Goal: Information Seeking & Learning: Learn about a topic

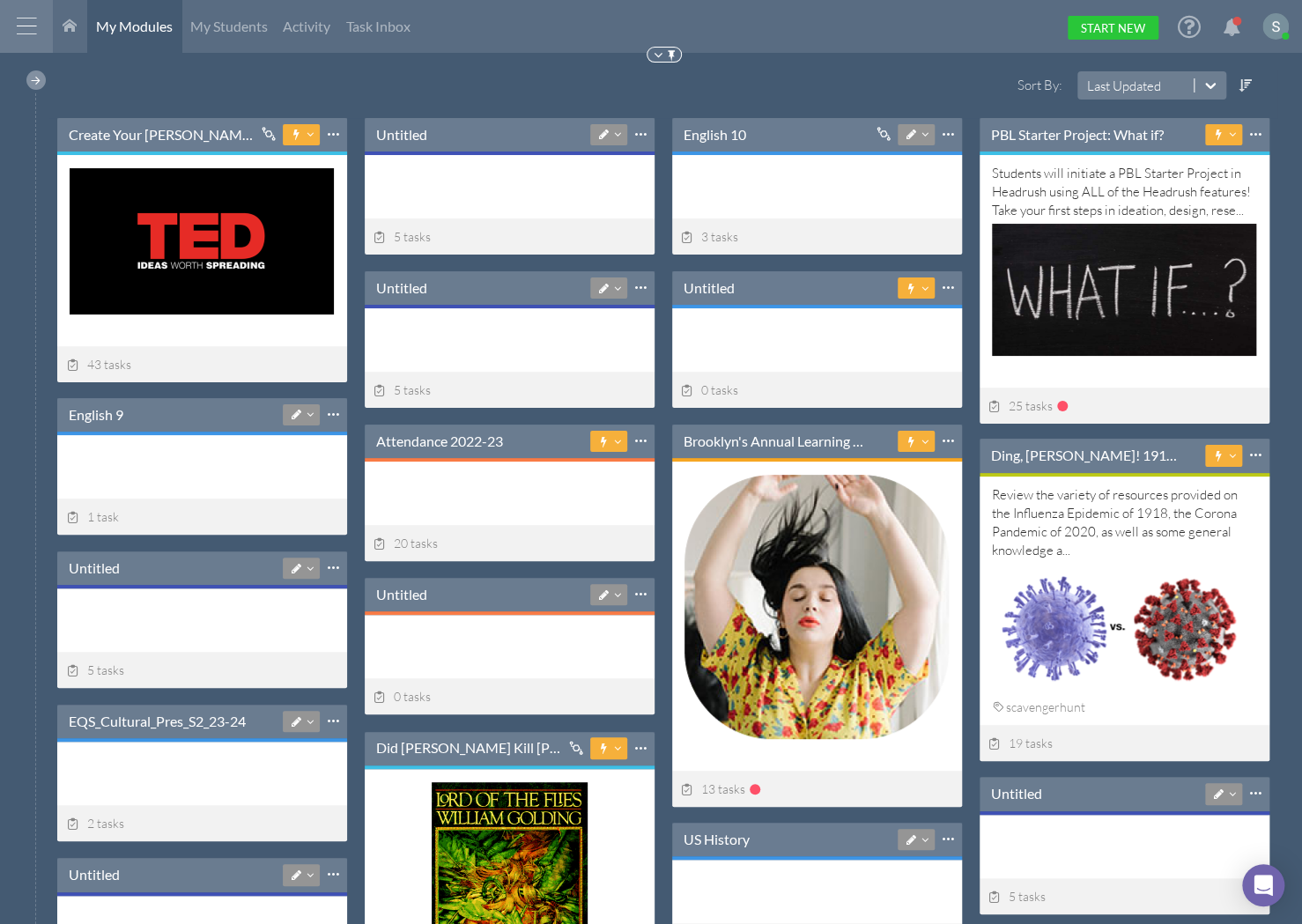
click at [33, 82] on div at bounding box center [36, 80] width 19 height 19
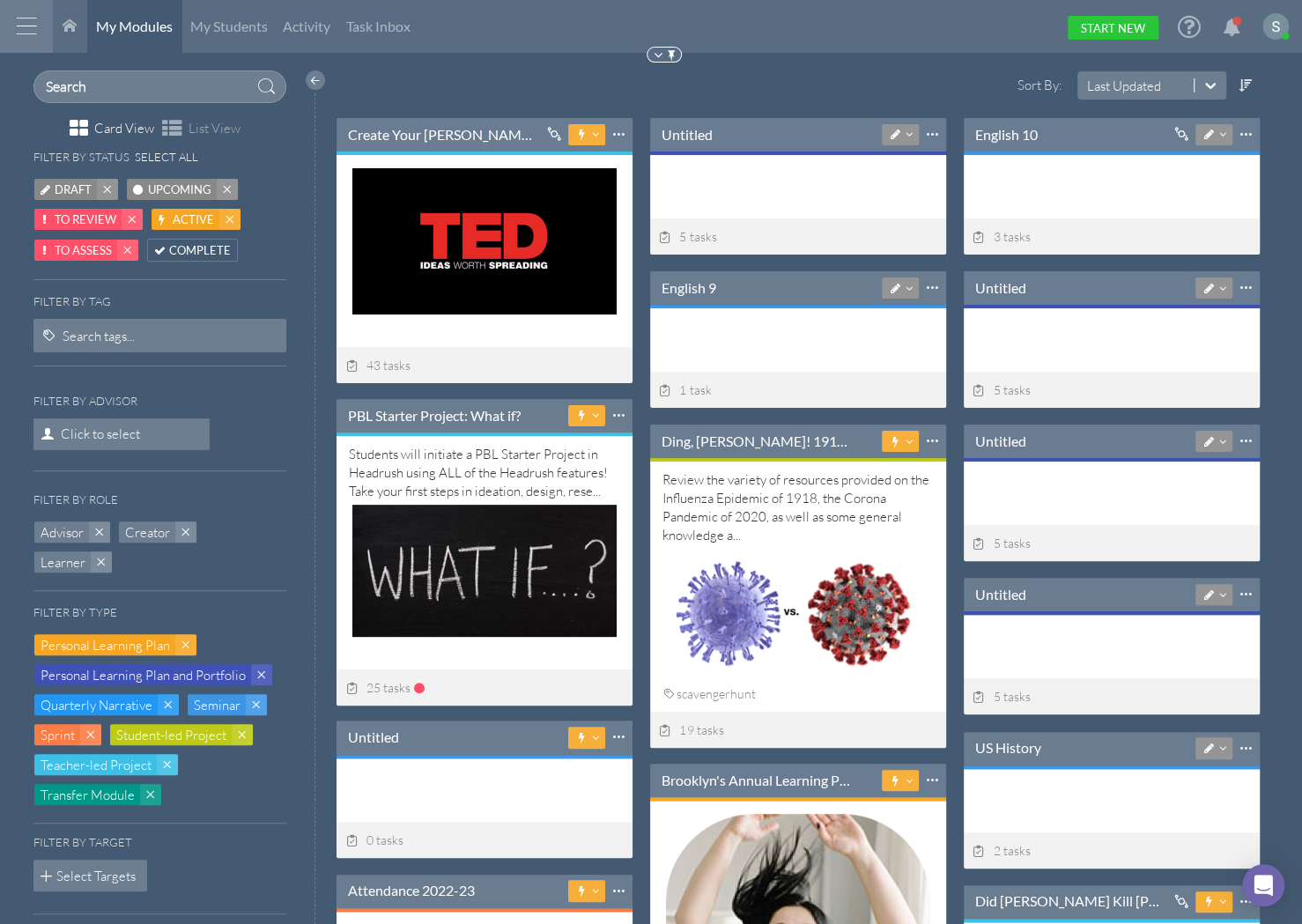
click at [183, 190] on span "Upcoming" at bounding box center [180, 189] width 63 height 18
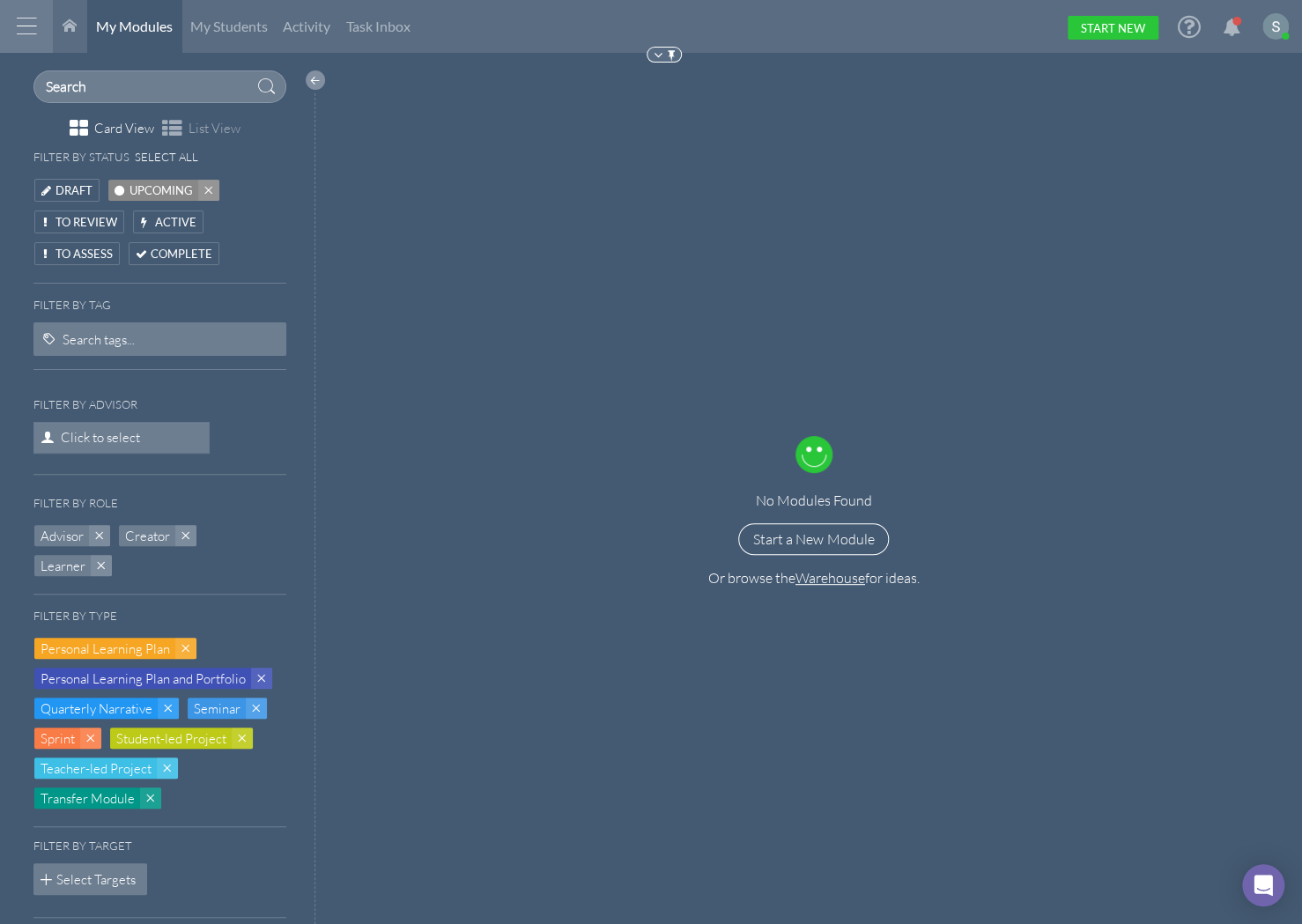
click at [313, 84] on div at bounding box center [315, 80] width 19 height 19
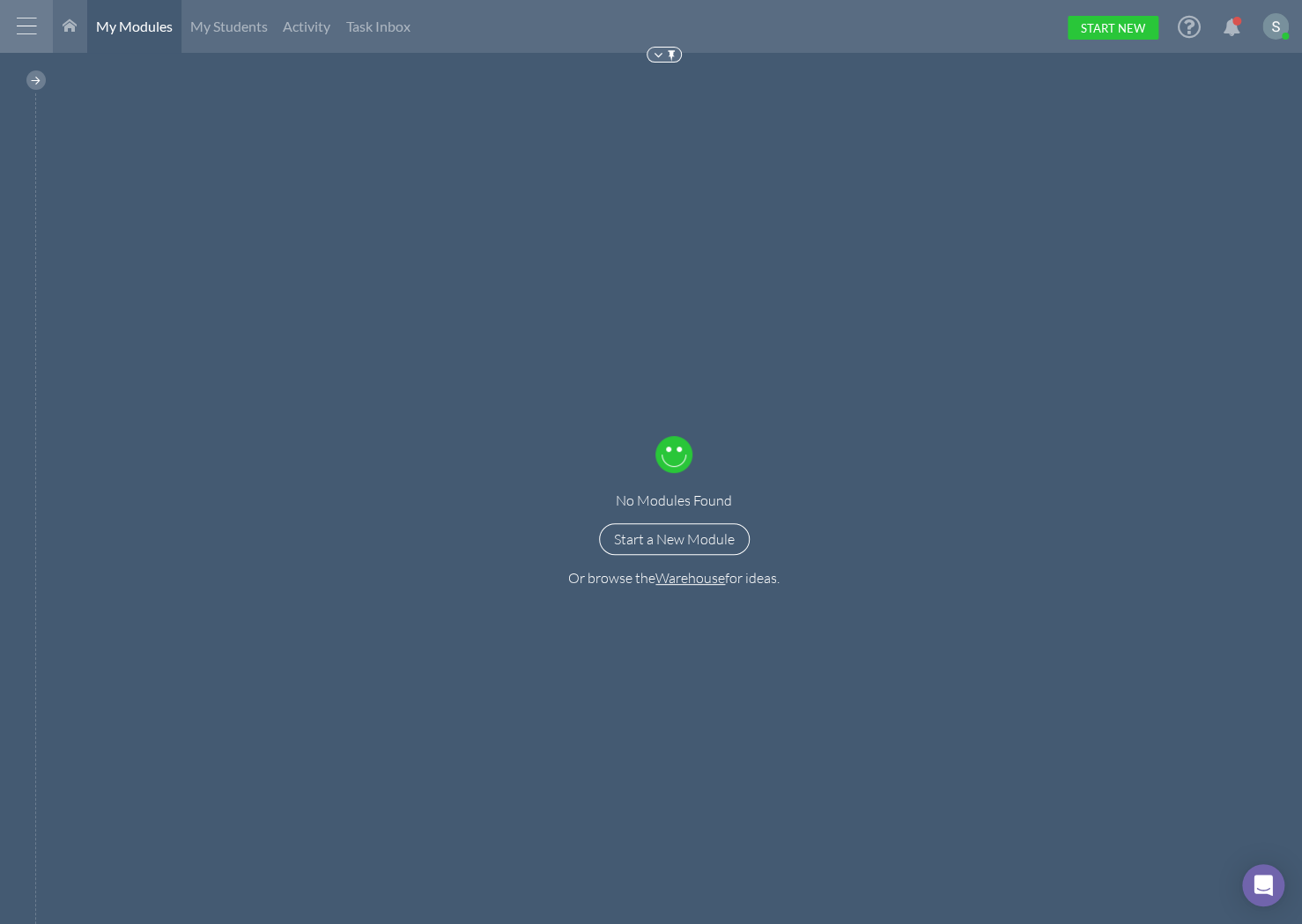
click at [1124, 28] on link "Start New" at bounding box center [1113, 27] width 90 height 24
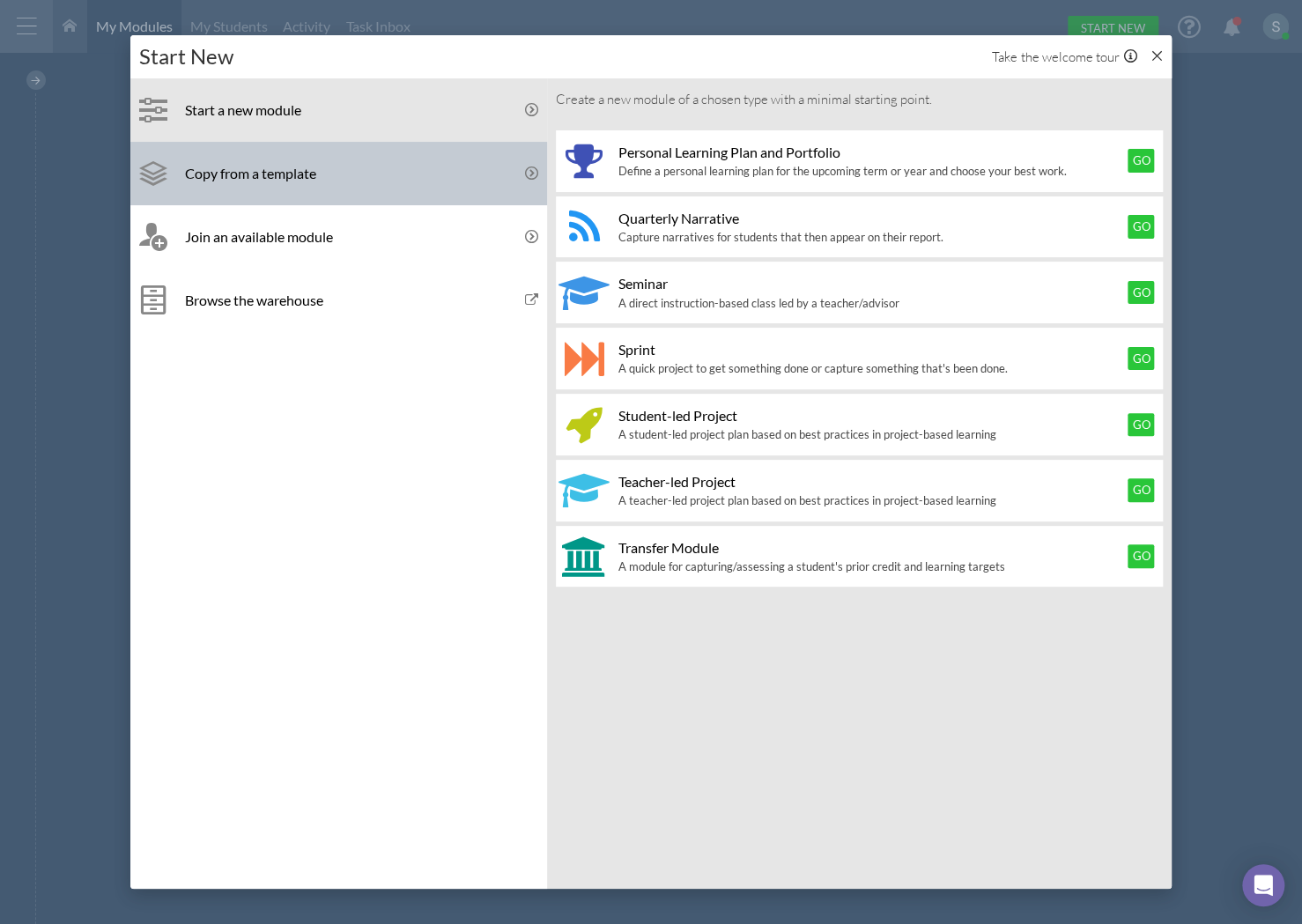
click at [470, 187] on link "Copy from a template" at bounding box center [338, 173] width 416 height 63
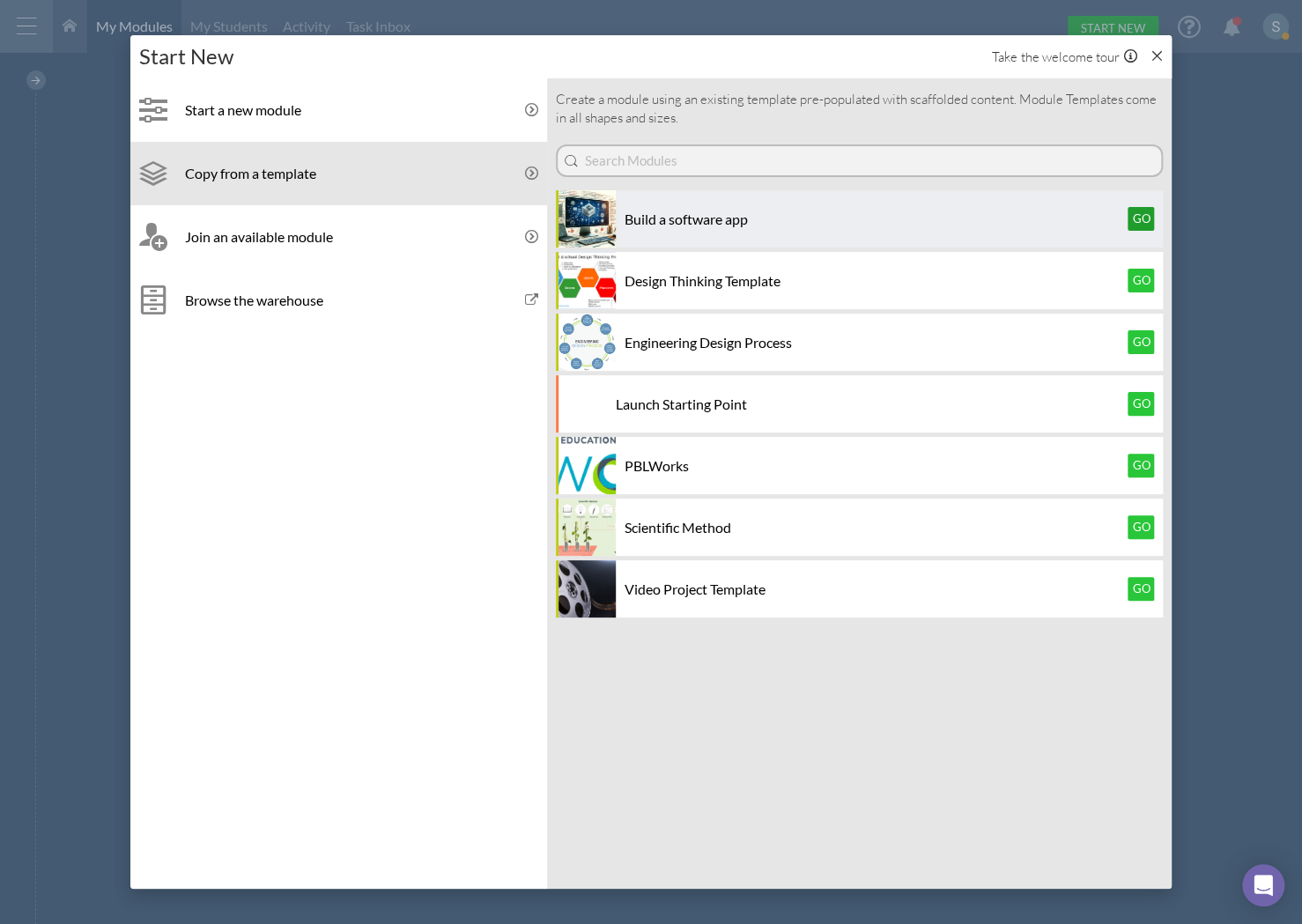
click at [1133, 218] on button "Go" at bounding box center [1140, 218] width 26 height 23
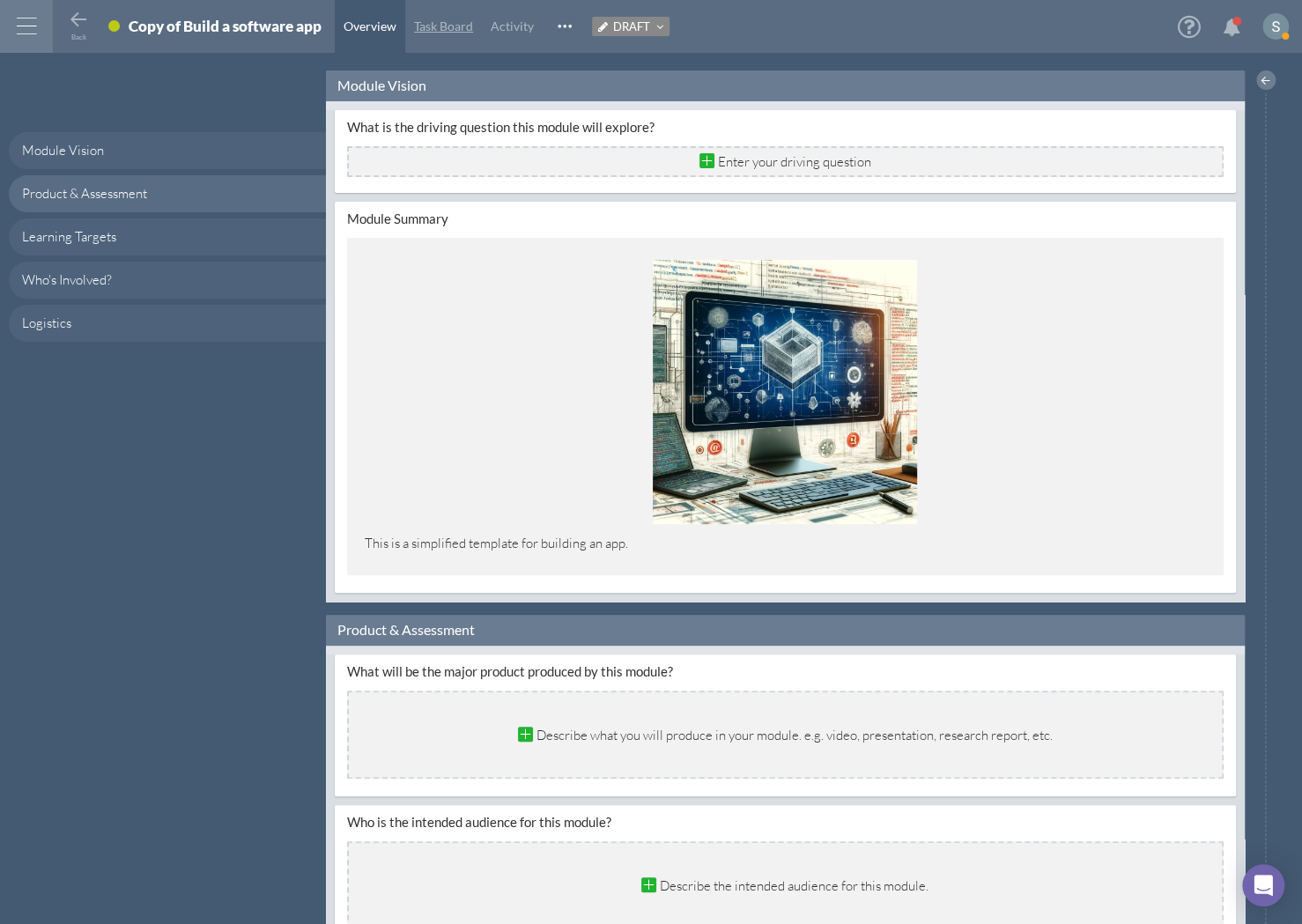
click at [462, 22] on span "Task Board" at bounding box center [443, 26] width 59 height 15
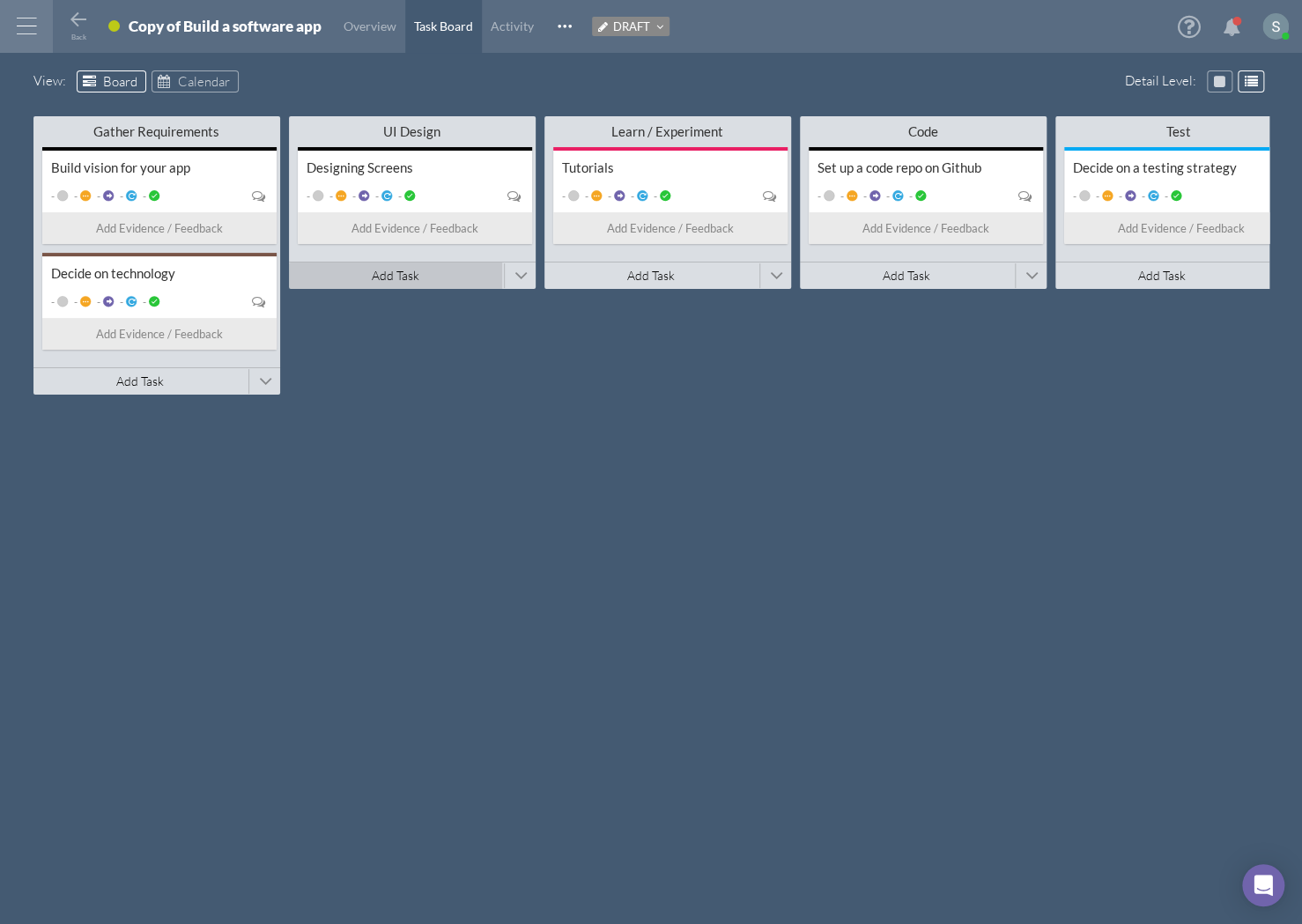
click at [404, 279] on span "Add Task" at bounding box center [395, 275] width 47 height 15
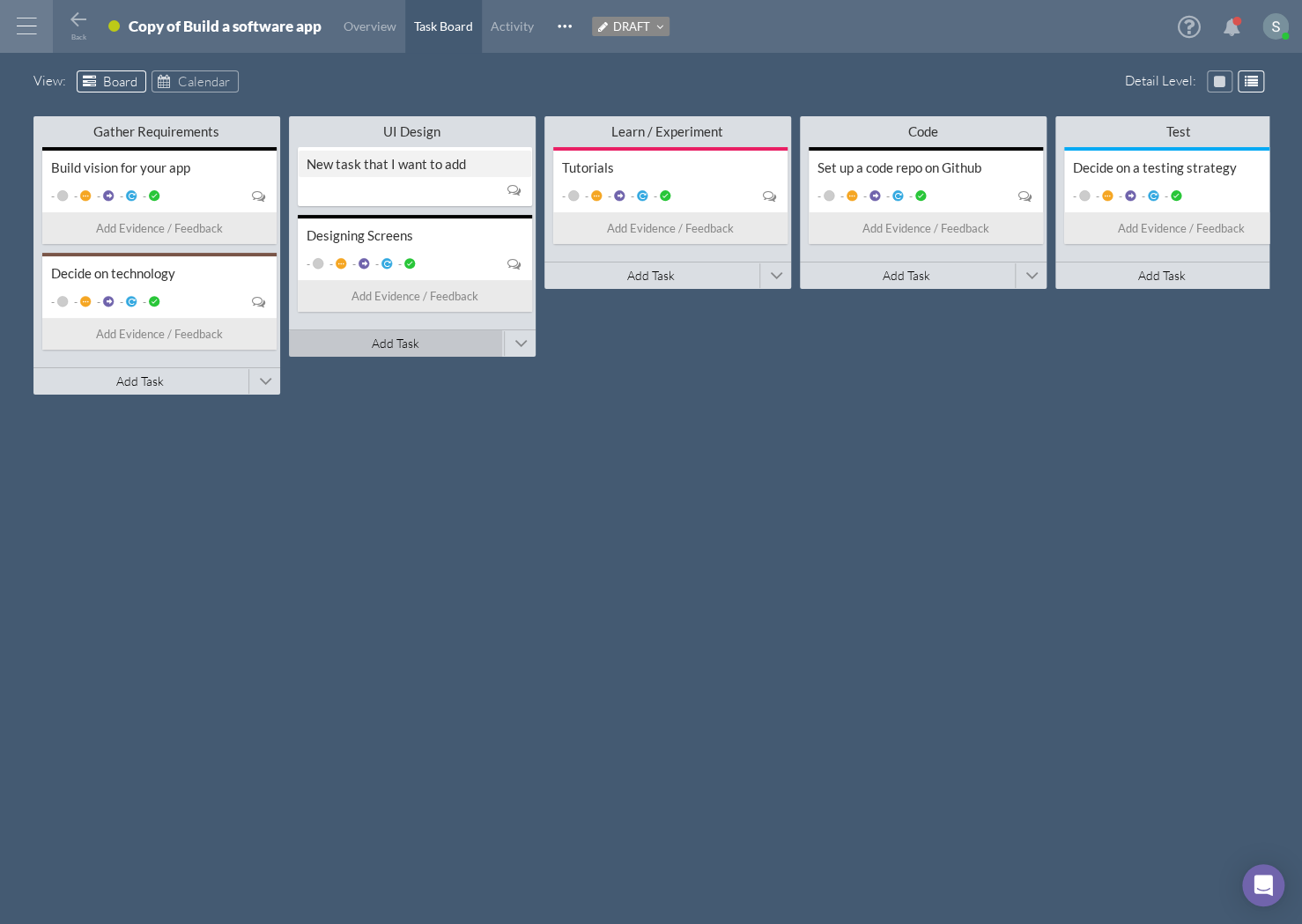
type input "New task that I want to add"
click at [402, 127] on div "UI Design" at bounding box center [413, 131] width 148 height 16
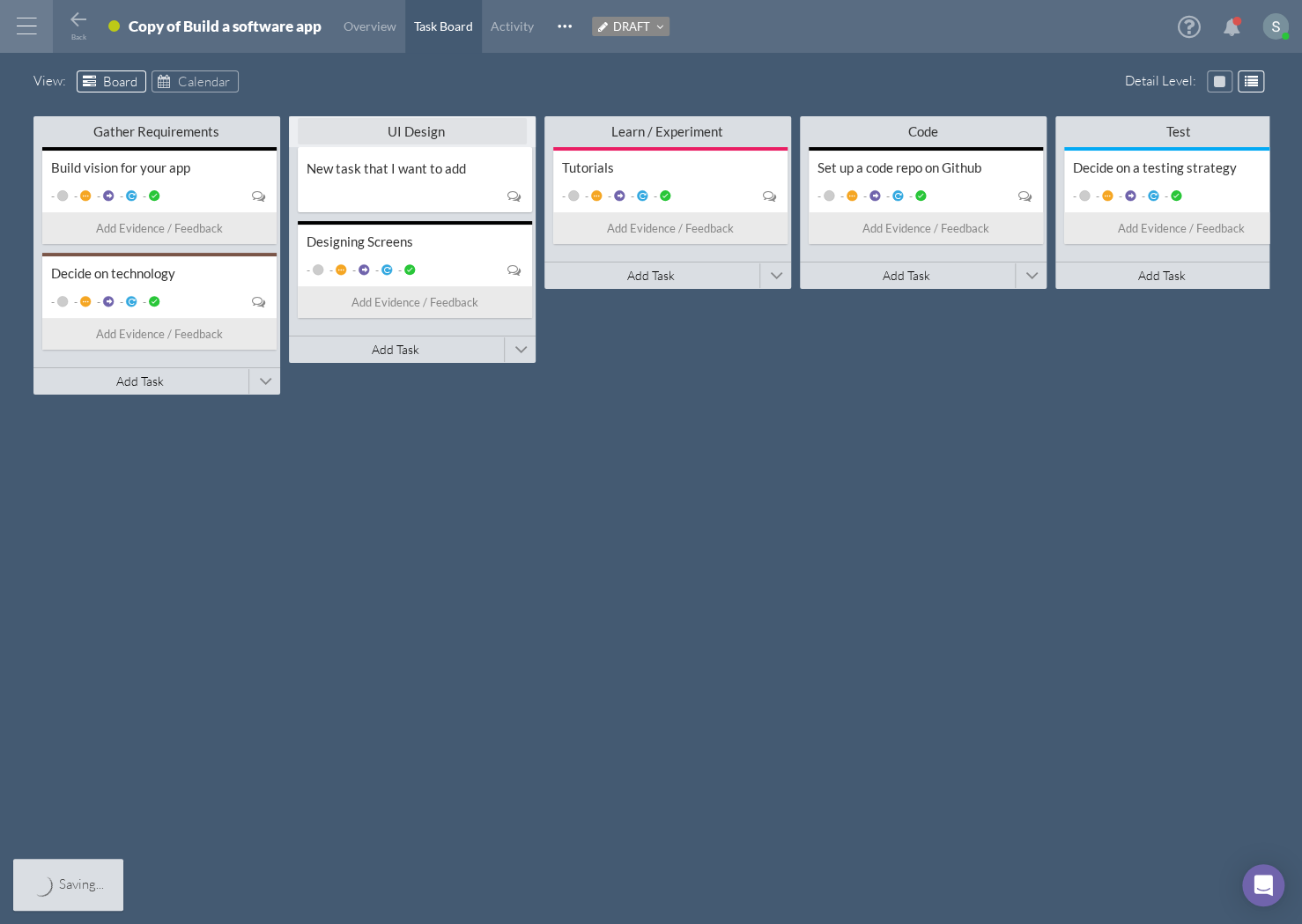
click at [790, 473] on div "Gather Requirements Minimize This Column All Others All Left All Right Make Inv…" at bounding box center [651, 502] width 1236 height 783
click at [81, 16] on icon at bounding box center [79, 20] width 21 height 21
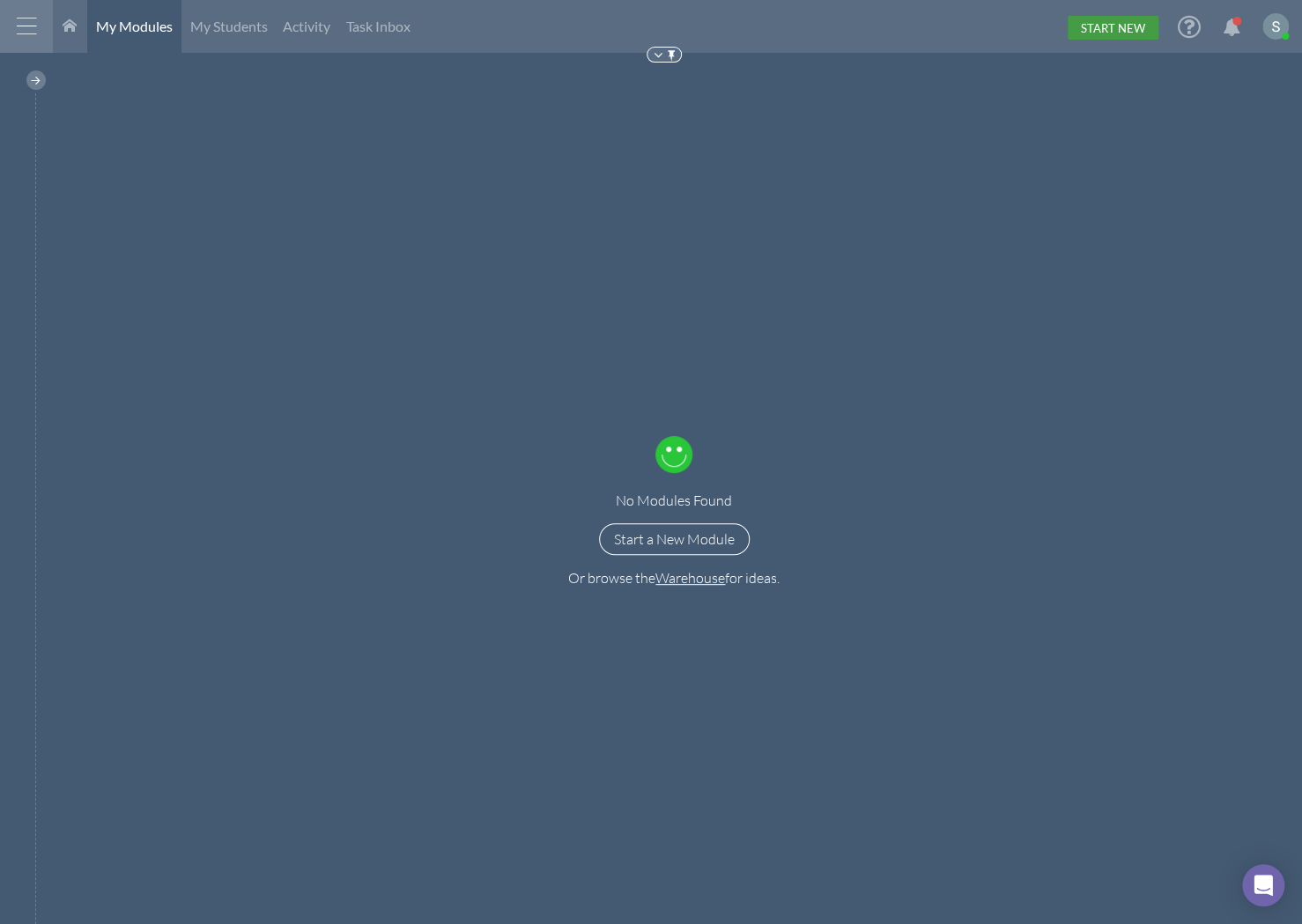
click at [1111, 26] on link "Start New" at bounding box center [1113, 27] width 90 height 24
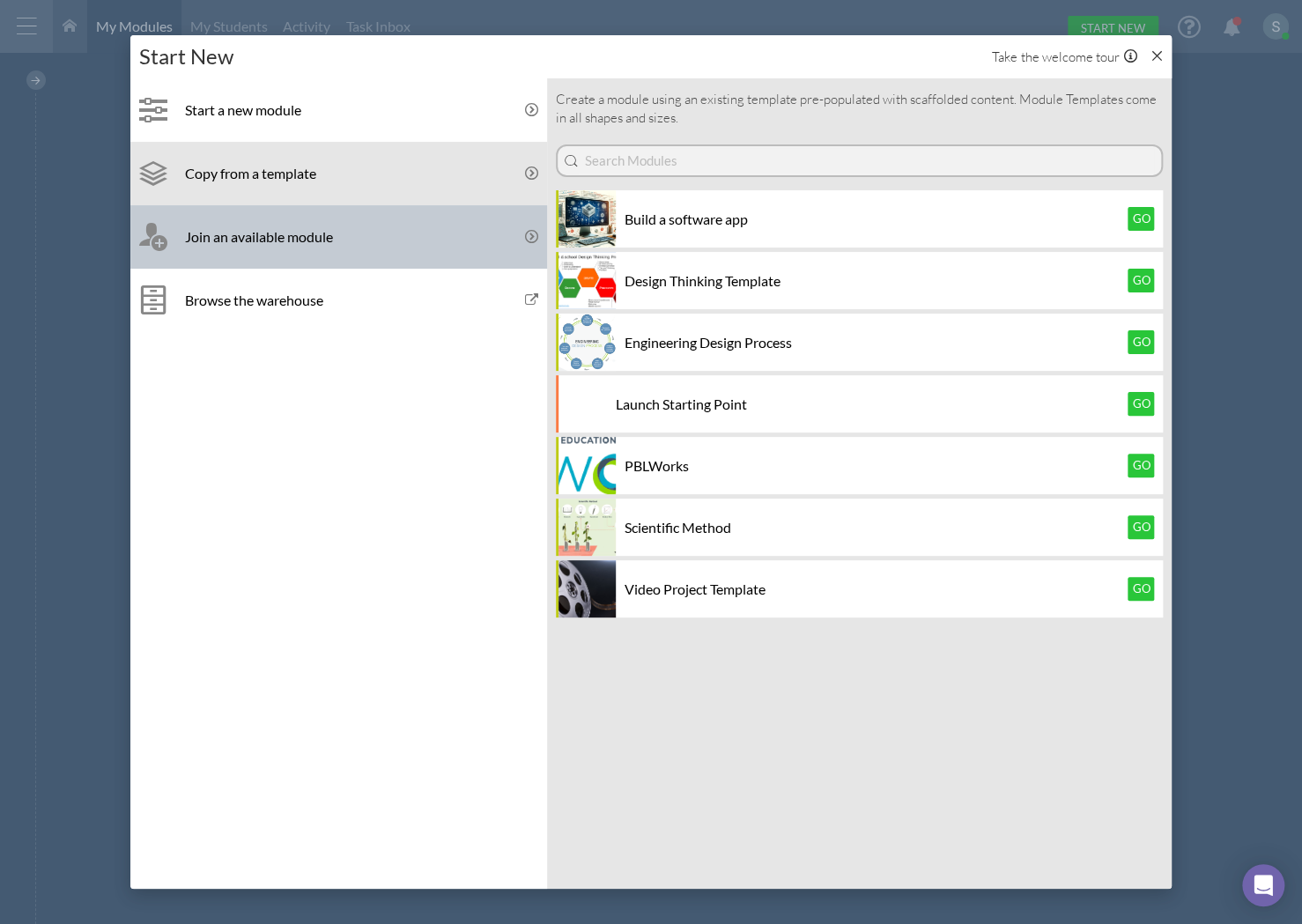
click at [332, 235] on h5 "Join an available module" at bounding box center [259, 236] width 148 height 16
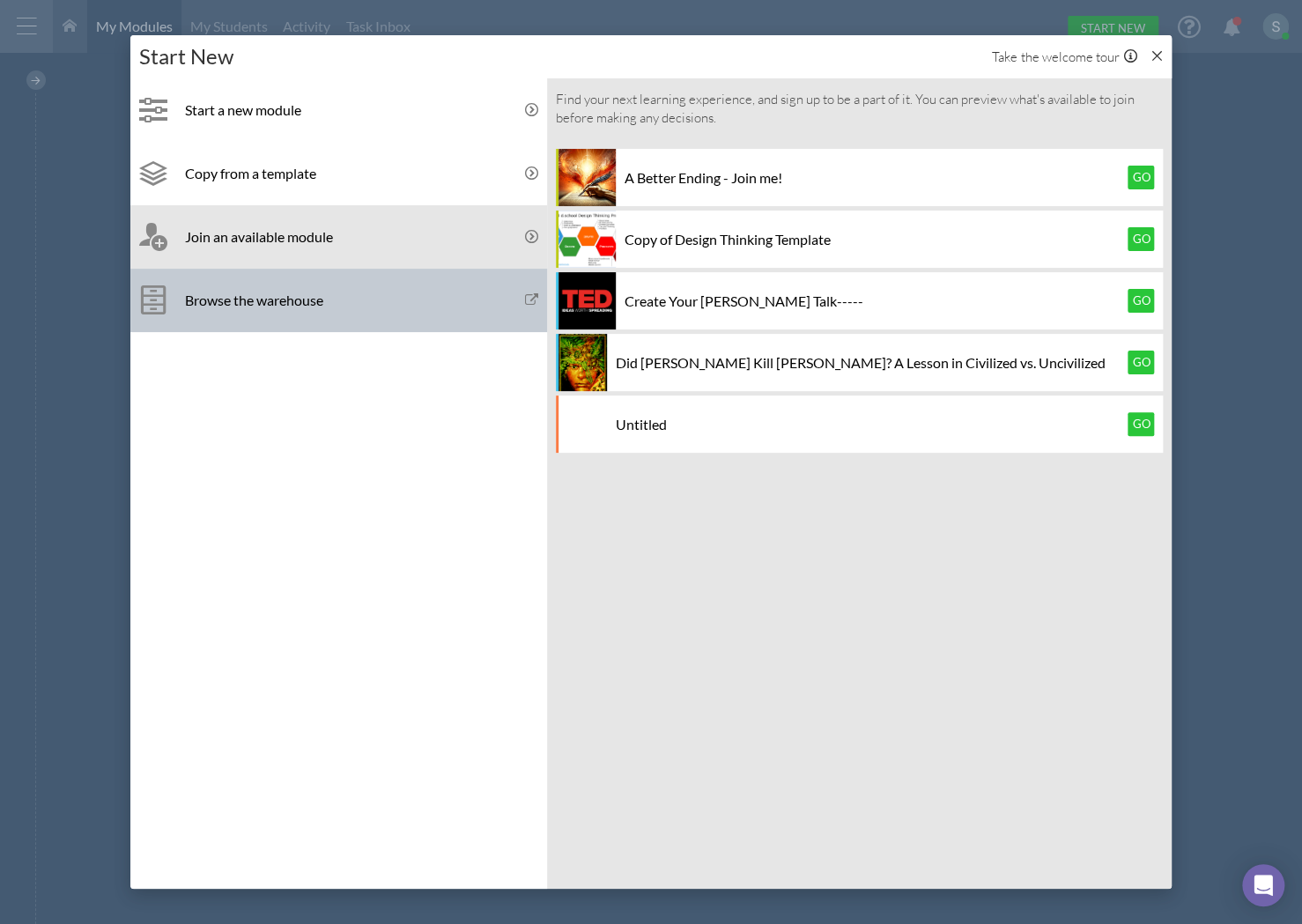
click at [286, 303] on h5 "Browse the warehouse" at bounding box center [254, 299] width 138 height 16
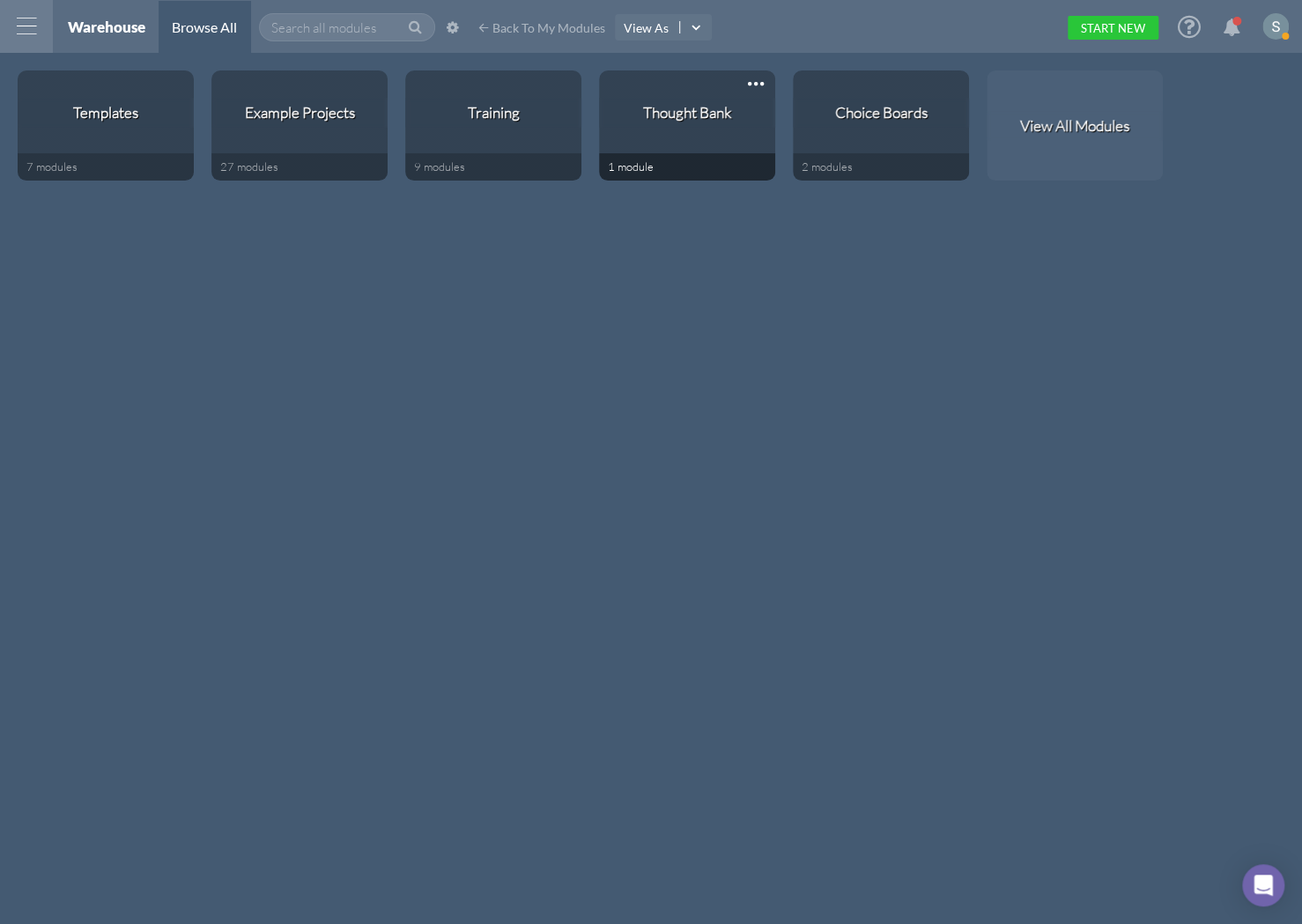
click at [751, 149] on div "Thought Bank" at bounding box center [687, 126] width 176 height 56
click at [864, 134] on div "Choice Boards" at bounding box center [881, 126] width 176 height 56
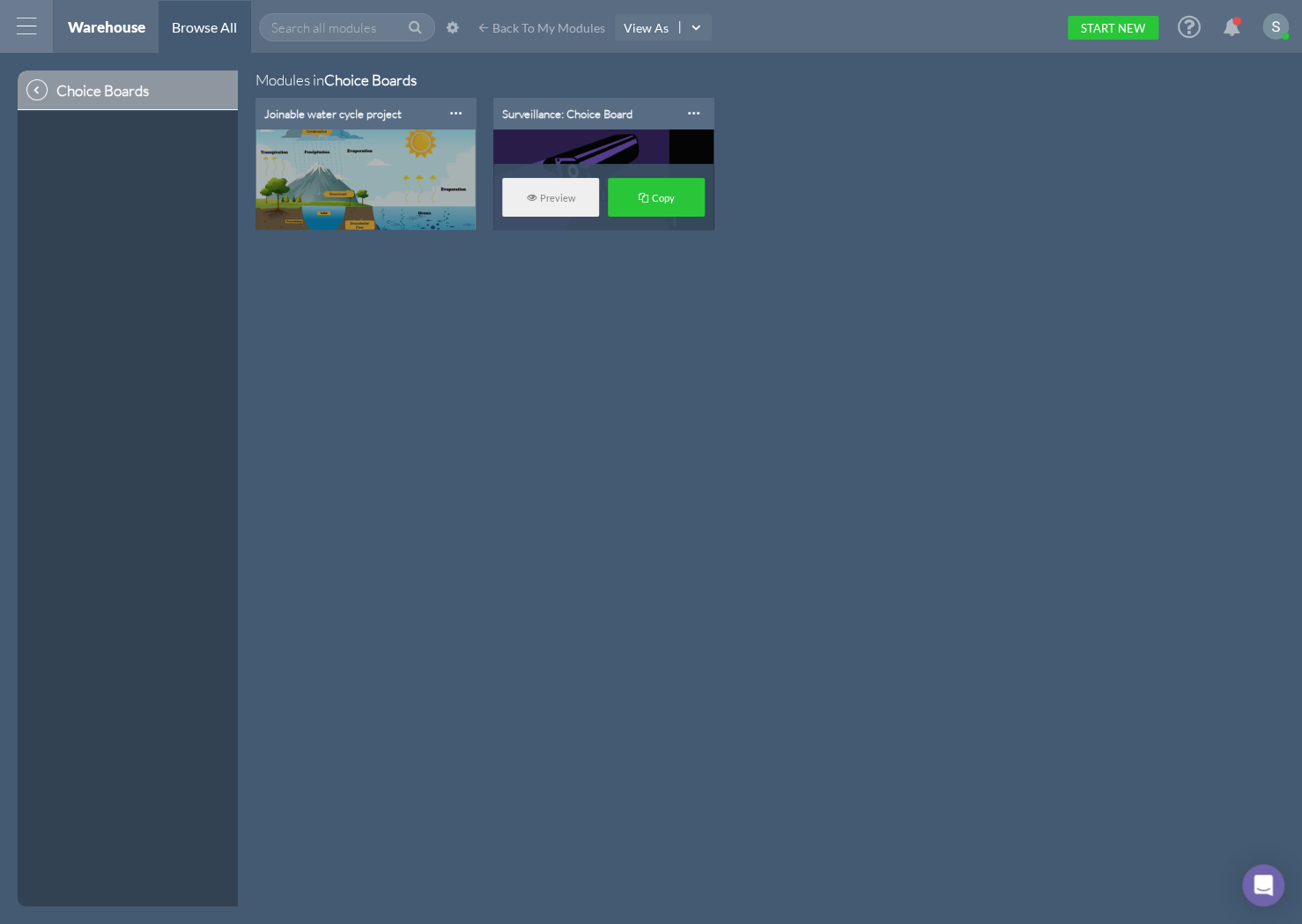
click at [550, 110] on div "Surveillance: Choice Board" at bounding box center [567, 113] width 131 height 14
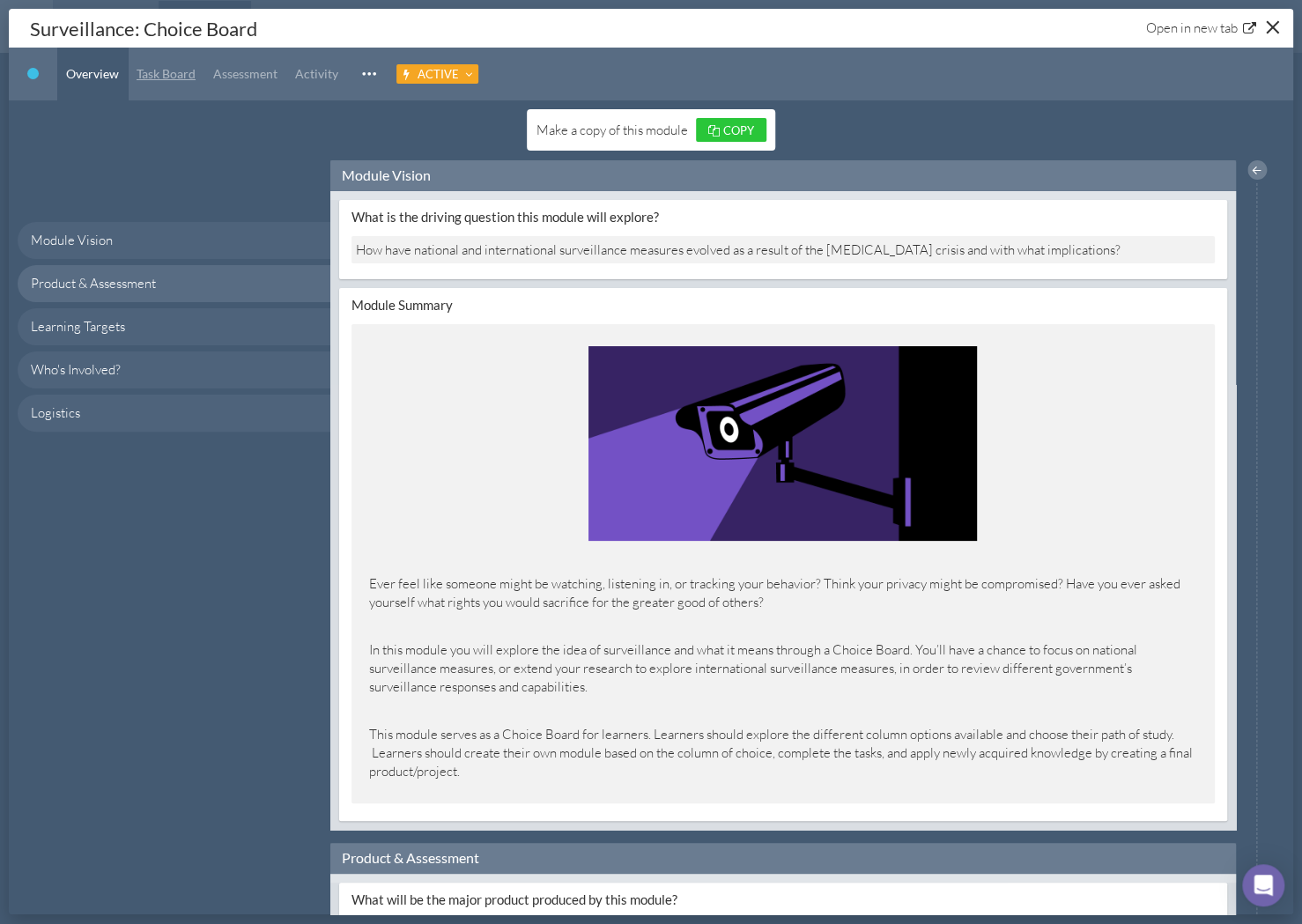
click at [176, 71] on span "Task Board" at bounding box center [165, 74] width 59 height 15
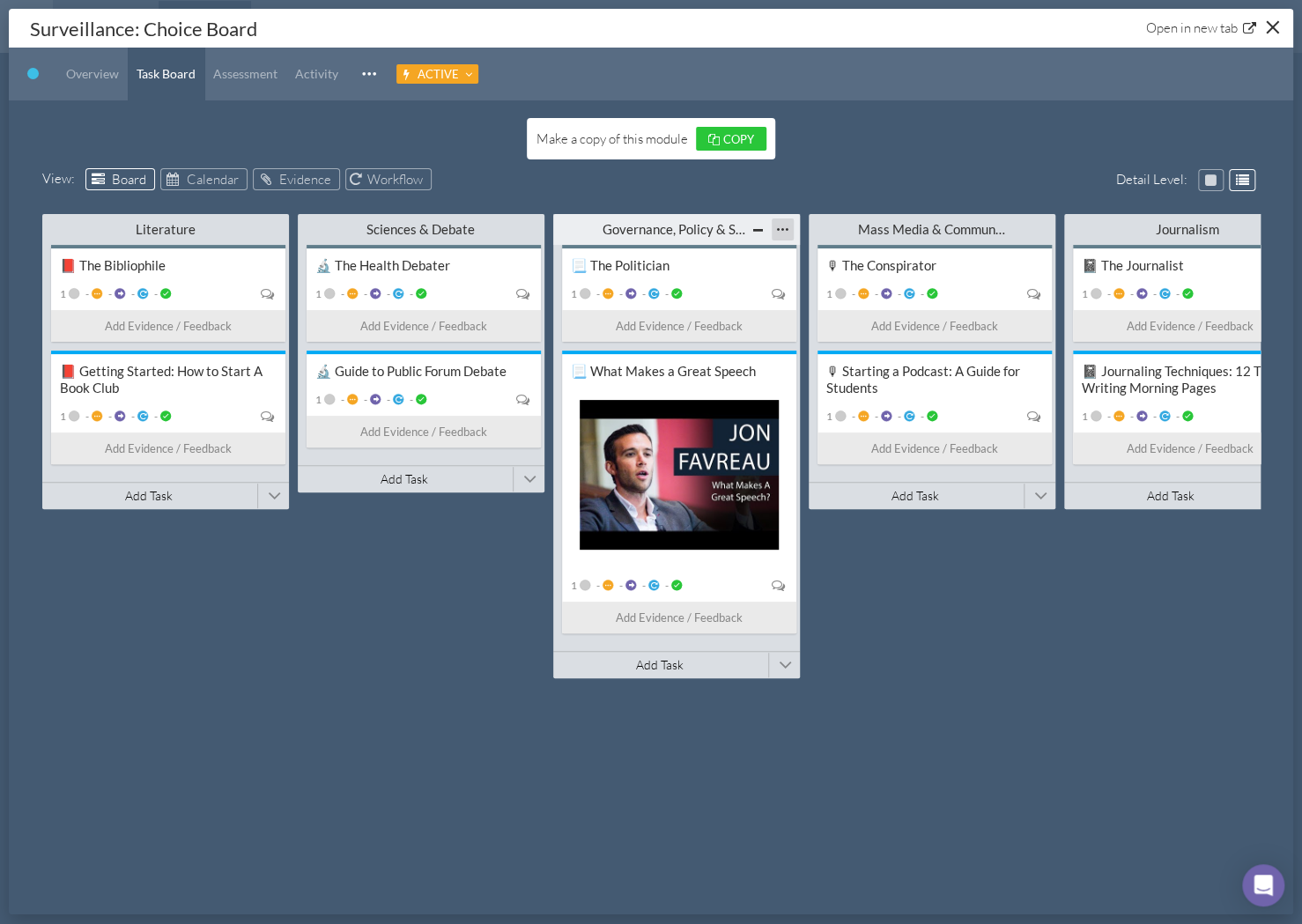
click at [782, 229] on div at bounding box center [783, 229] width 22 height 22
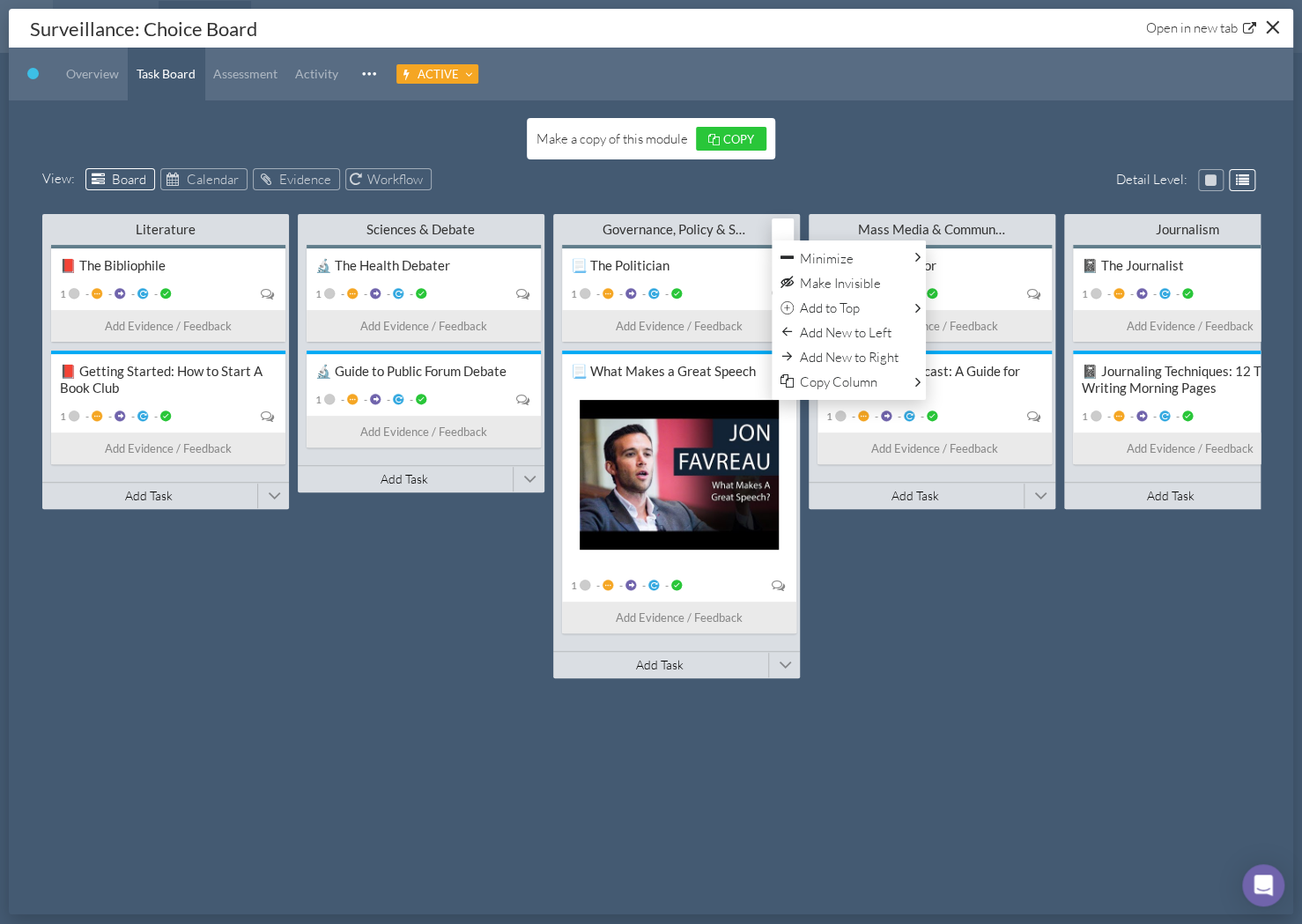
click at [895, 171] on div "View : Board Calendar Evidence Workflow" at bounding box center [651, 182] width 1218 height 27
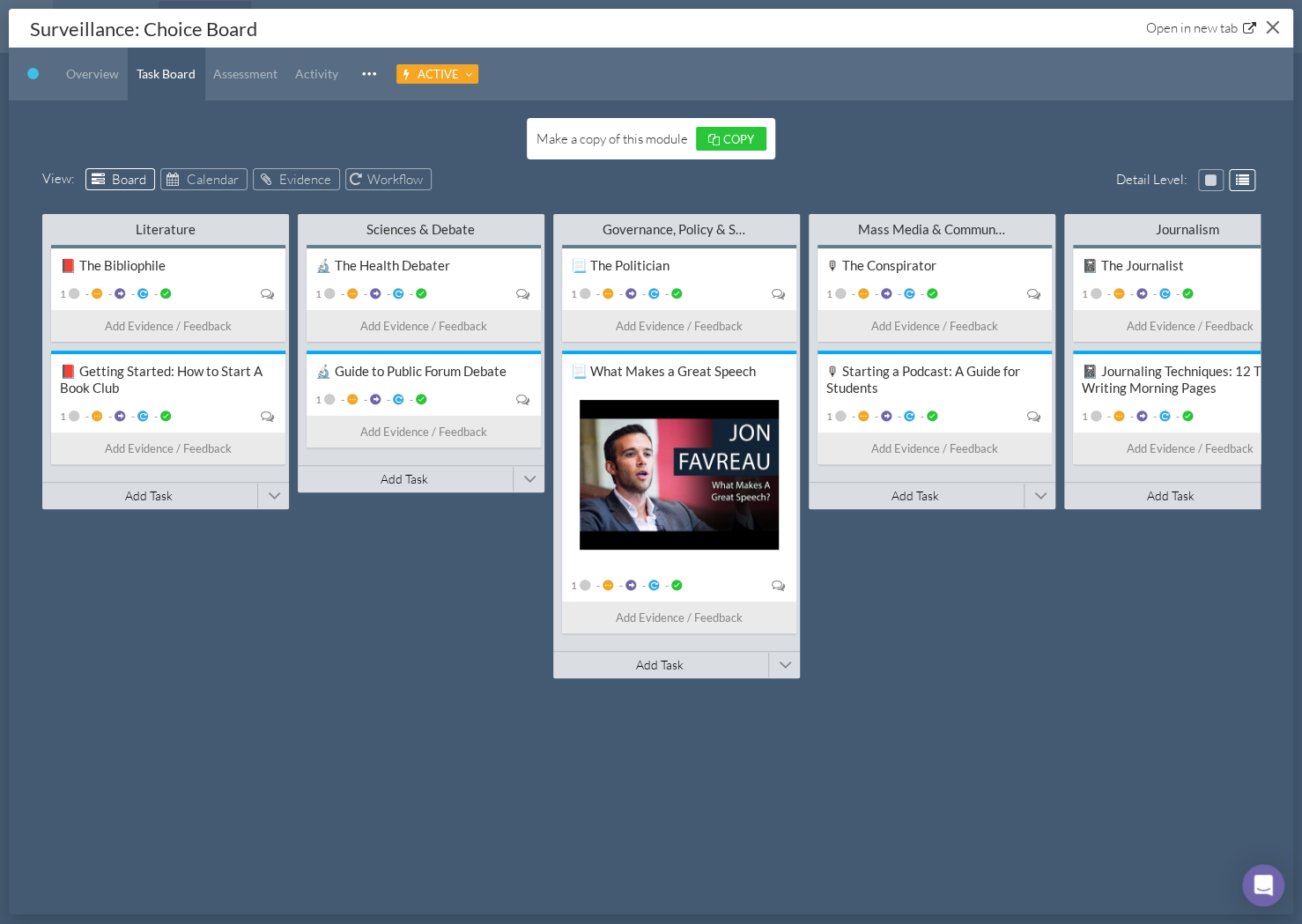
click at [1278, 30] on button "Close" at bounding box center [1272, 27] width 27 height 27
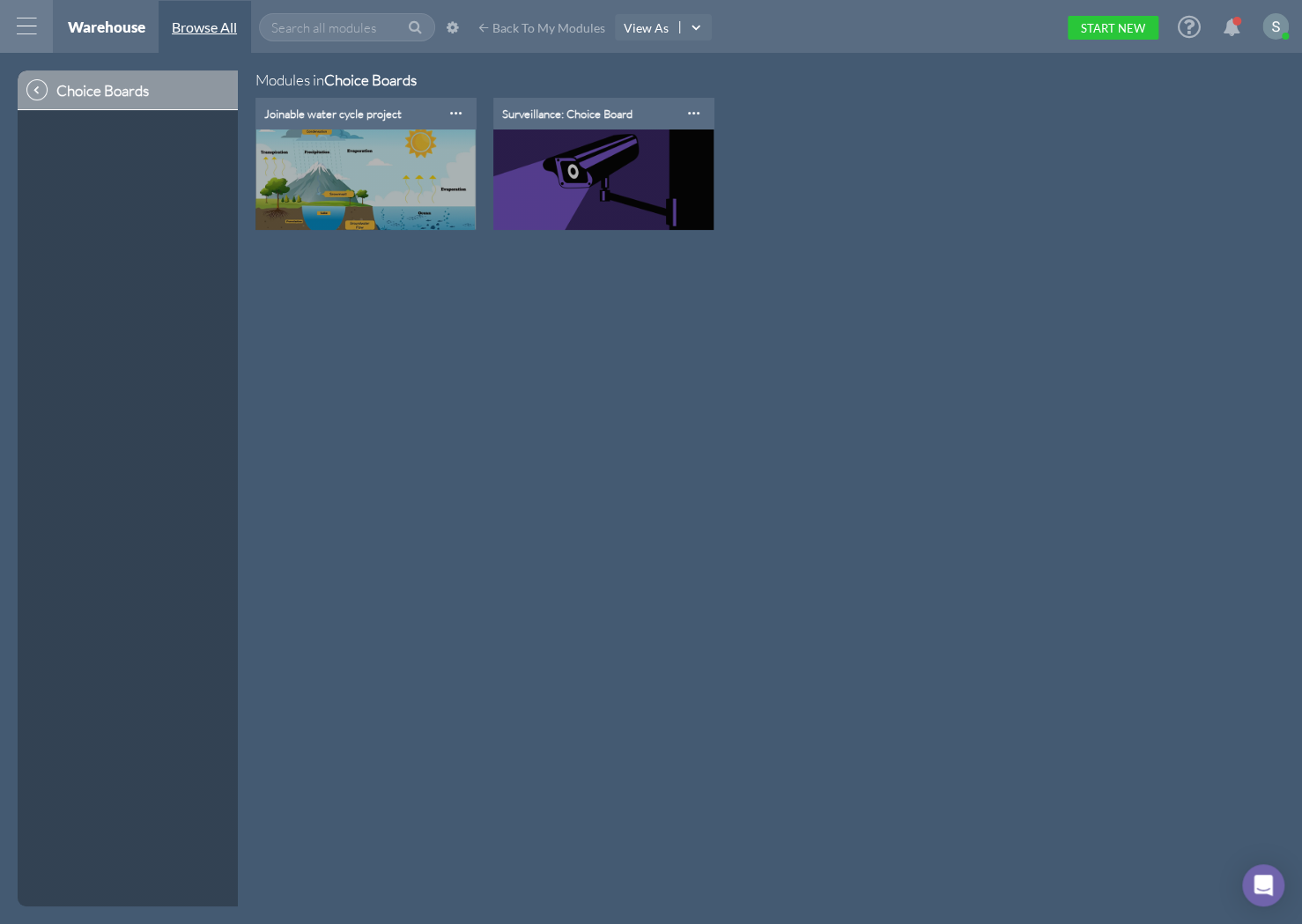
click at [187, 36] on span "Browse All" at bounding box center [205, 26] width 65 height 16
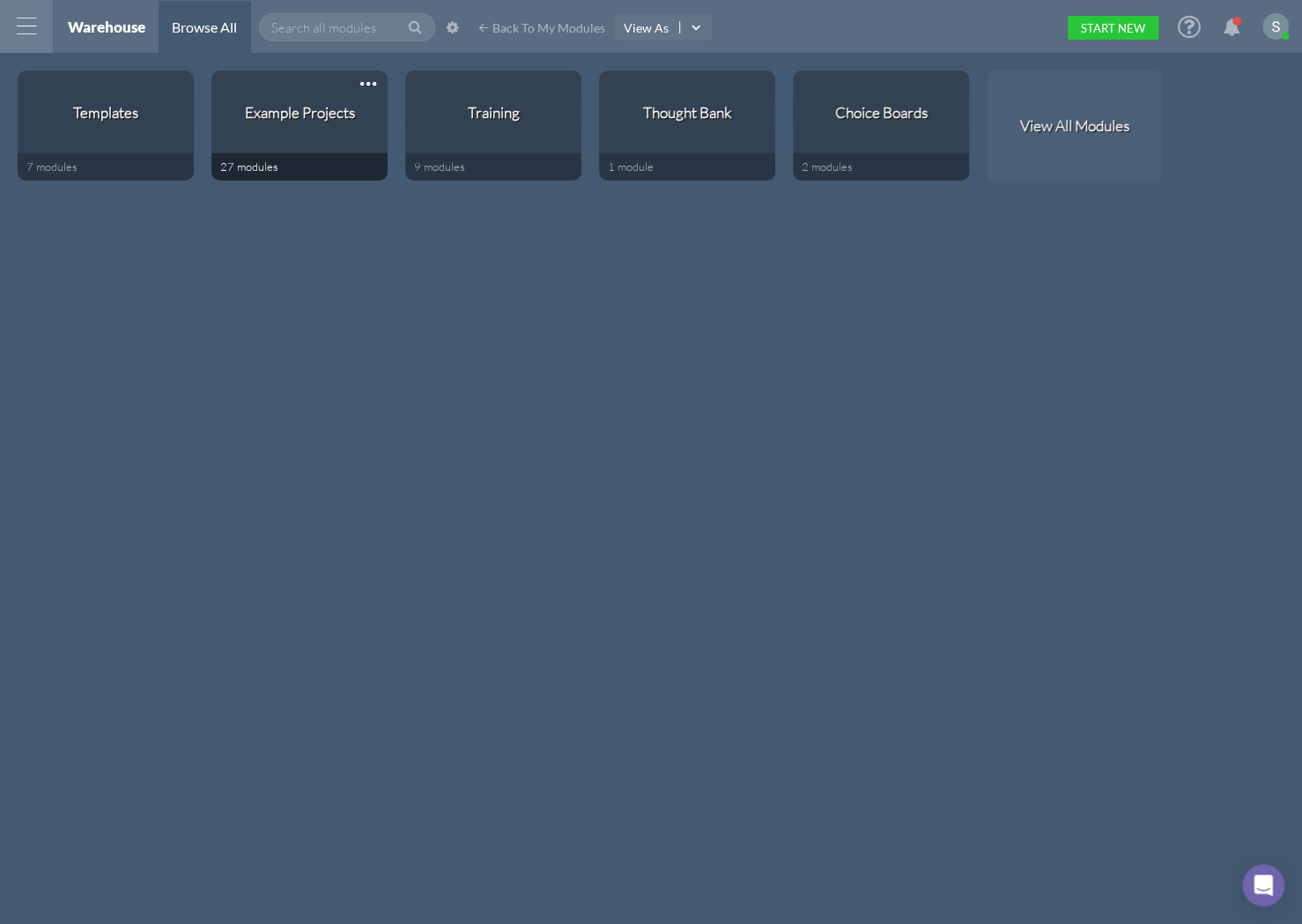
click at [250, 114] on div "Example Projects" at bounding box center [300, 112] width 111 height 18
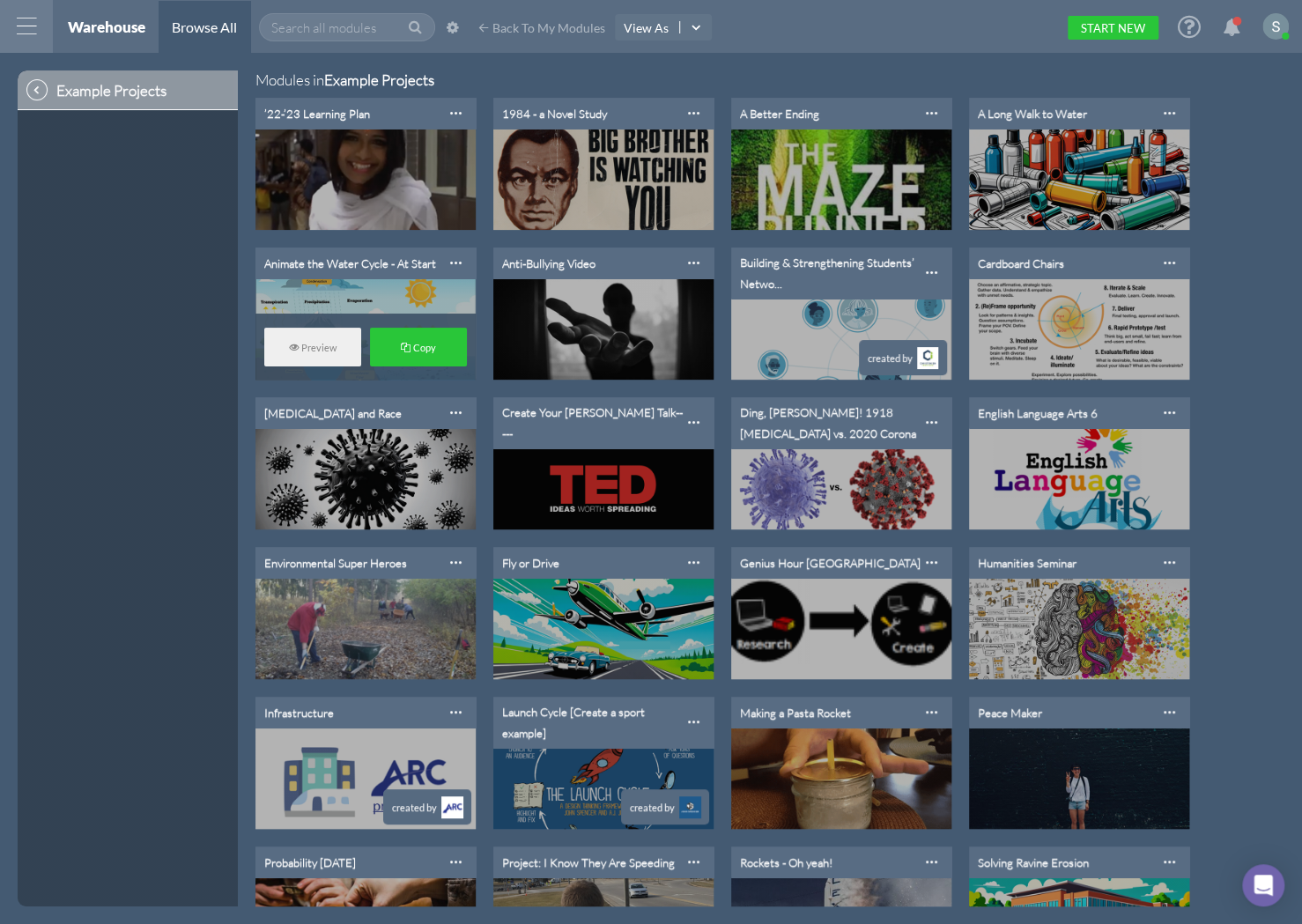
click at [378, 260] on div "Animate the Water Cycle - At Start" at bounding box center [350, 263] width 172 height 14
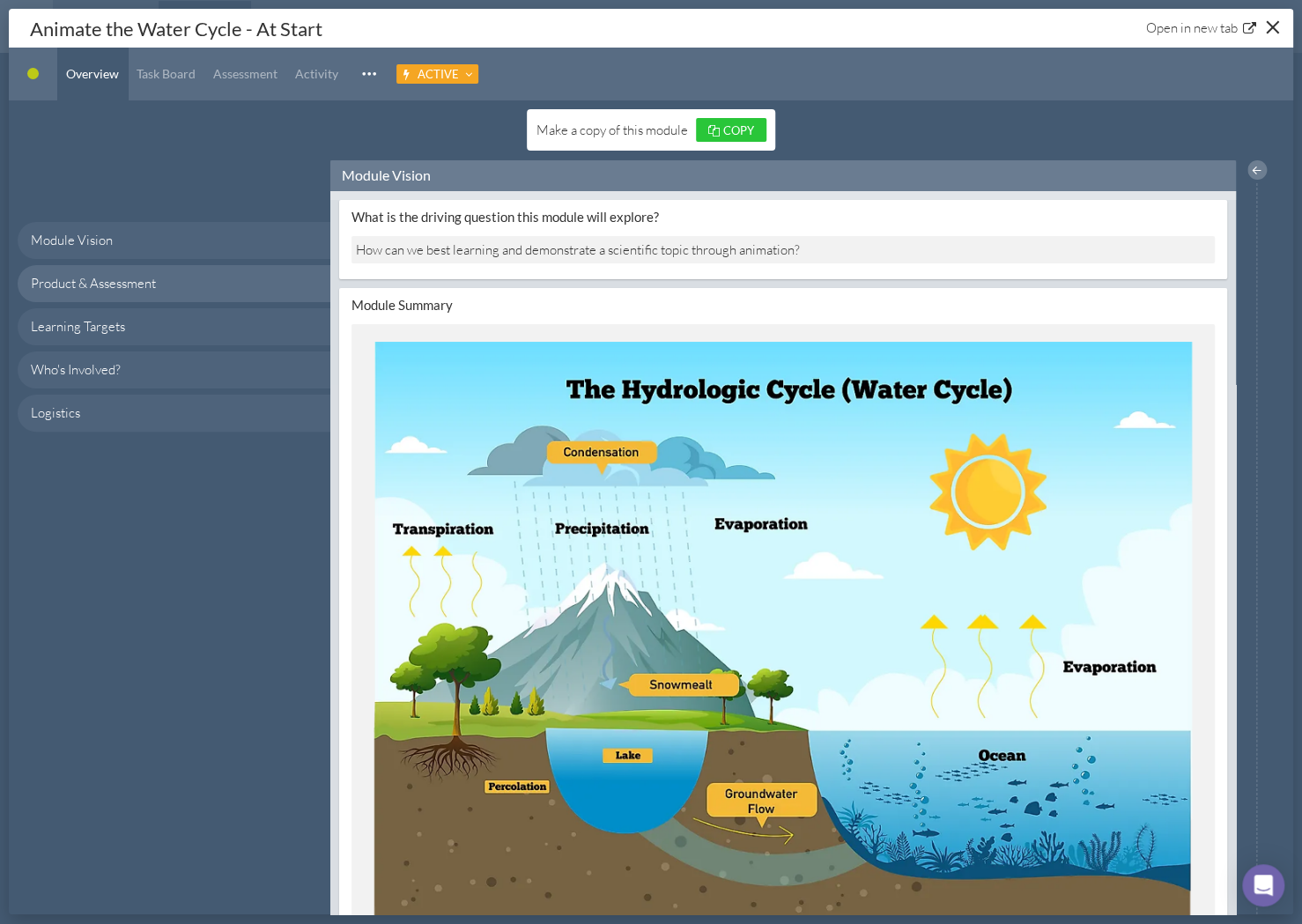
click at [38, 73] on span at bounding box center [33, 74] width 12 height 12
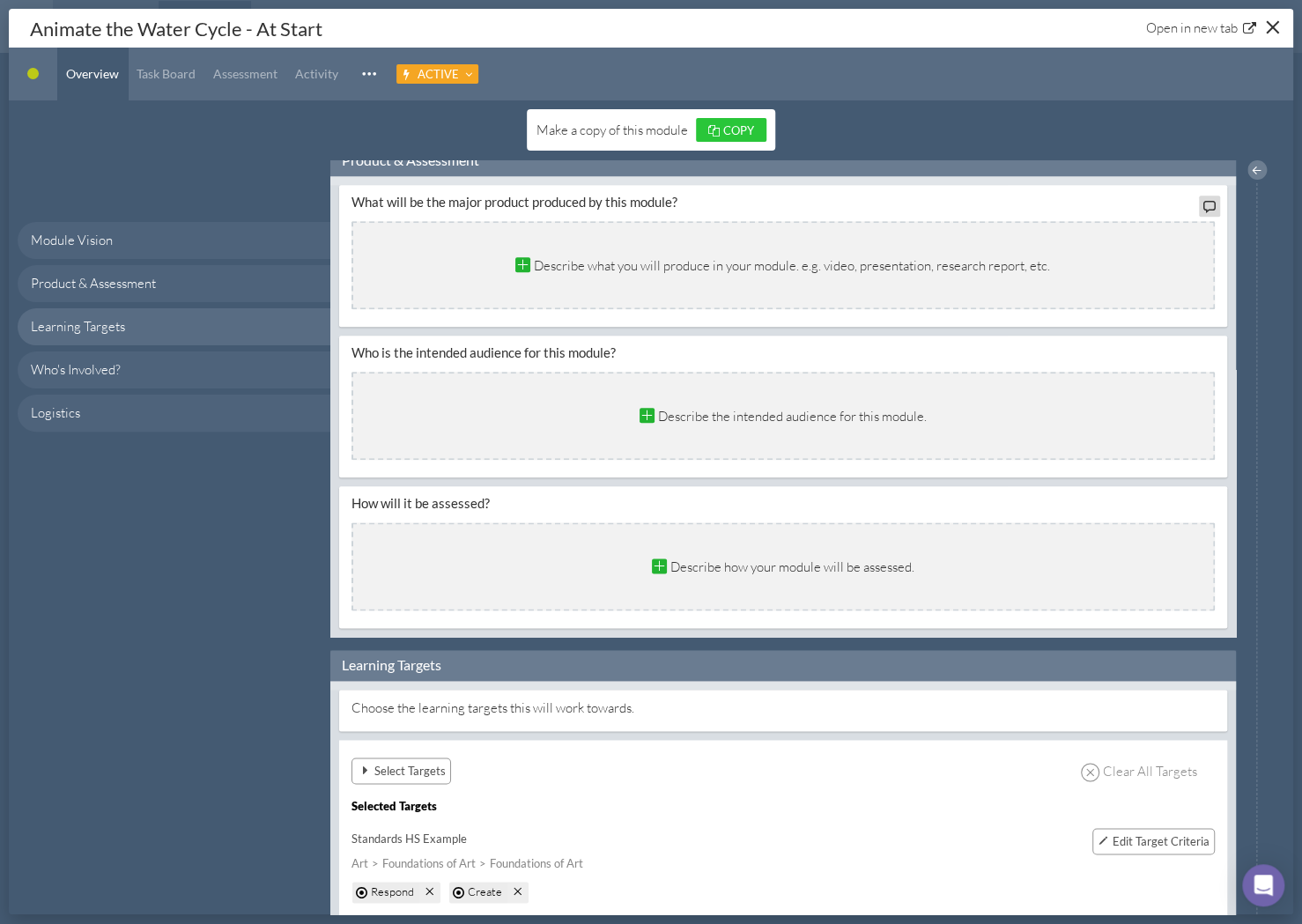
scroll to position [824, 0]
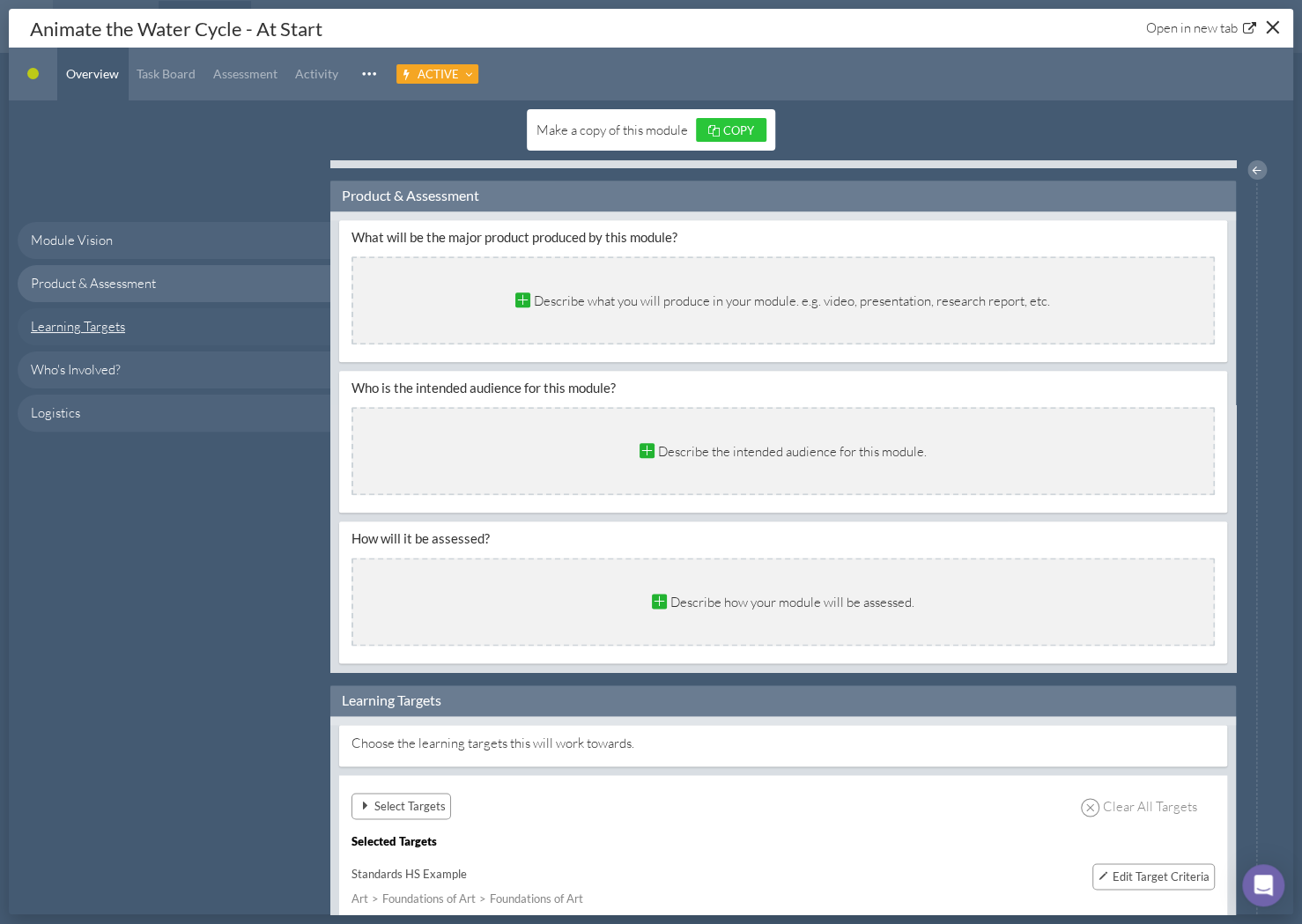
click at [124, 326] on link "Learning Targets" at bounding box center [173, 327] width 313 height 37
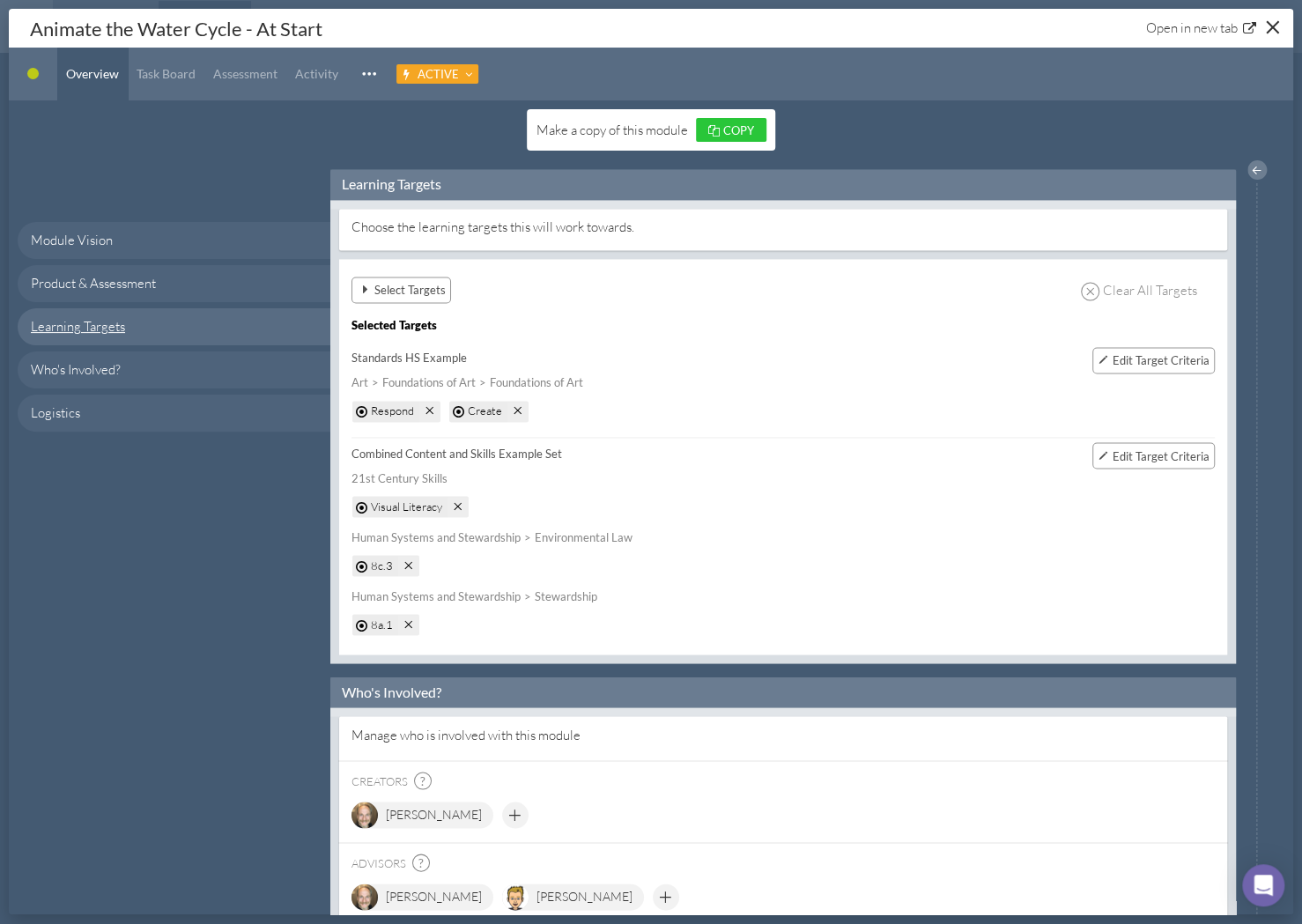
scroll to position [1341, 0]
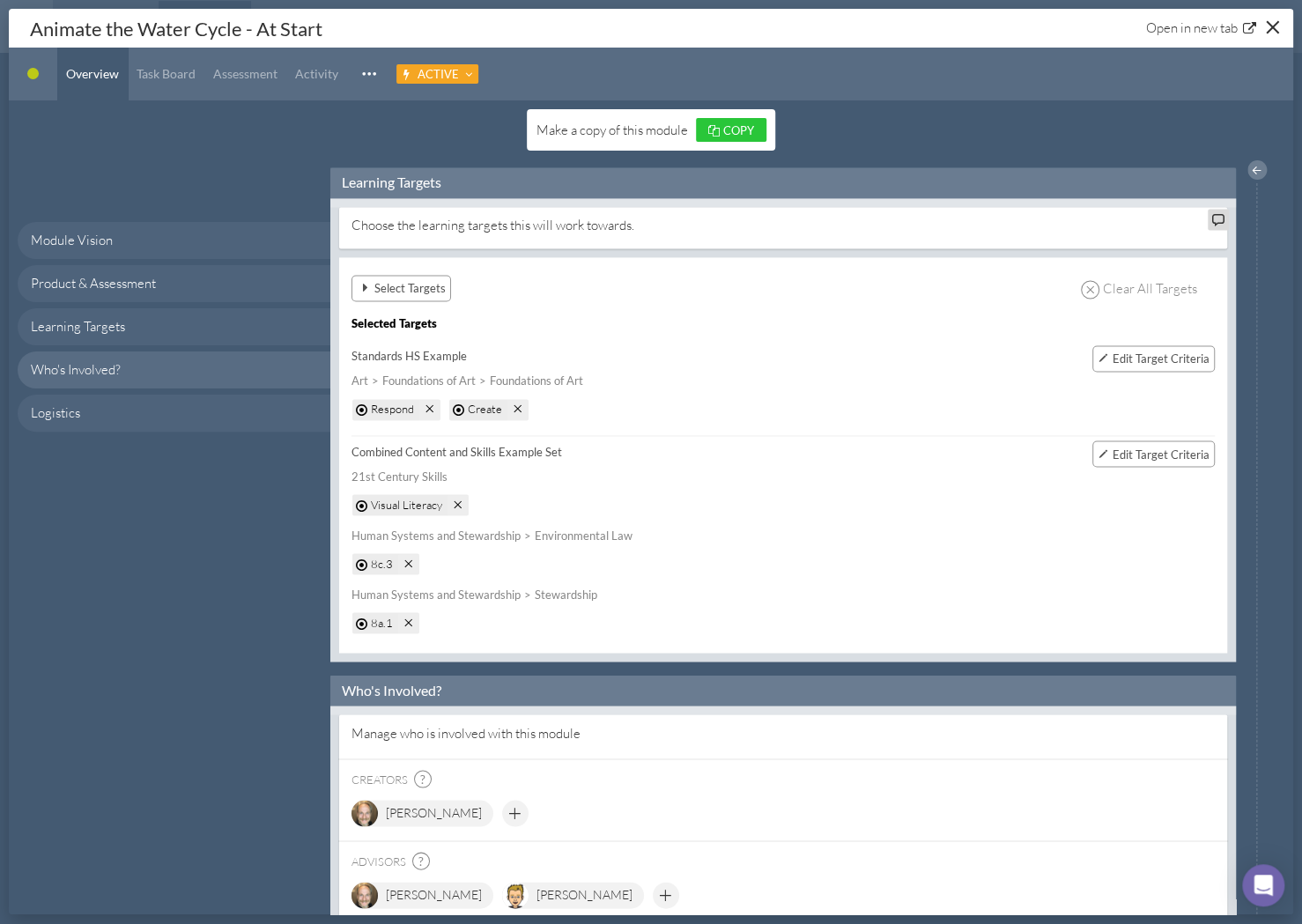
click at [394, 282] on span "Select Targets" at bounding box center [410, 287] width 71 height 18
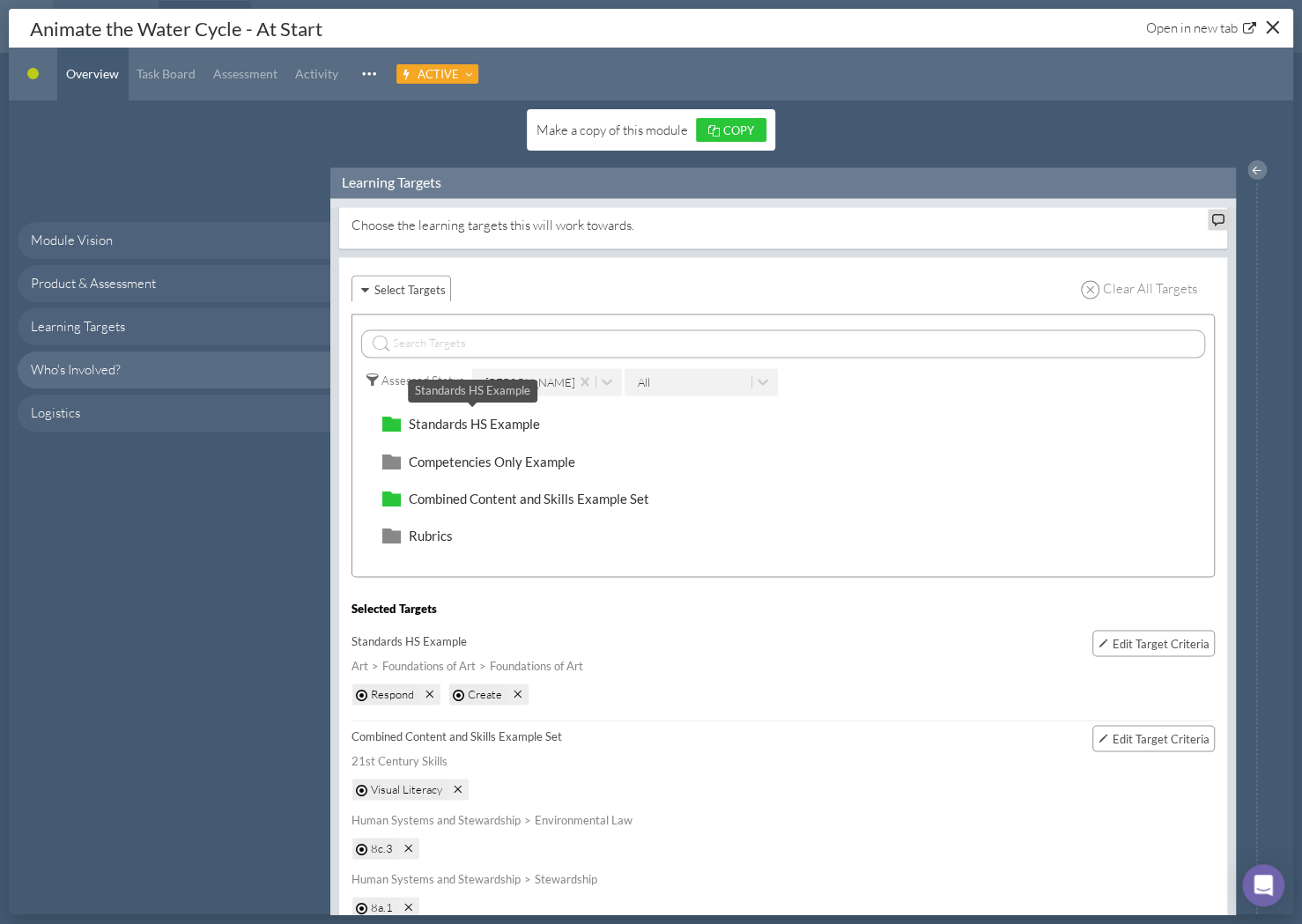
click at [497, 419] on span "Standards HS Example" at bounding box center [474, 423] width 132 height 15
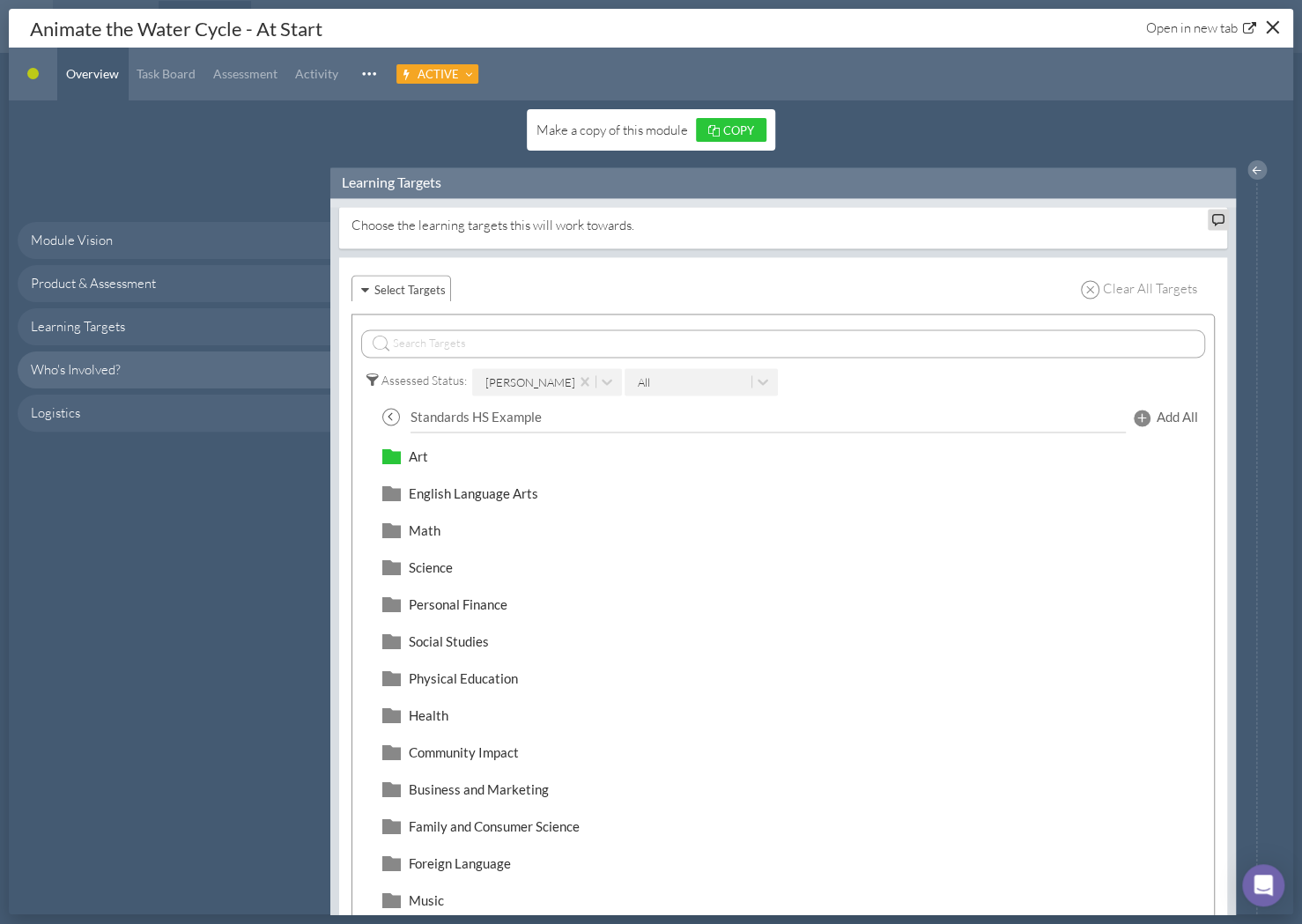
click at [417, 337] on input "text" at bounding box center [784, 343] width 845 height 28
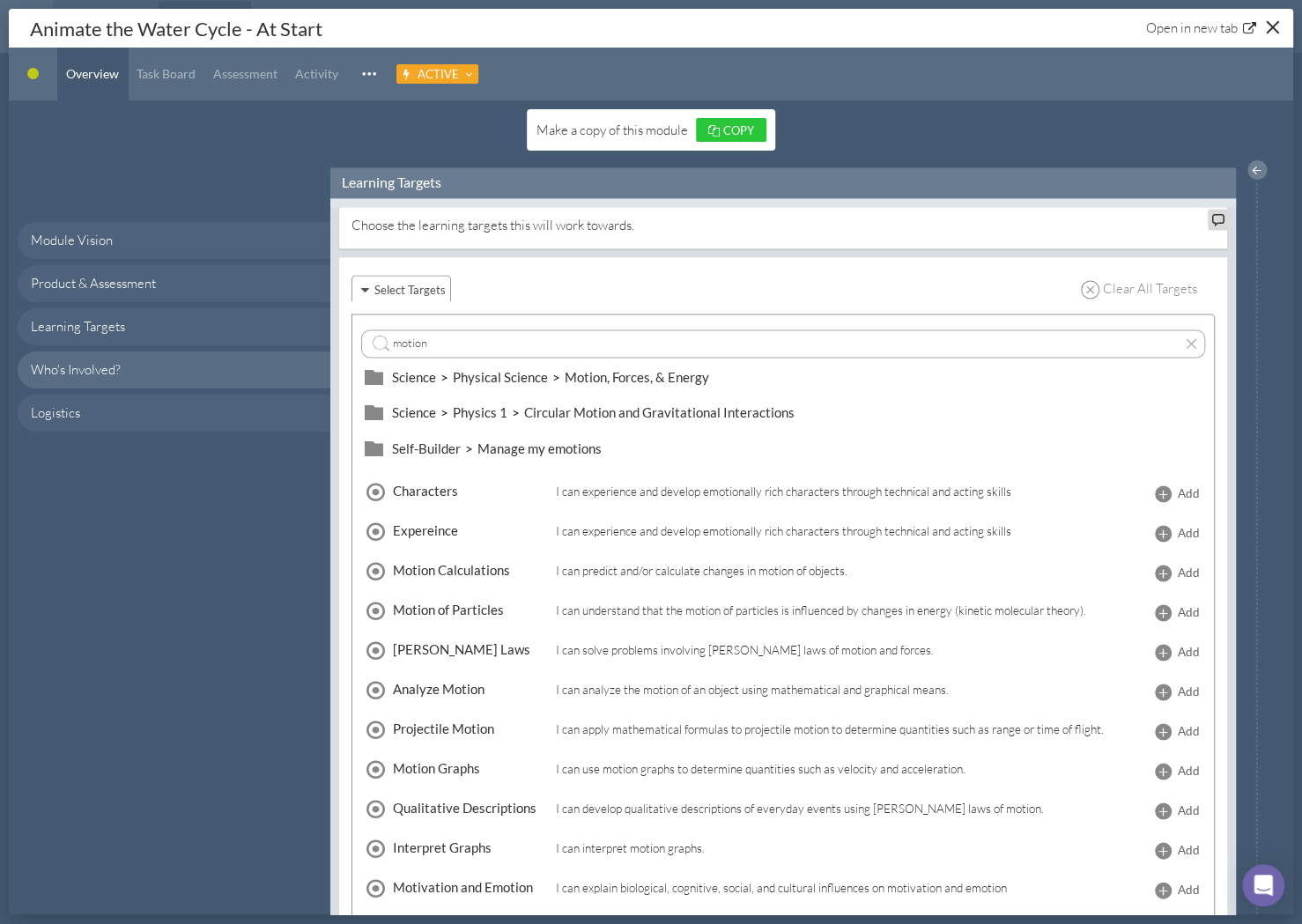
type input "motion"
click at [641, 372] on li "Motion, Forces, & Energy" at bounding box center [633, 377] width 162 height 18
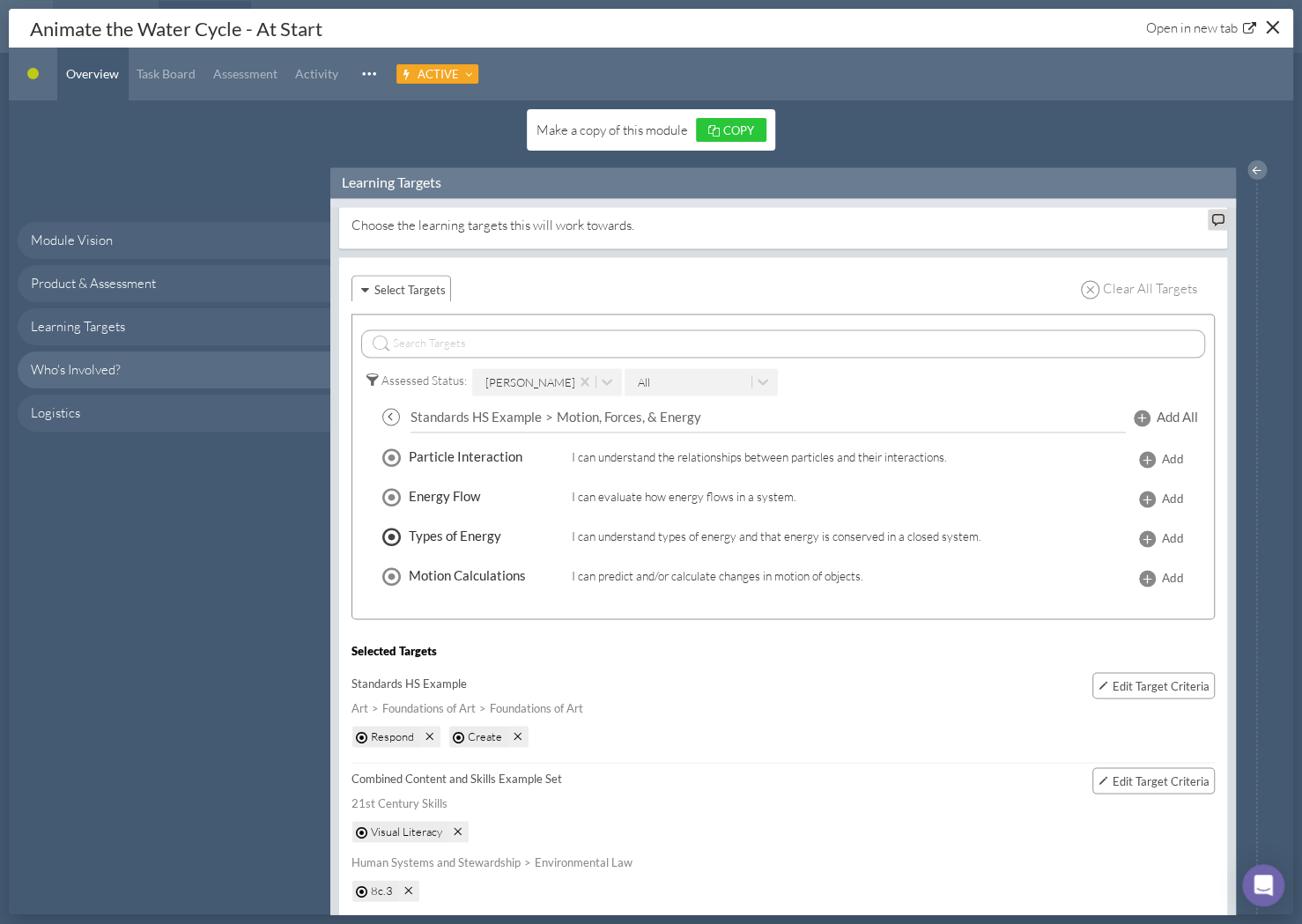
click at [1162, 529] on span "Add" at bounding box center [1172, 537] width 22 height 18
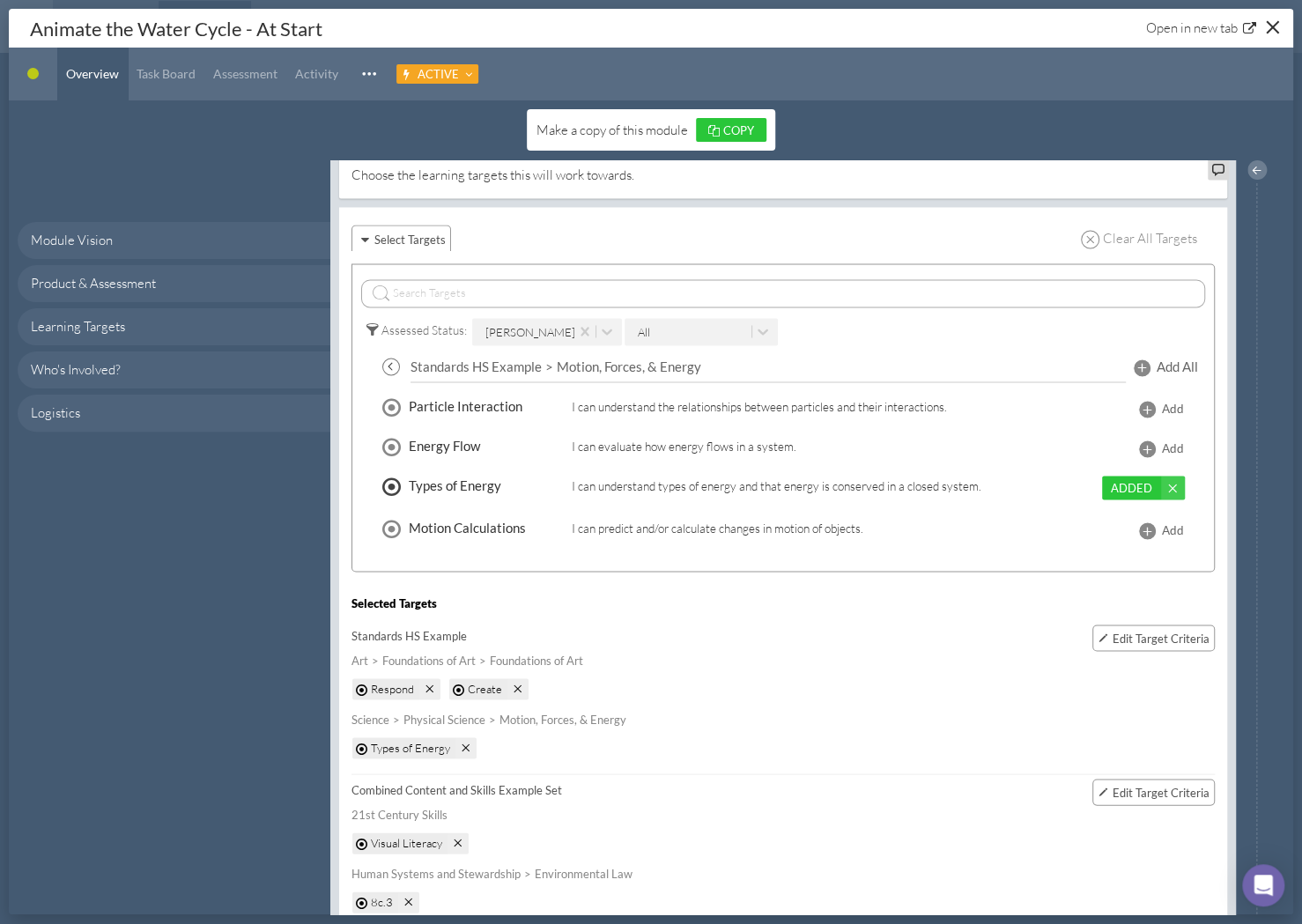
scroll to position [1422, 0]
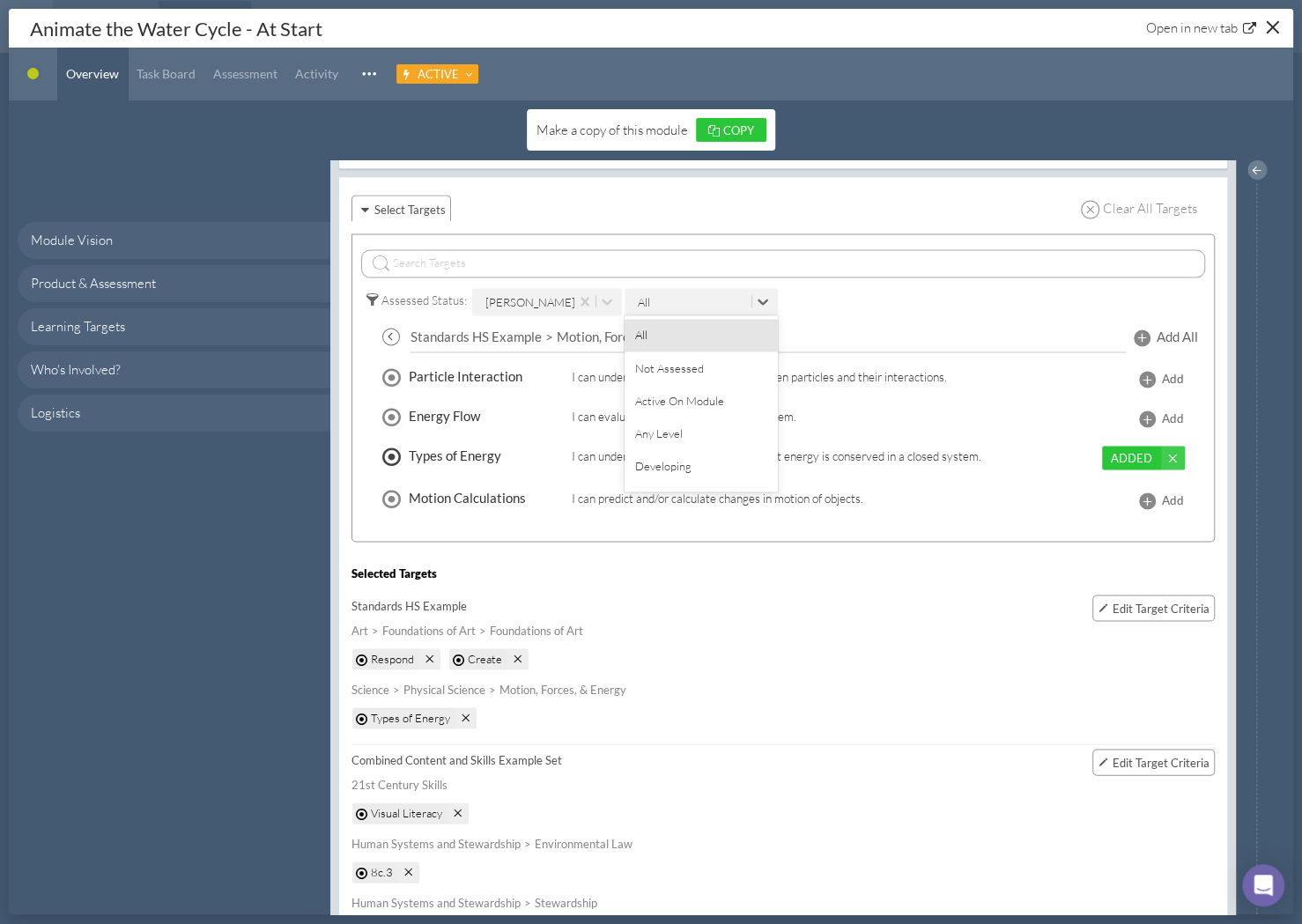
drag, startPoint x: 1217, startPoint y: 215, endPoint x: 660, endPoint y: 294, distance: 562.6
click at [660, 294] on div "All" at bounding box center [689, 301] width 122 height 26
click at [676, 362] on div "Not Assessed" at bounding box center [701, 368] width 153 height 33
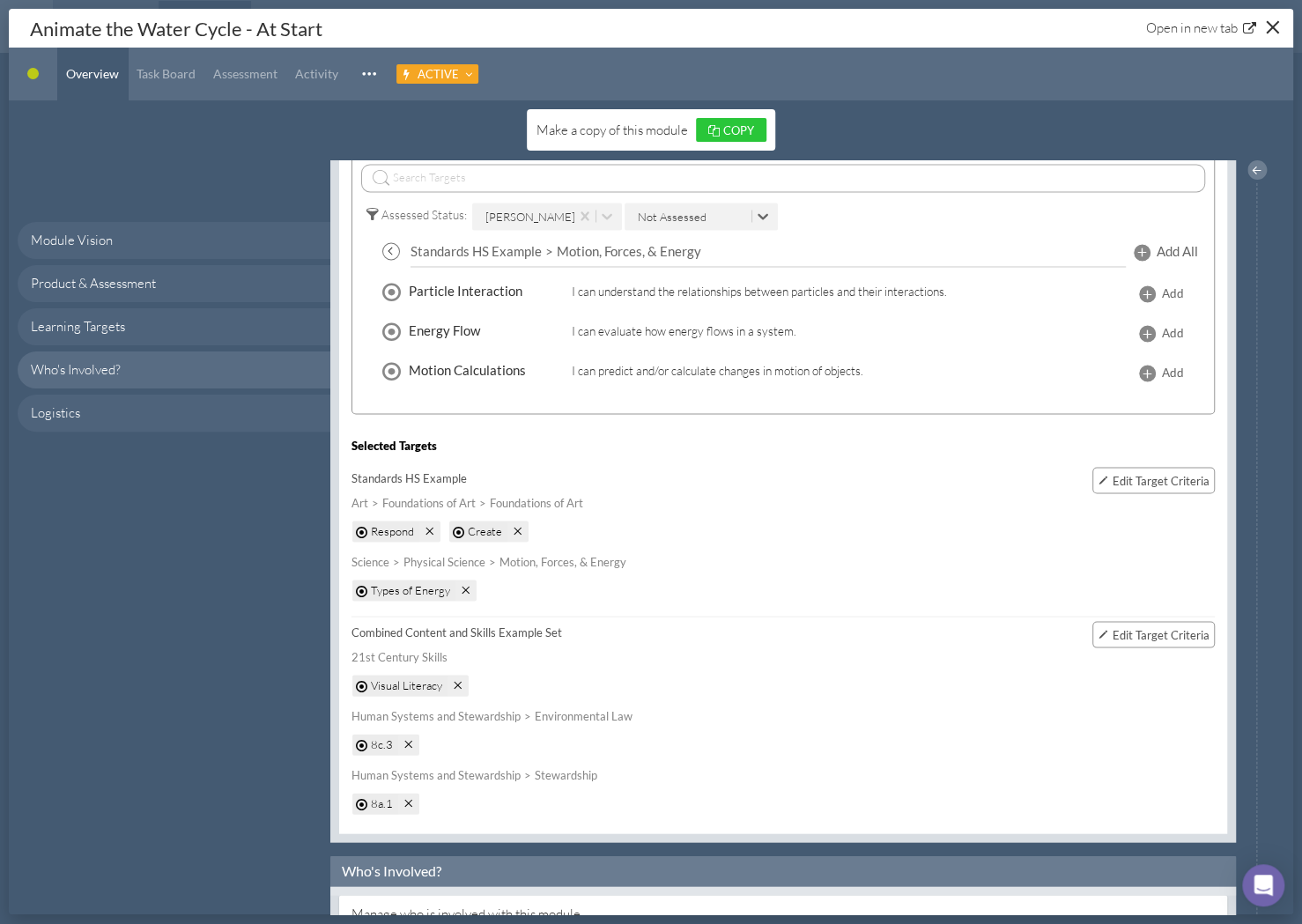
scroll to position [1642, 0]
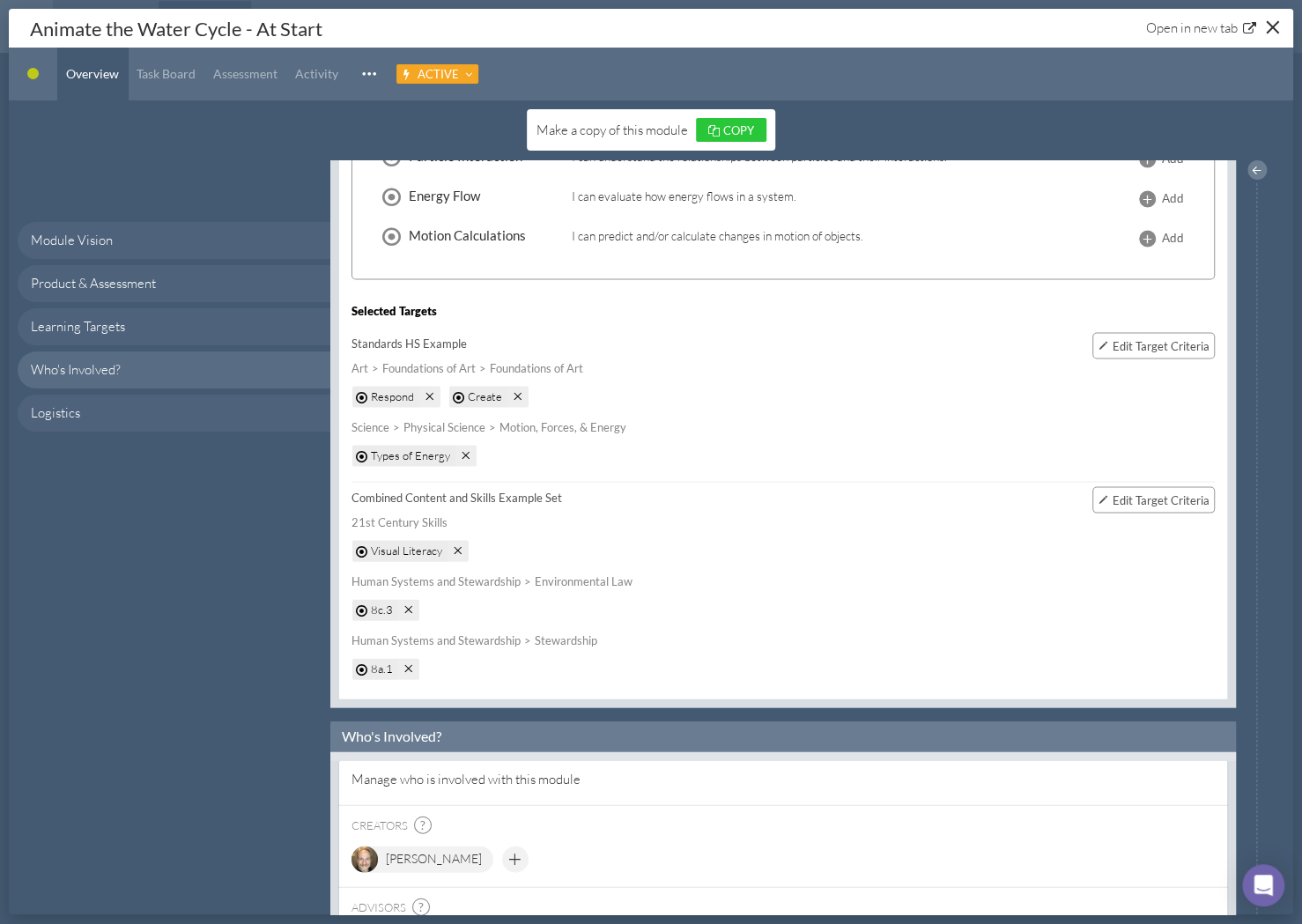
click at [1159, 340] on span "Edit Target Criteria" at bounding box center [1161, 345] width 97 height 14
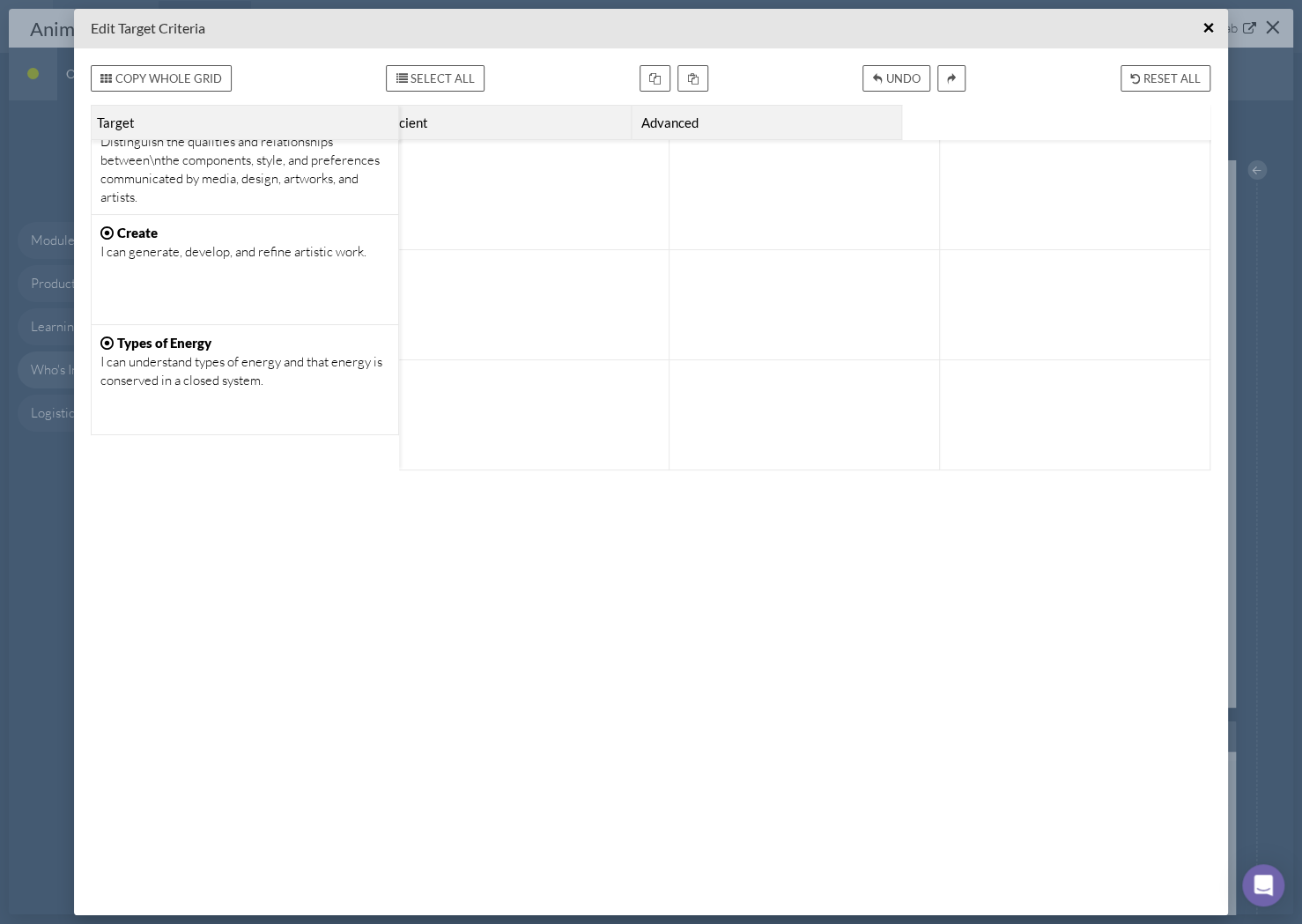
click at [662, 225] on div at bounding box center [534, 195] width 270 height 111
click at [821, 242] on div at bounding box center [804, 195] width 270 height 111
drag, startPoint x: 820, startPoint y: 348, endPoint x: 824, endPoint y: 338, distance: 10.8
click at [824, 338] on div at bounding box center [804, 304] width 252 height 91
click at [1204, 36] on span "×" at bounding box center [1209, 27] width 12 height 22
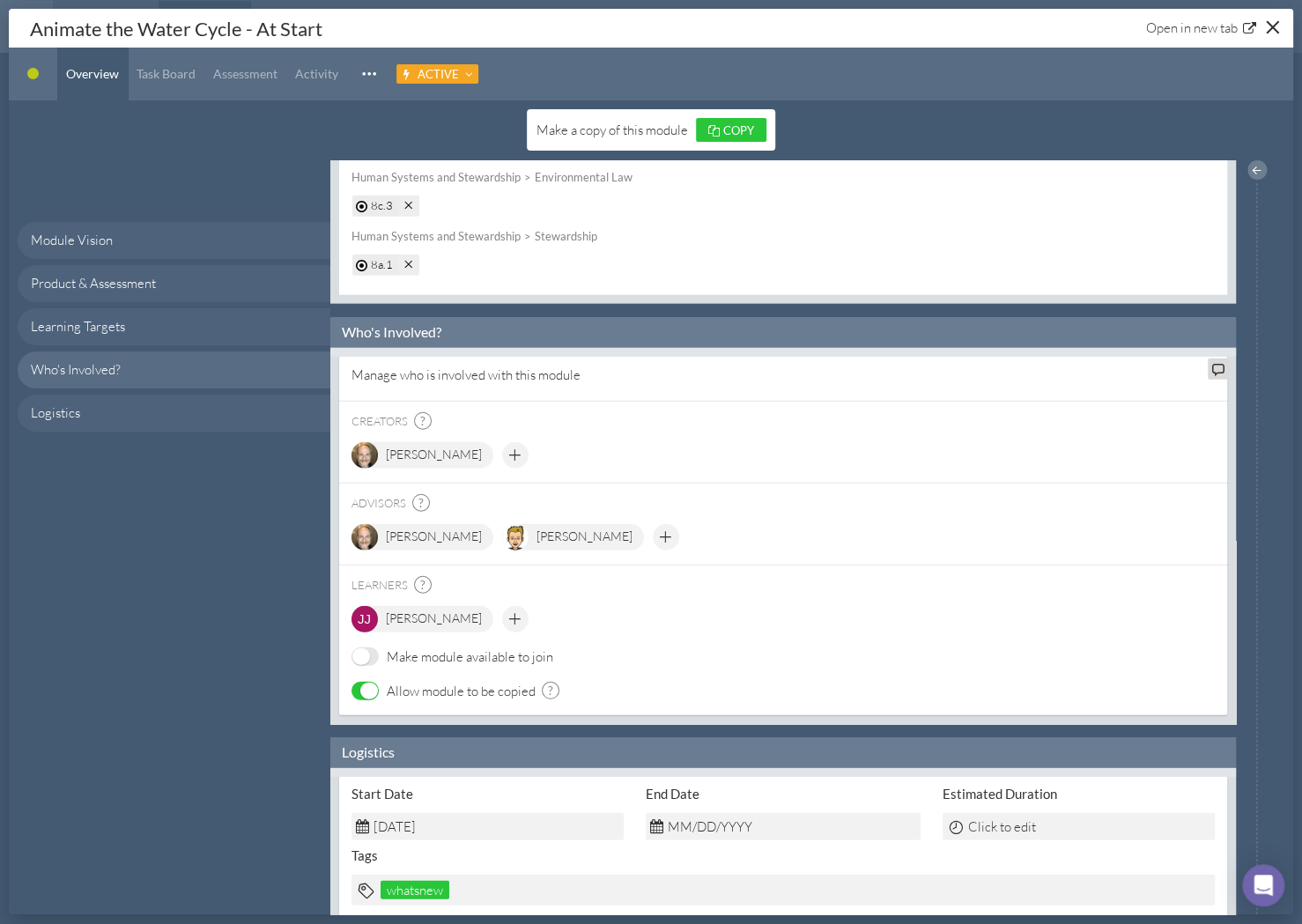
scroll to position [2101, 0]
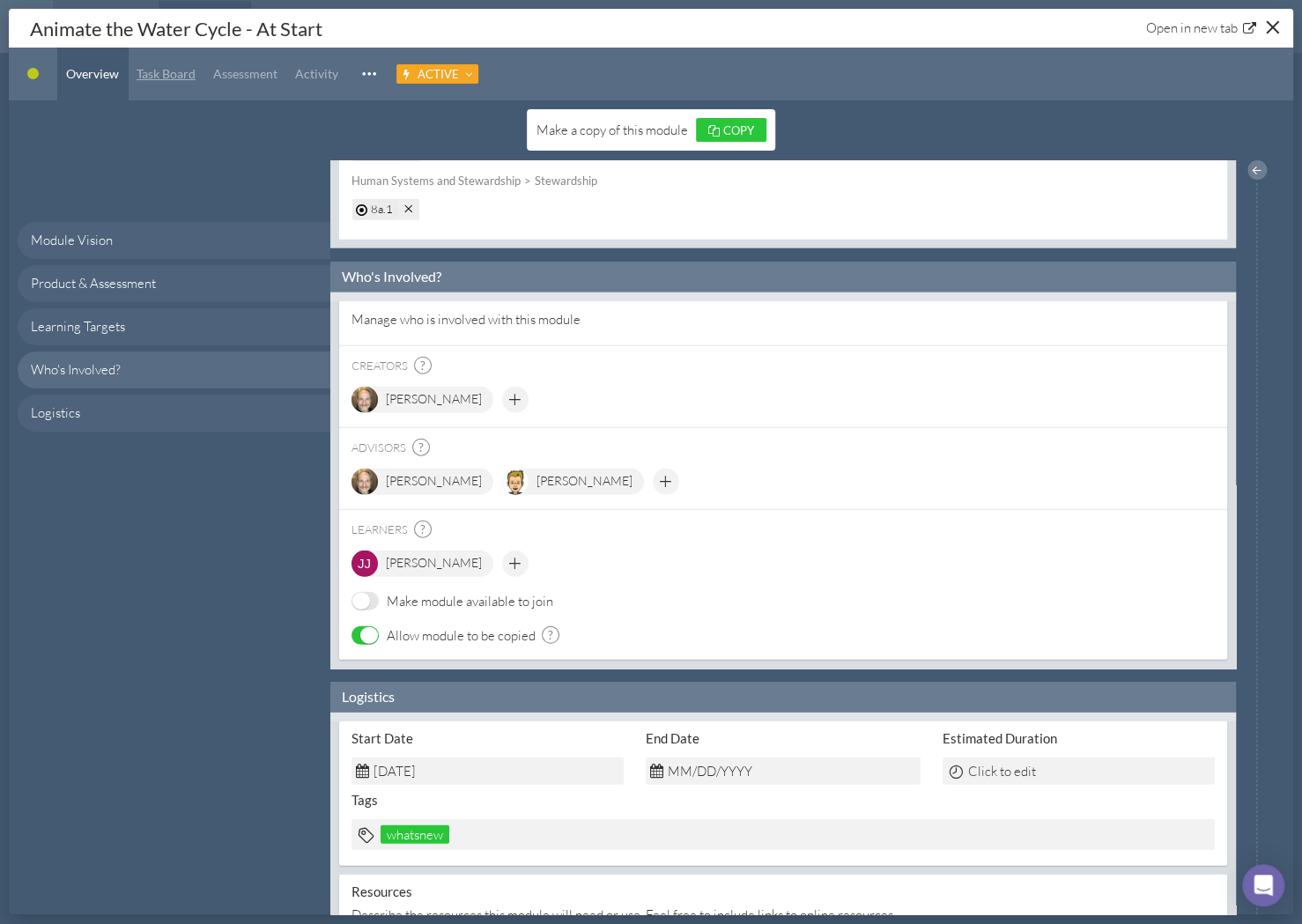
click at [163, 74] on span "Task Board" at bounding box center [165, 74] width 59 height 15
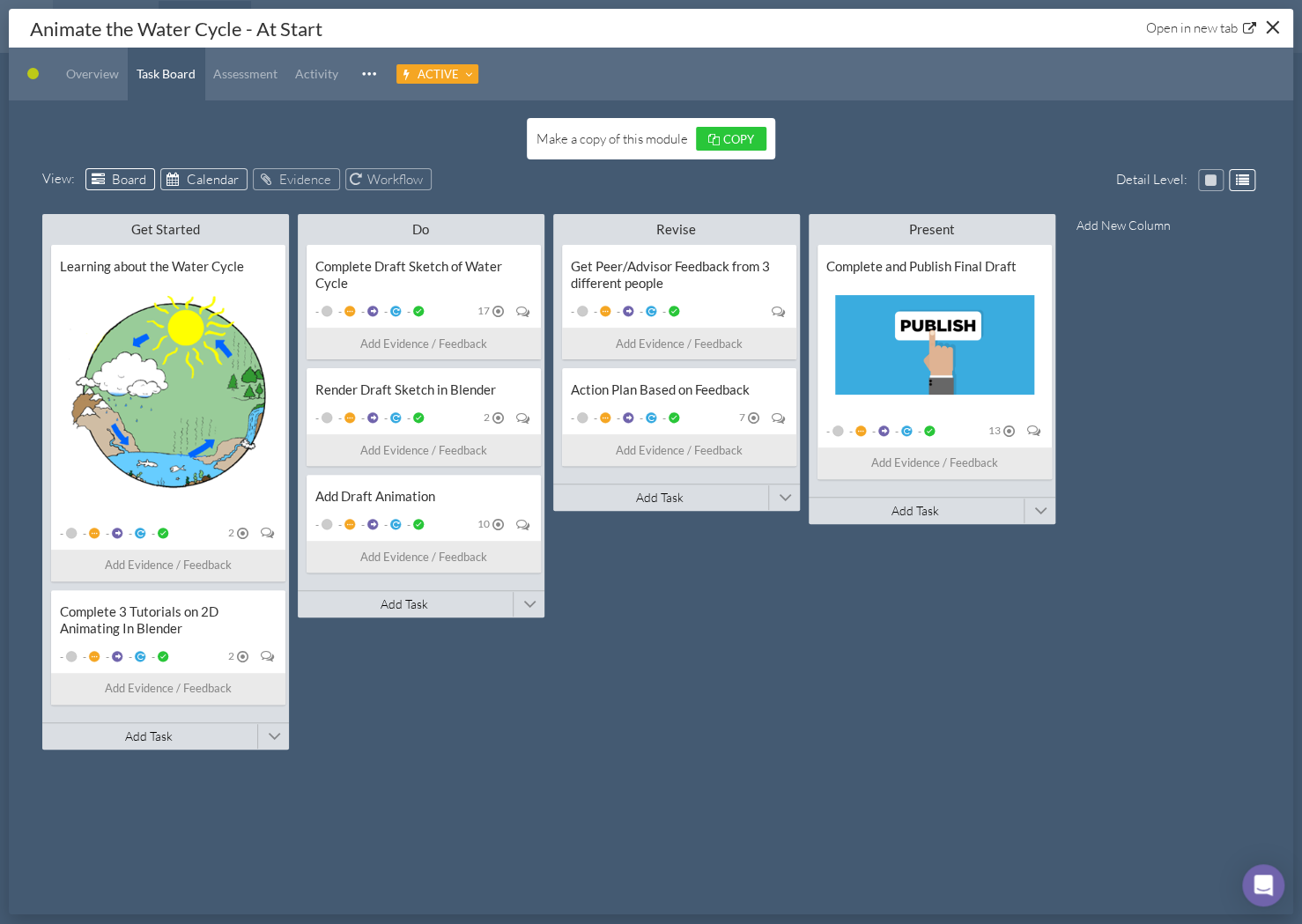
click at [190, 187] on link "Calendar" at bounding box center [204, 179] width 88 height 22
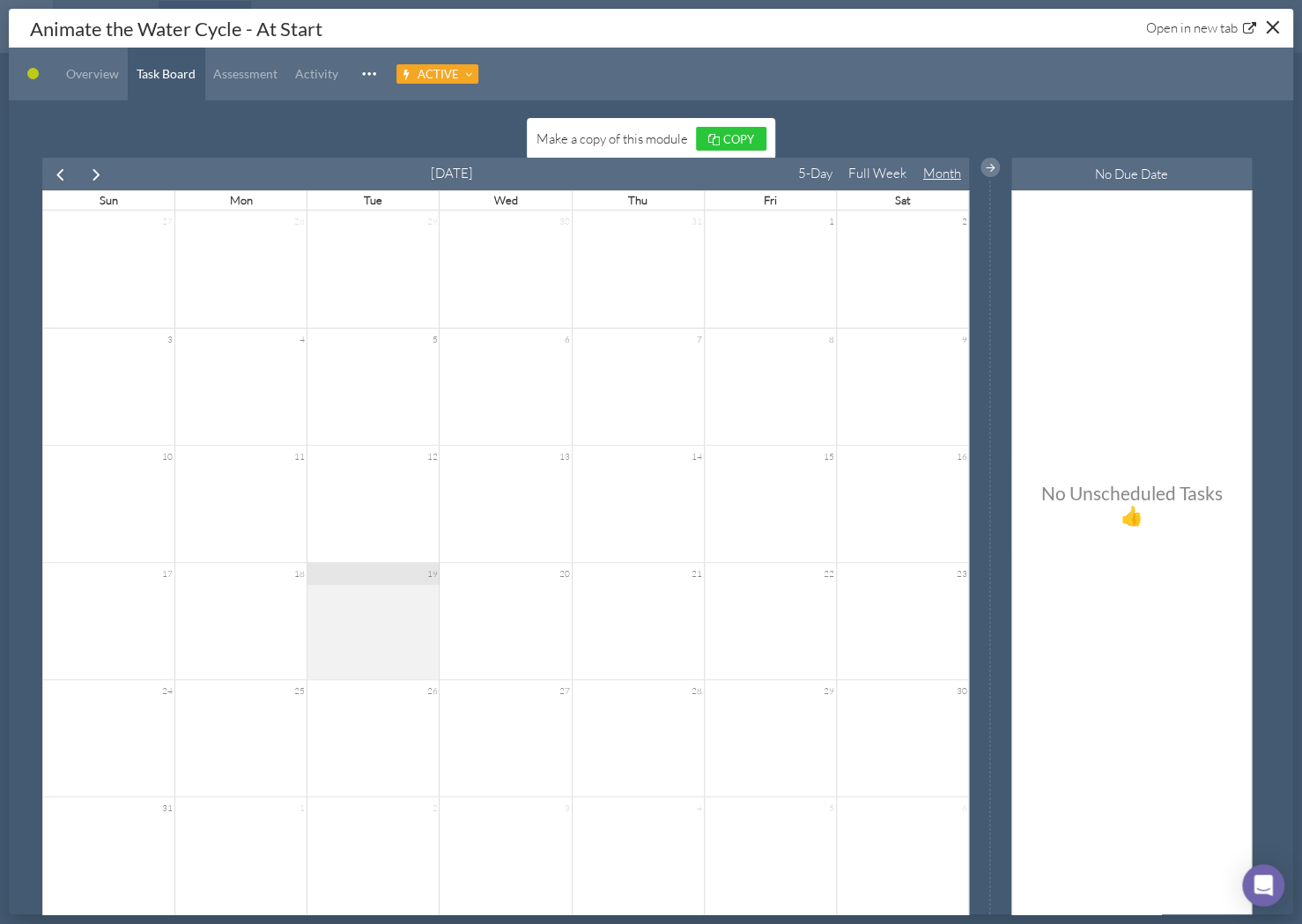
click at [60, 173] on span "prev" at bounding box center [60, 174] width 20 height 20
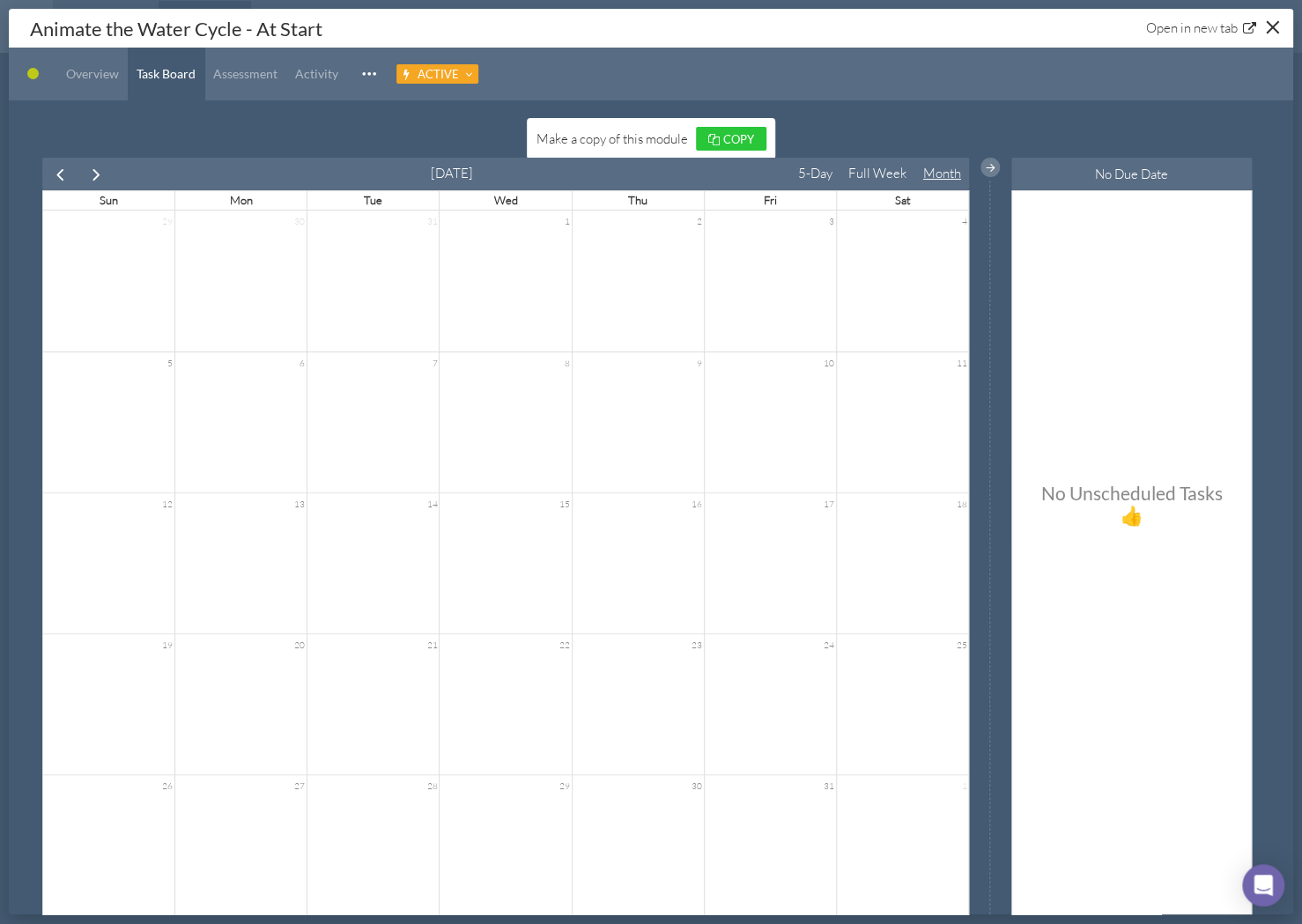
click at [60, 173] on span "prev" at bounding box center [60, 174] width 20 height 20
click at [165, 85] on link "Task Board" at bounding box center [166, 73] width 77 height 53
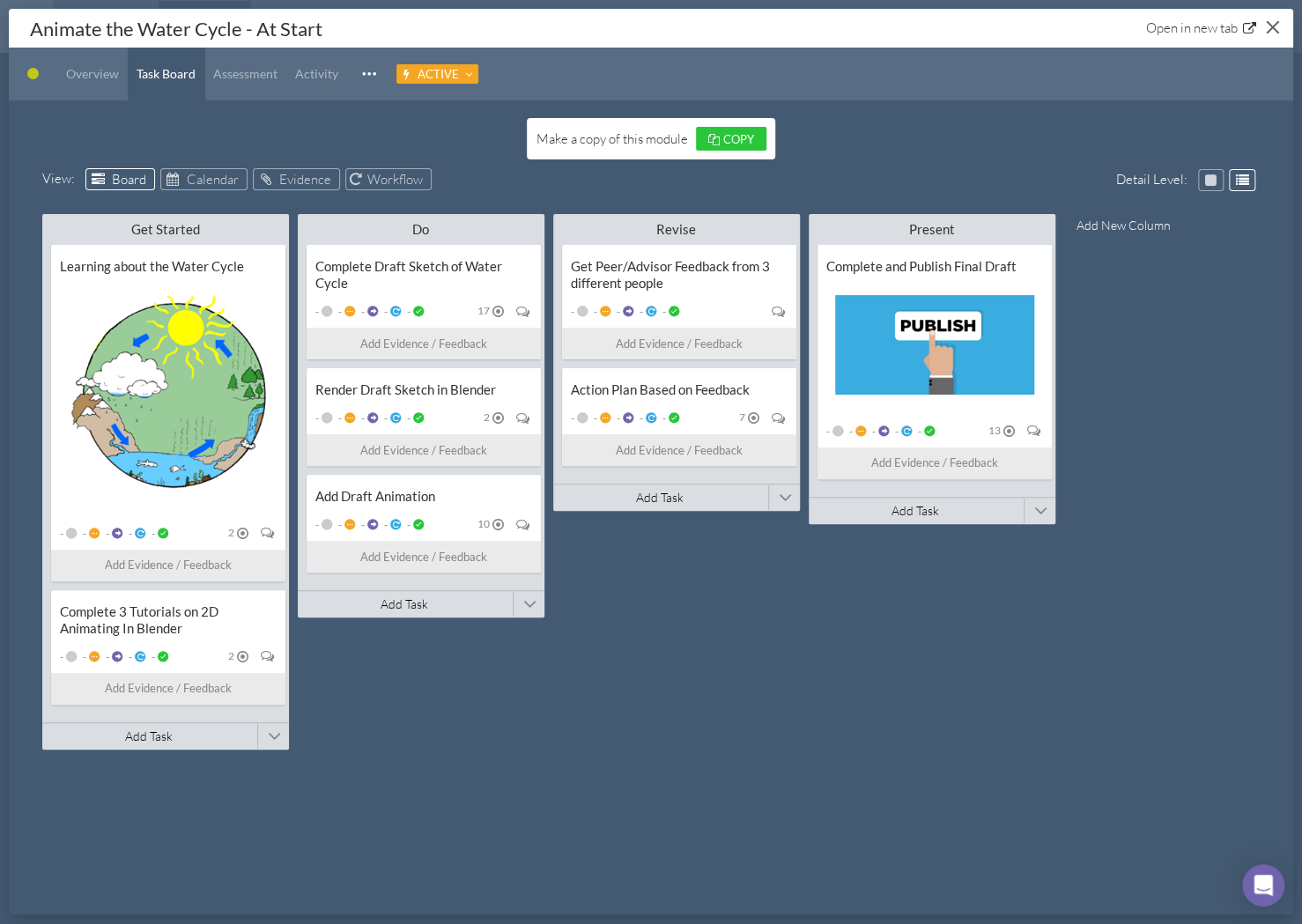
click at [1274, 22] on button "Close" at bounding box center [1272, 27] width 27 height 27
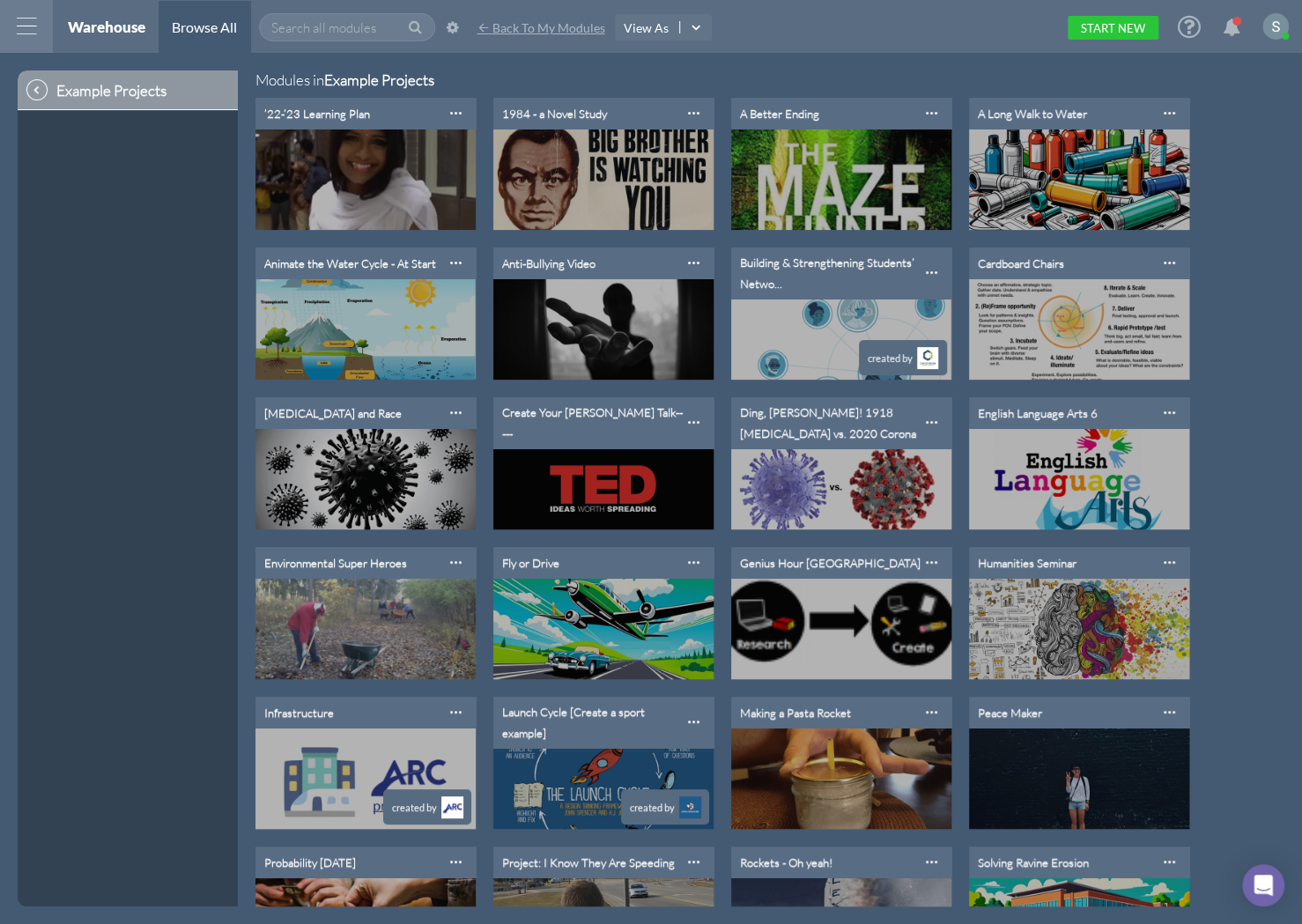
click at [540, 35] on span "Back To My Modules" at bounding box center [548, 28] width 113 height 15
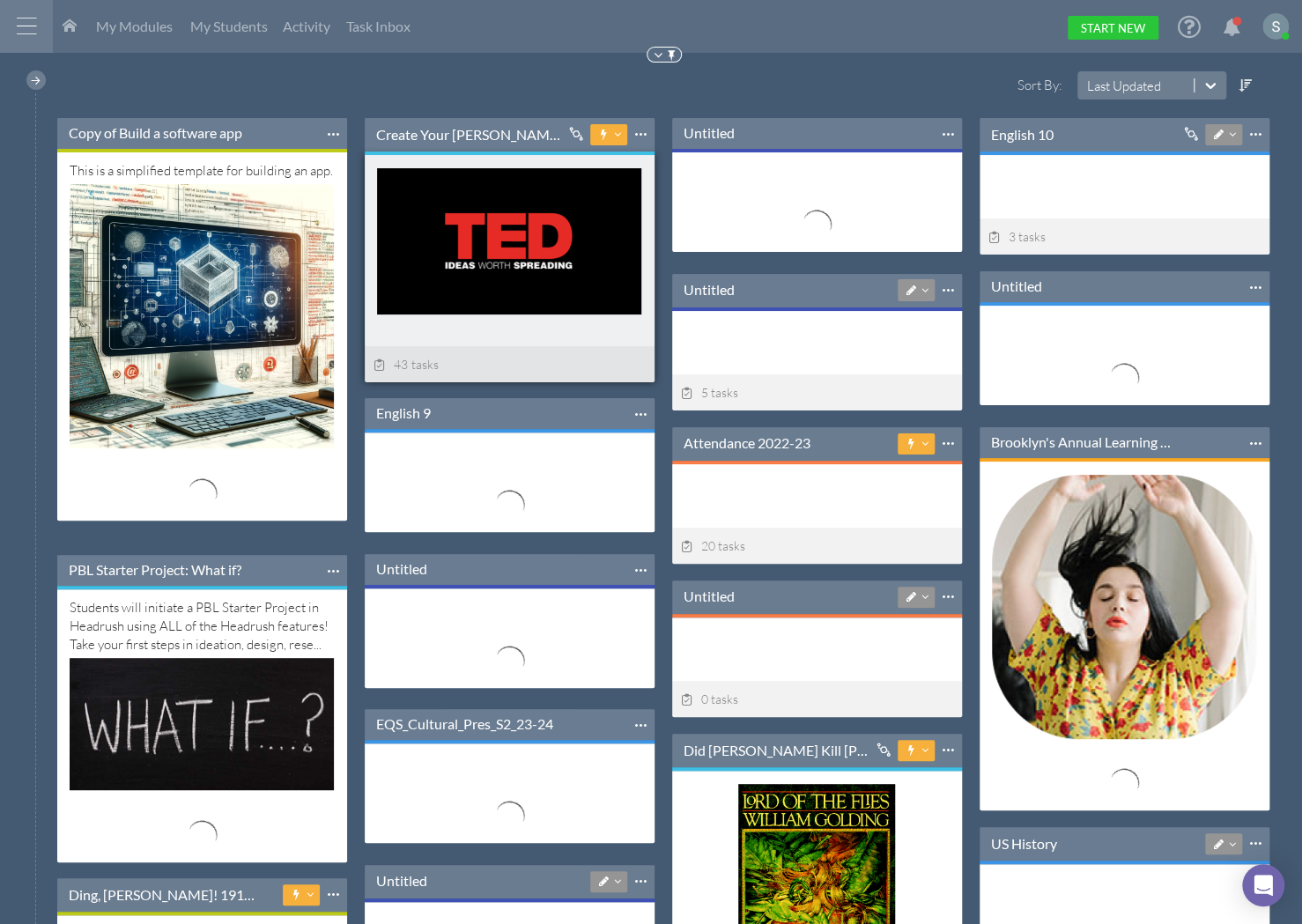
scroll to position [305, 288]
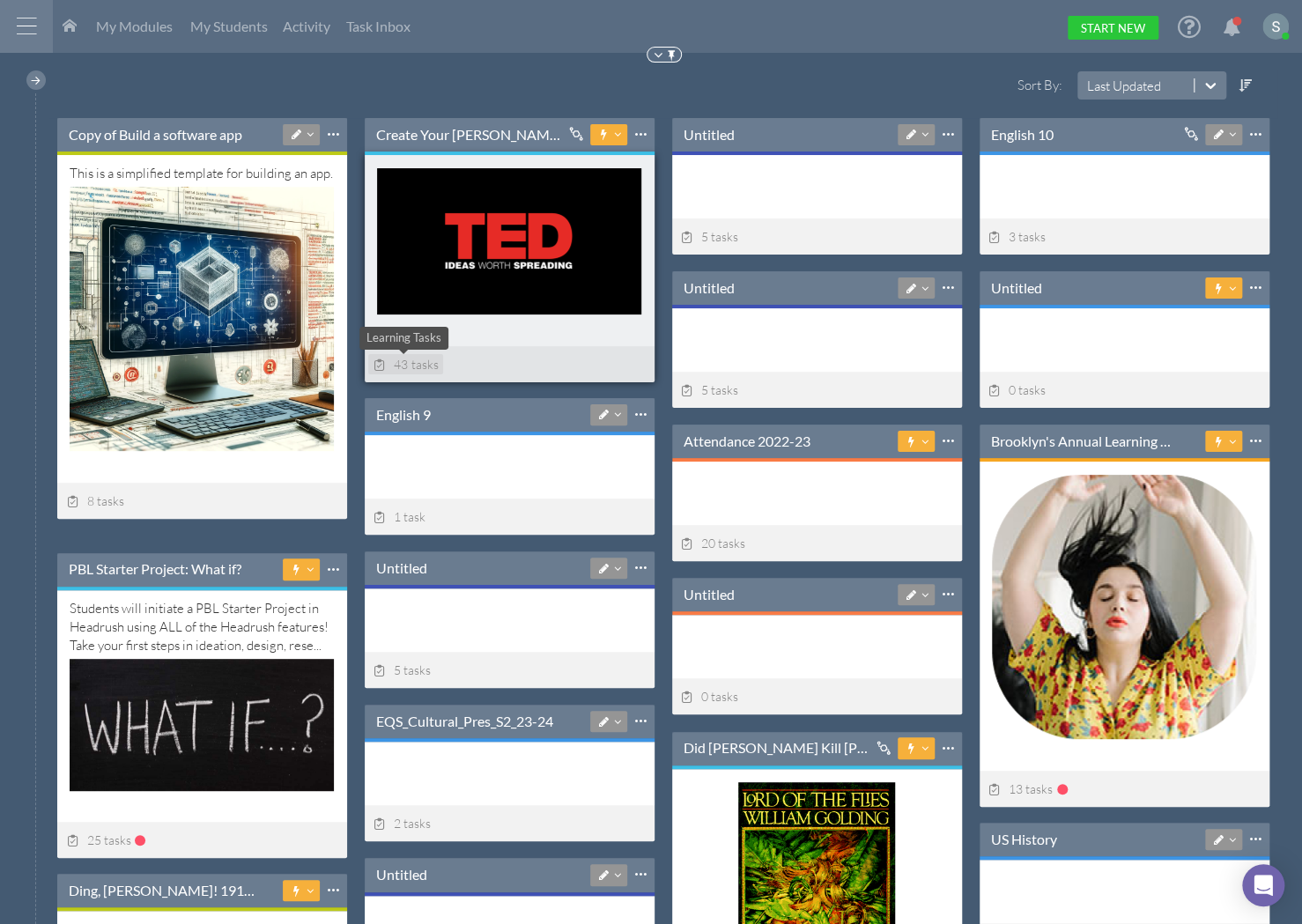
click at [406, 362] on span "43 tasks" at bounding box center [406, 364] width 65 height 15
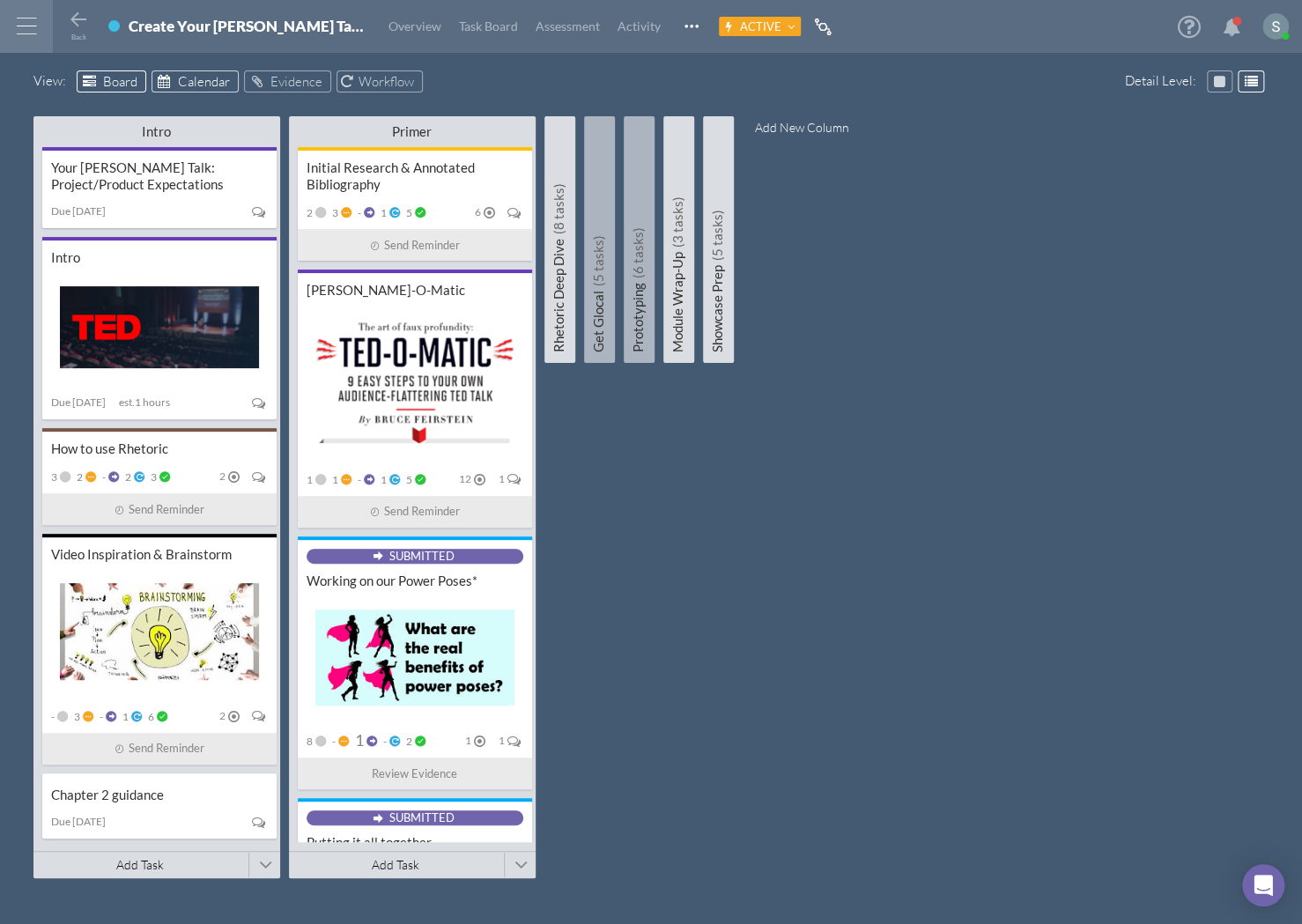
click at [185, 82] on span "Calendar" at bounding box center [204, 81] width 52 height 16
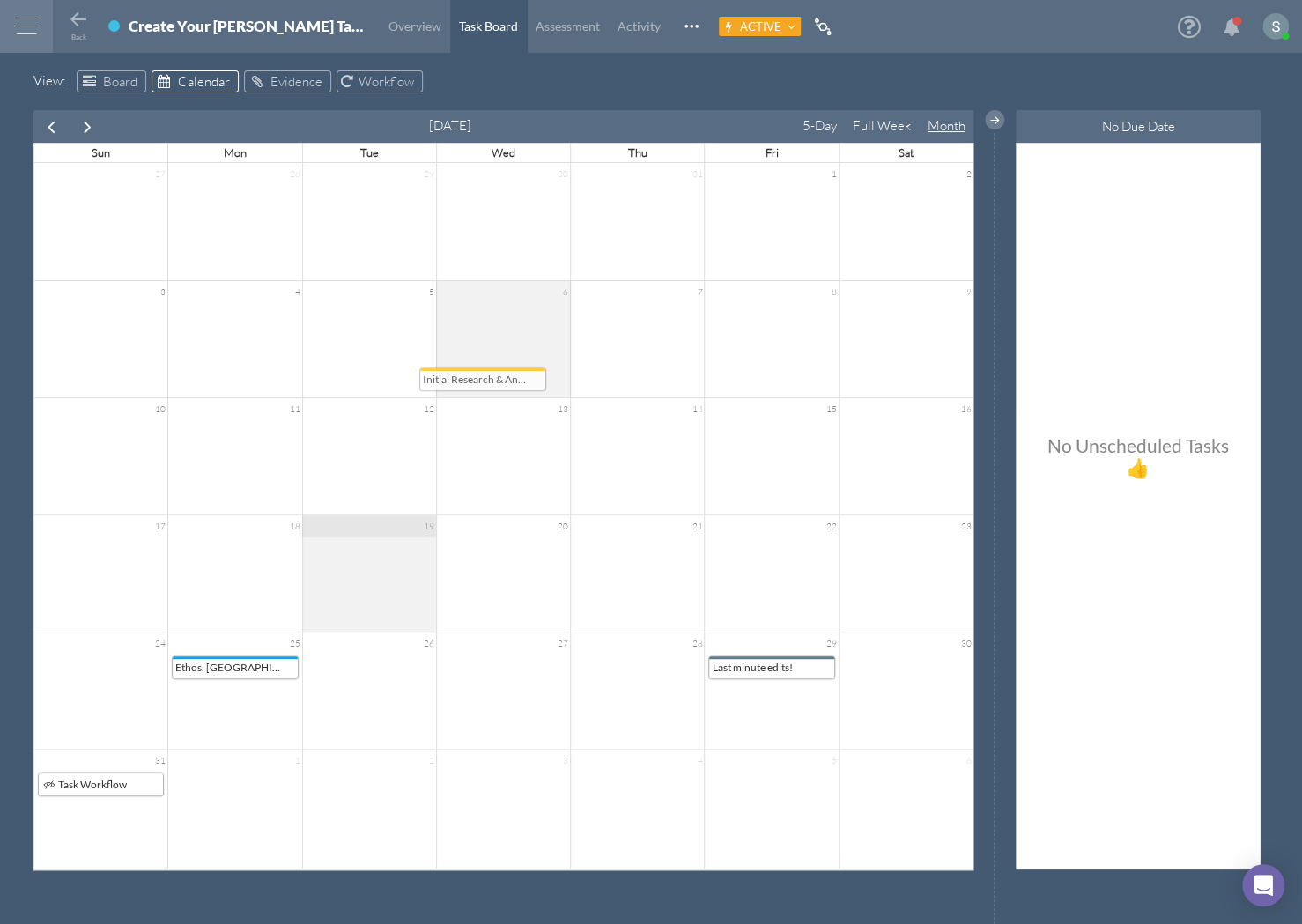
drag, startPoint x: 623, startPoint y: 552, endPoint x: 485, endPoint y: 372, distance: 226.8
click at [485, 371] on div "[DATE] 5-Day Full Week Month Sun Mon Tue Wed Thu Fri Sat 27 28 29 30 31 1 2 3 4…" at bounding box center [504, 490] width 940 height 761
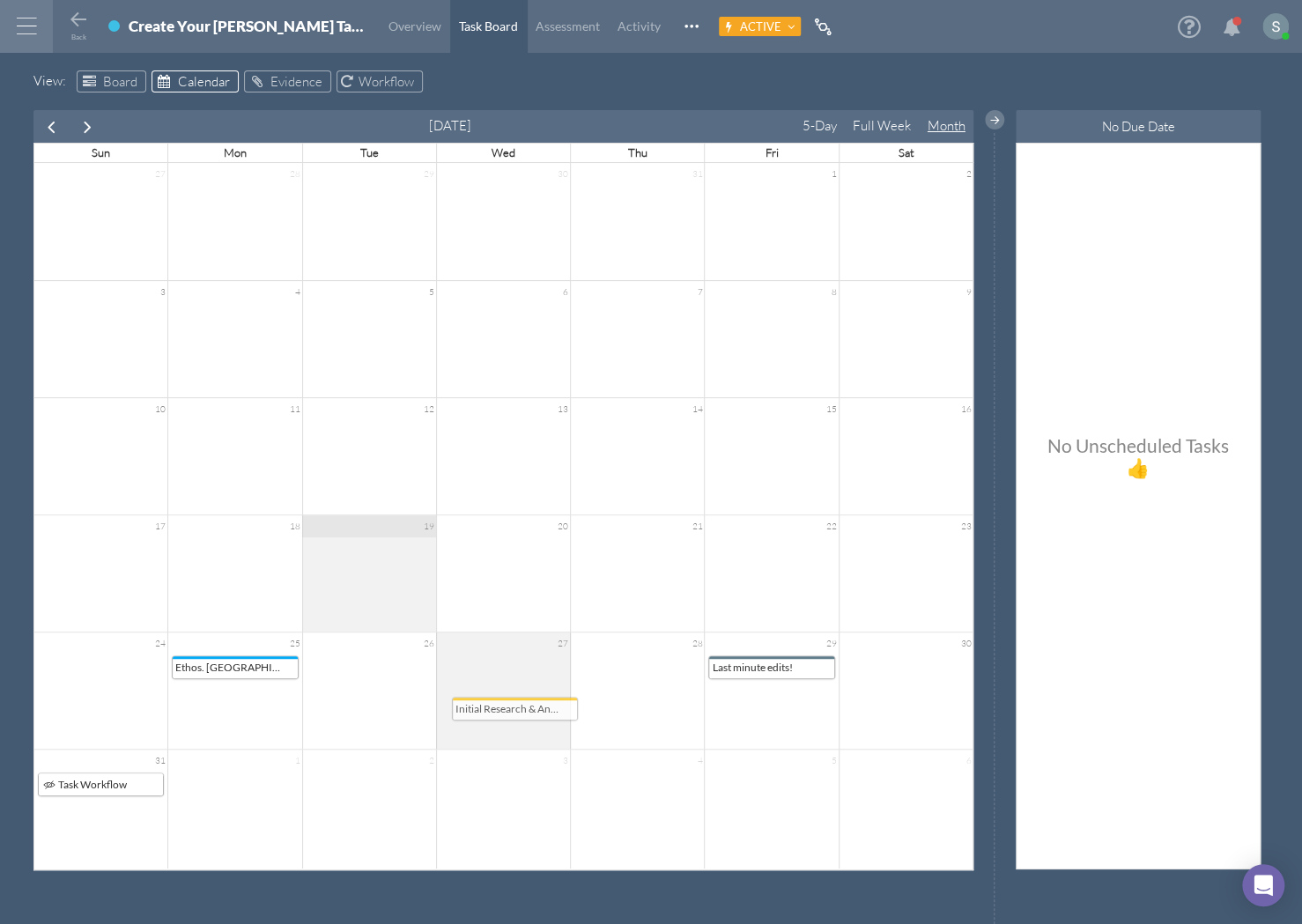
drag, startPoint x: 483, startPoint y: 498, endPoint x: 504, endPoint y: 701, distance: 204.1
click at [504, 701] on div "[DATE] 5-Day Full Week Month Sun Mon Tue Wed Thu Fri Sat 27 28 29 30 31 1 2 3 4…" at bounding box center [504, 490] width 940 height 761
click at [290, 82] on span "Evidence" at bounding box center [296, 81] width 52 height 16
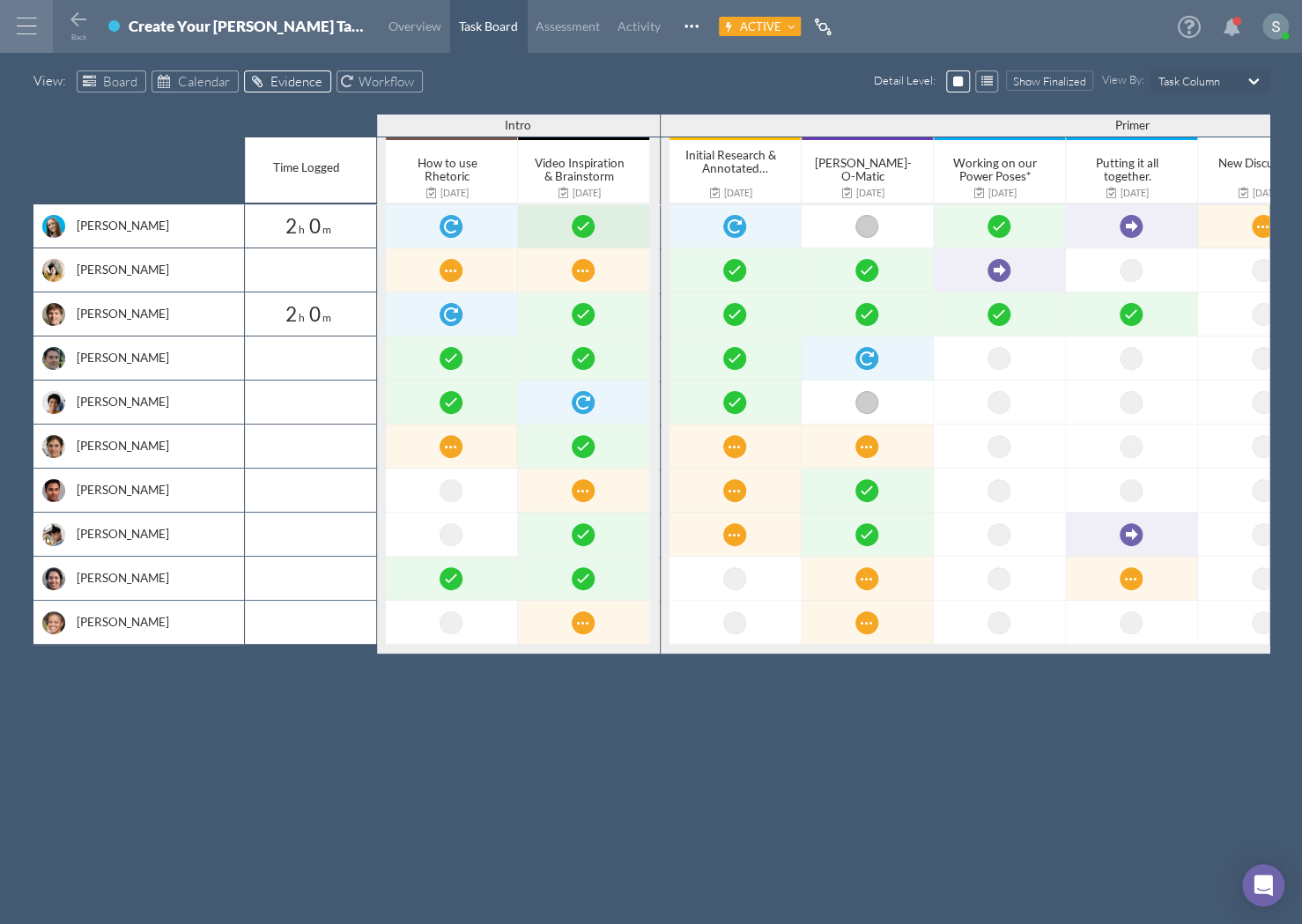
click at [593, 232] on div at bounding box center [584, 226] width 132 height 43
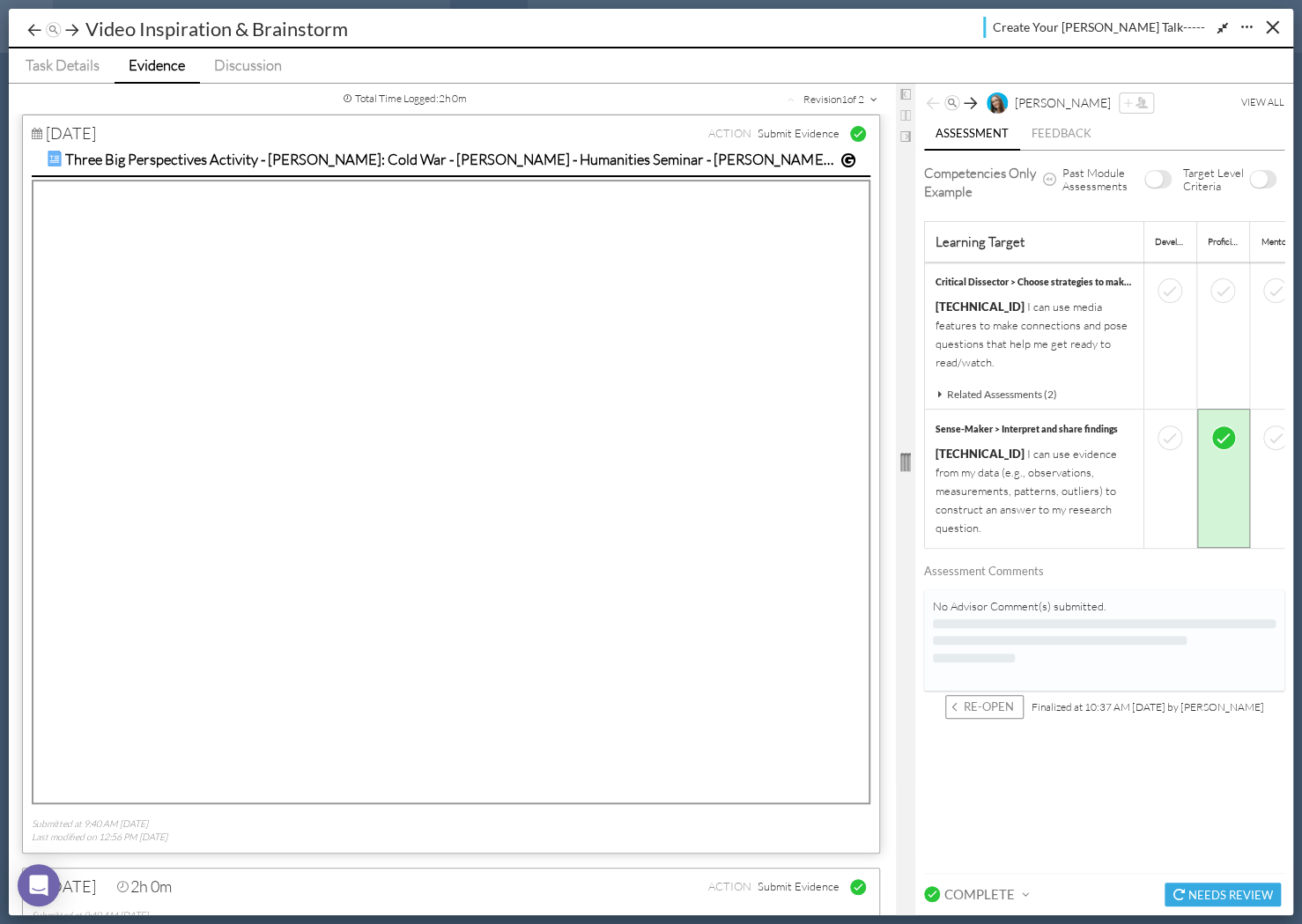
click at [920, 489] on div "Total Time Logged : Total : 2 h 0 m Revision 1 of 2 [DATE] ACTION Submit Eviden…" at bounding box center [651, 499] width 1285 height 832
click at [176, 66] on span "Evidence" at bounding box center [157, 64] width 57 height 18
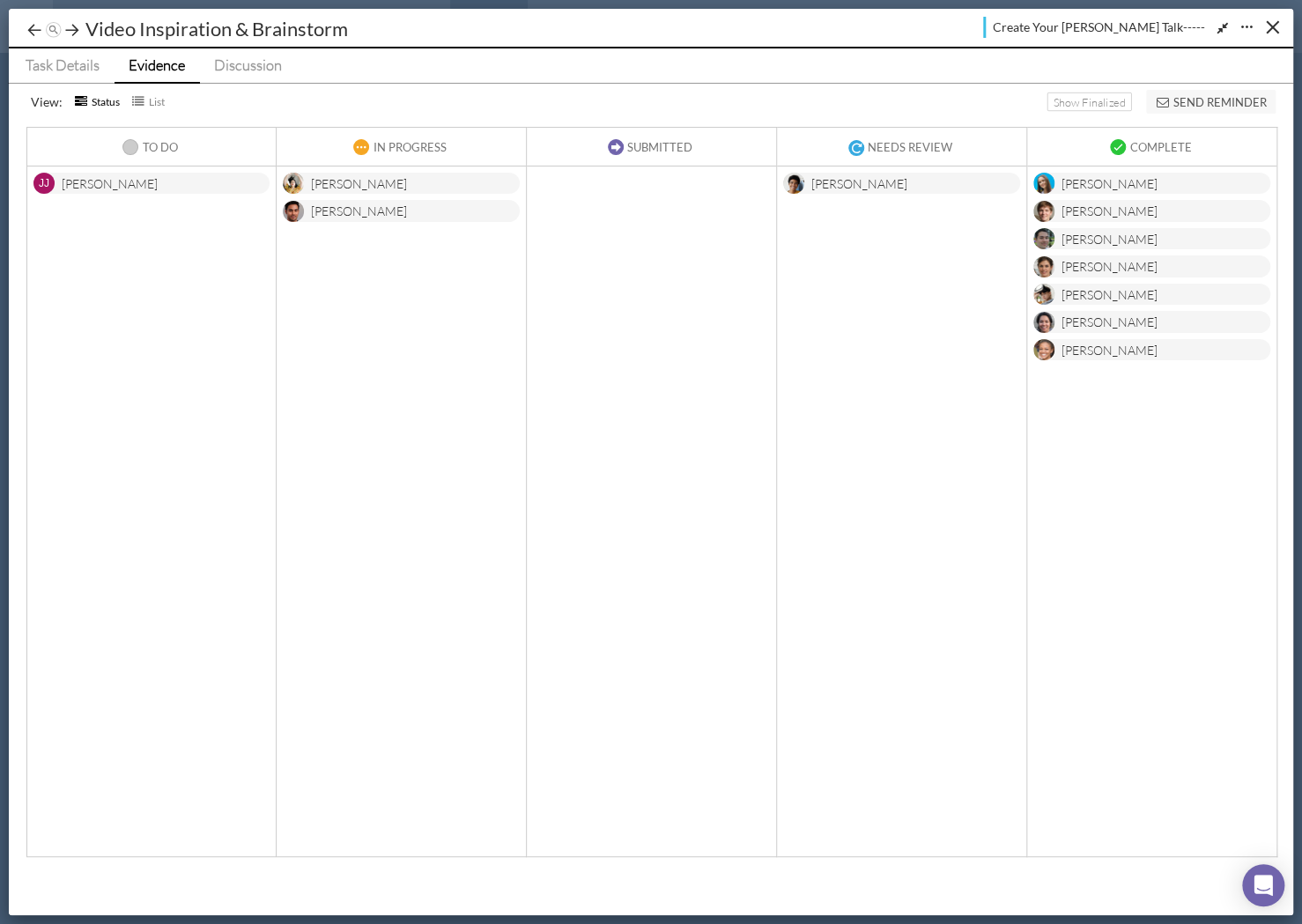
drag, startPoint x: 1045, startPoint y: 5, endPoint x: 1178, endPoint y: 87, distance: 156.2
click at [1187, 85] on div "View : Status List Show Finalized Send Reminder" at bounding box center [651, 99] width 1276 height 31
click at [411, 186] on div "[PERSON_NAME]" at bounding box center [401, 184] width 237 height 22
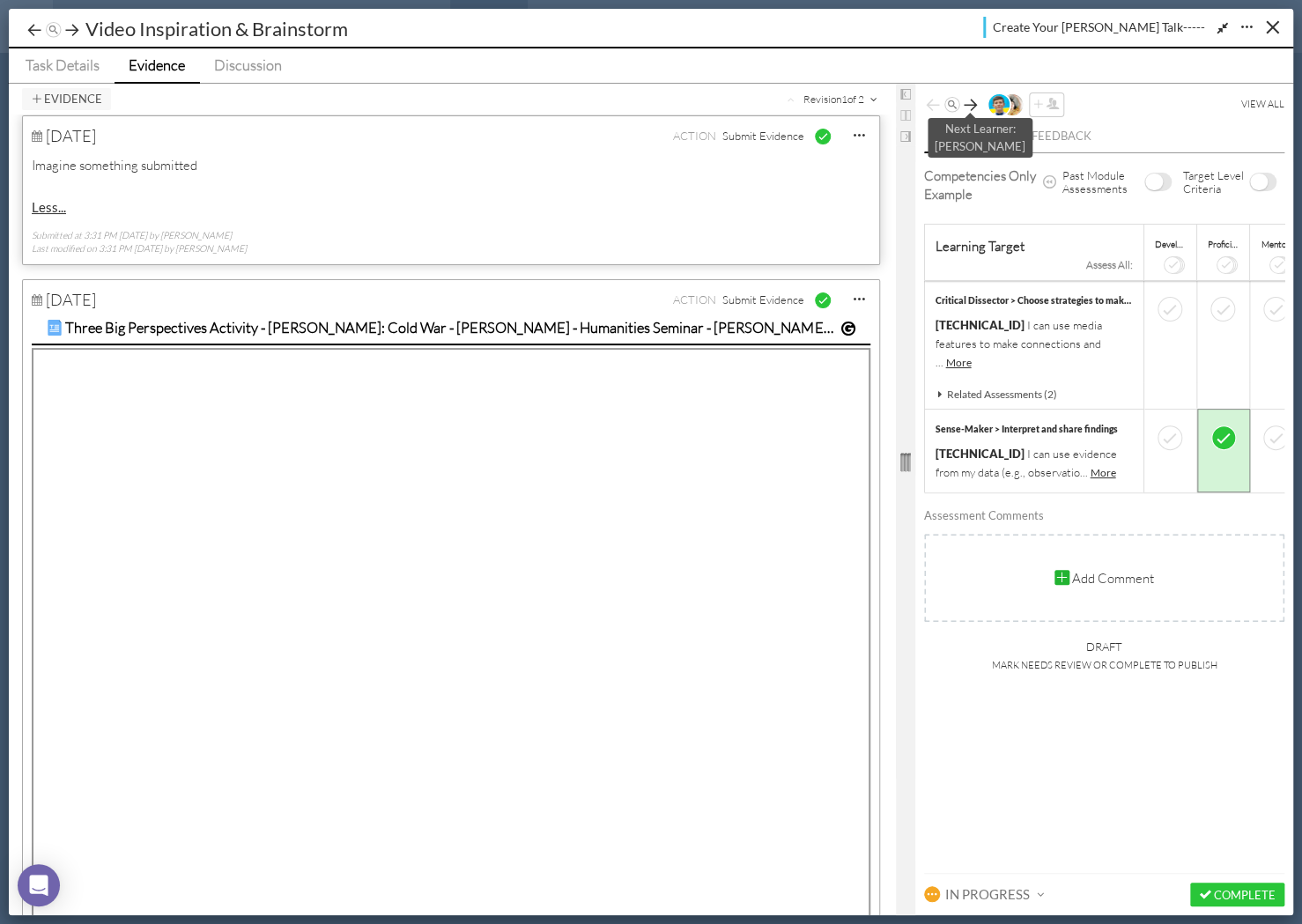
click at [965, 103] on icon at bounding box center [970, 105] width 17 height 17
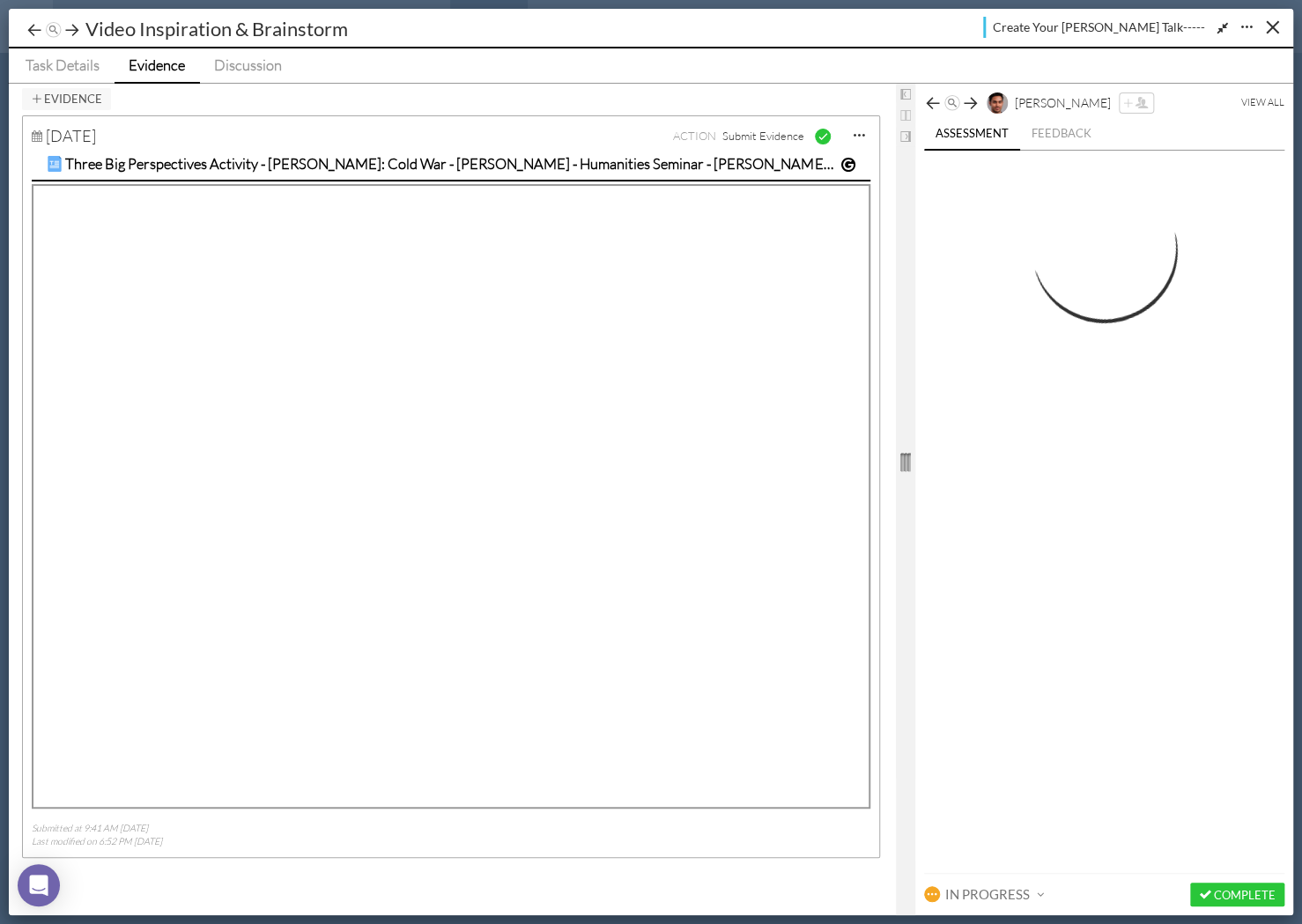
click at [965, 103] on icon at bounding box center [970, 103] width 17 height 17
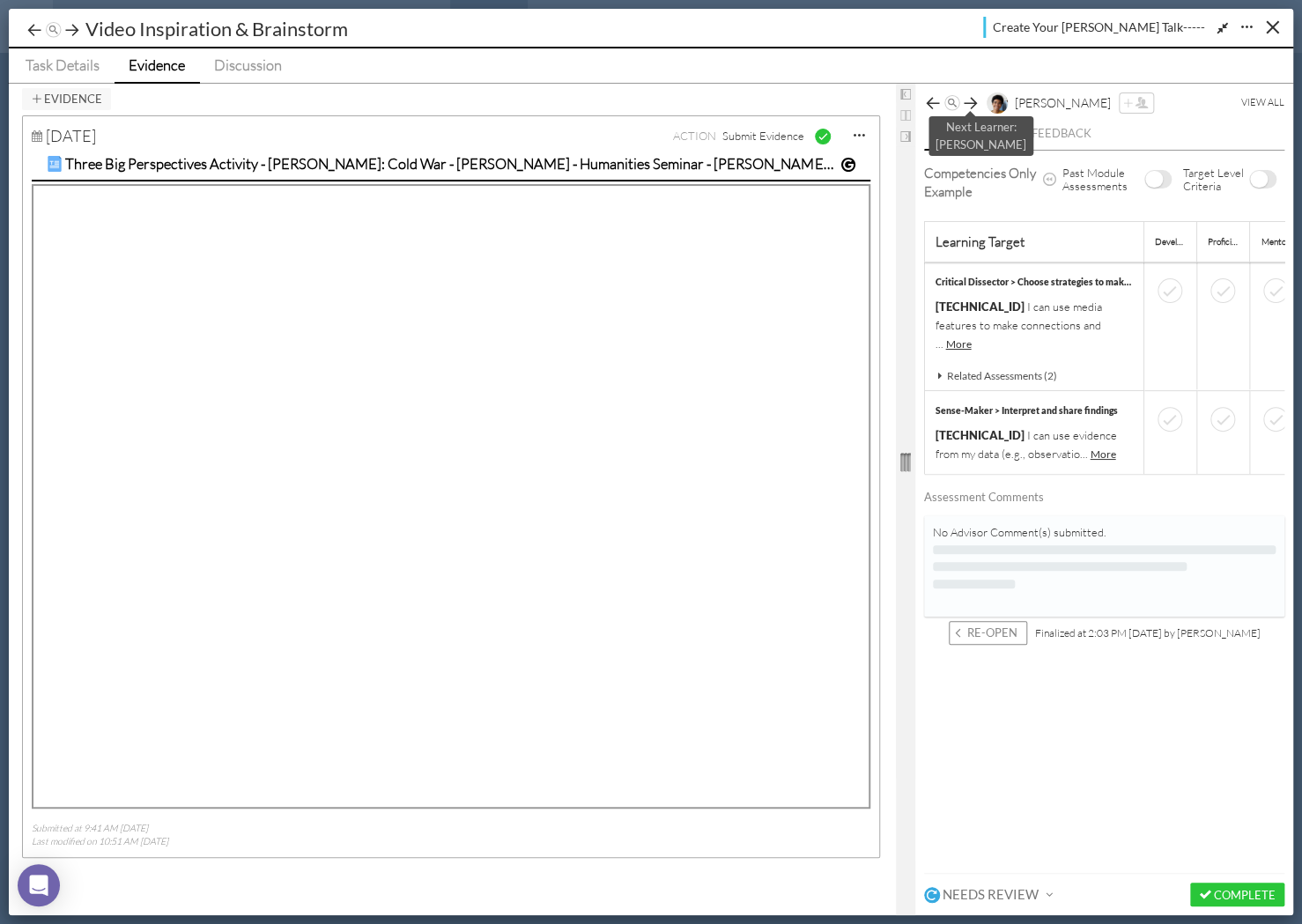
click at [965, 103] on icon at bounding box center [970, 103] width 17 height 17
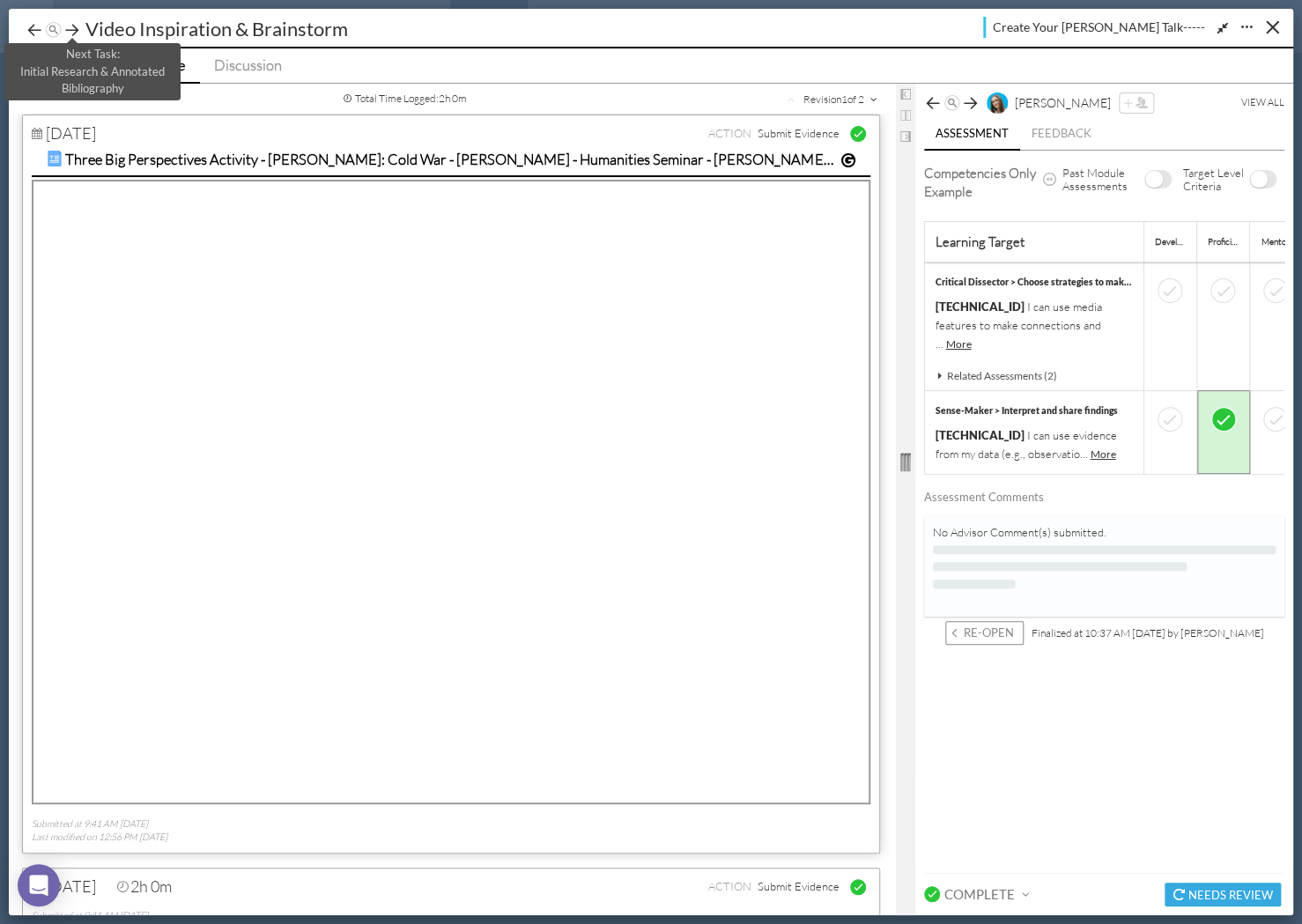
click at [70, 36] on icon at bounding box center [72, 30] width 17 height 17
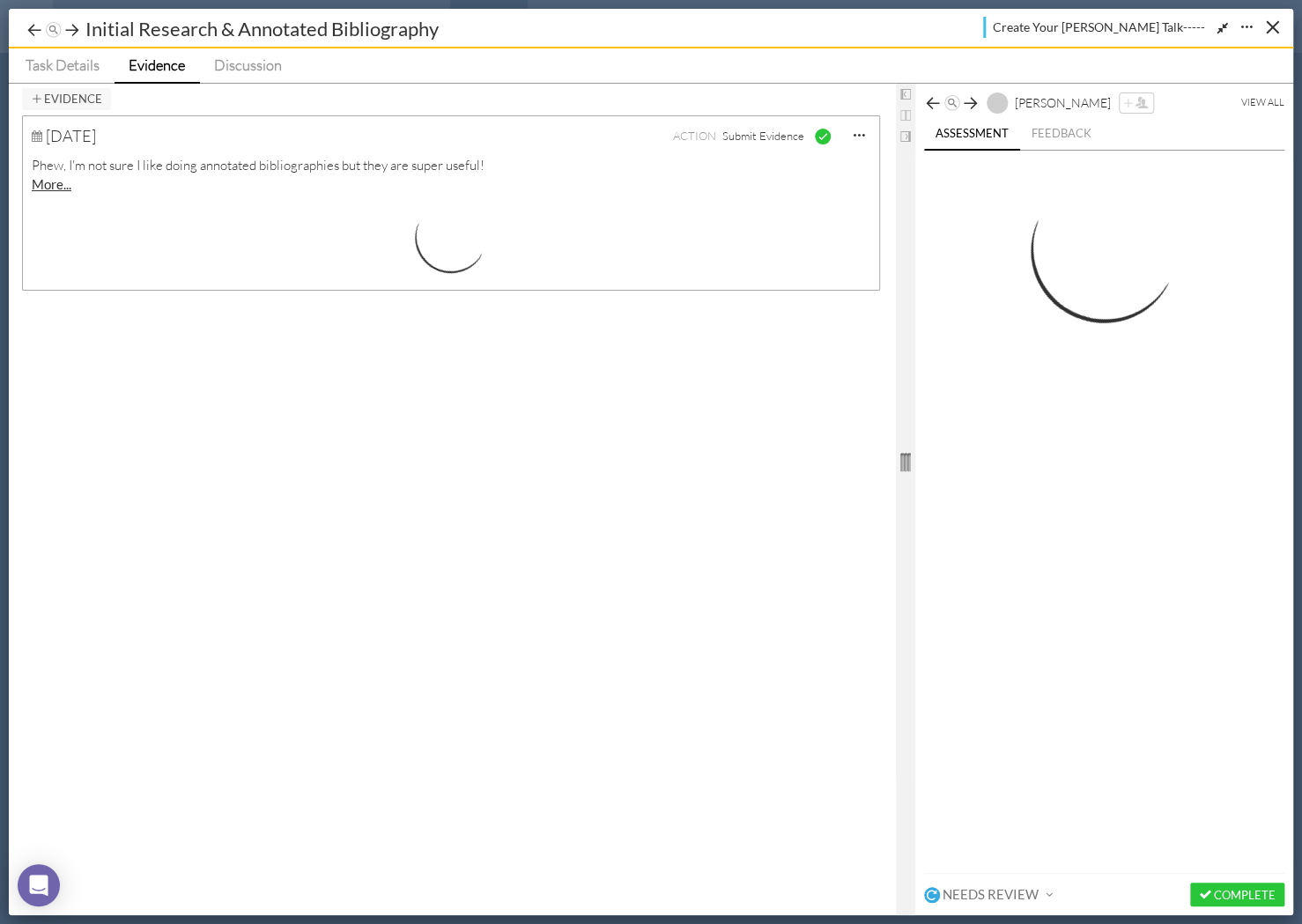
click at [56, 28] on img at bounding box center [54, 31] width 17 height 17
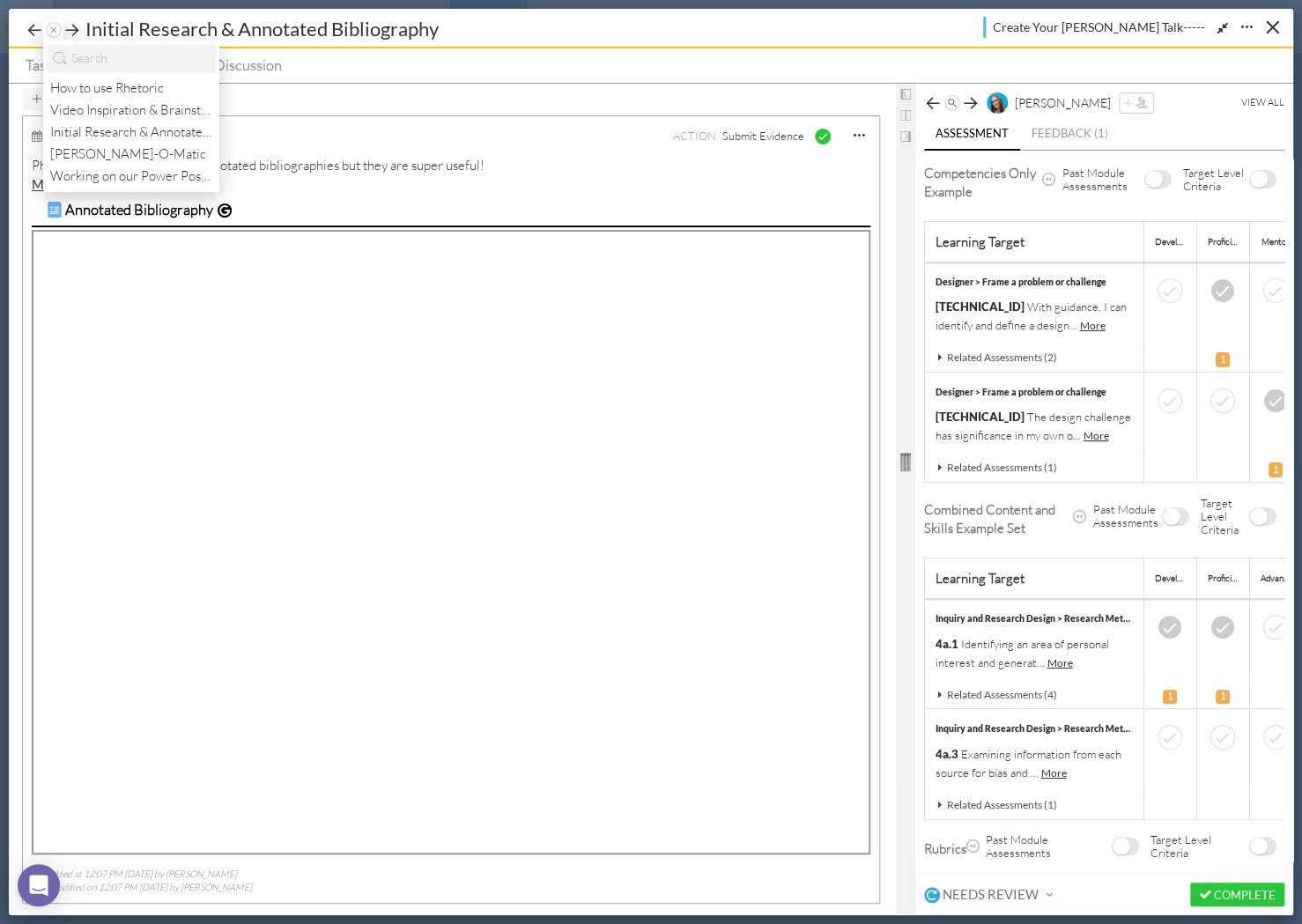
click at [548, 24] on div "Initial Research & Annotated Bibliography" at bounding box center [479, 29] width 796 height 27
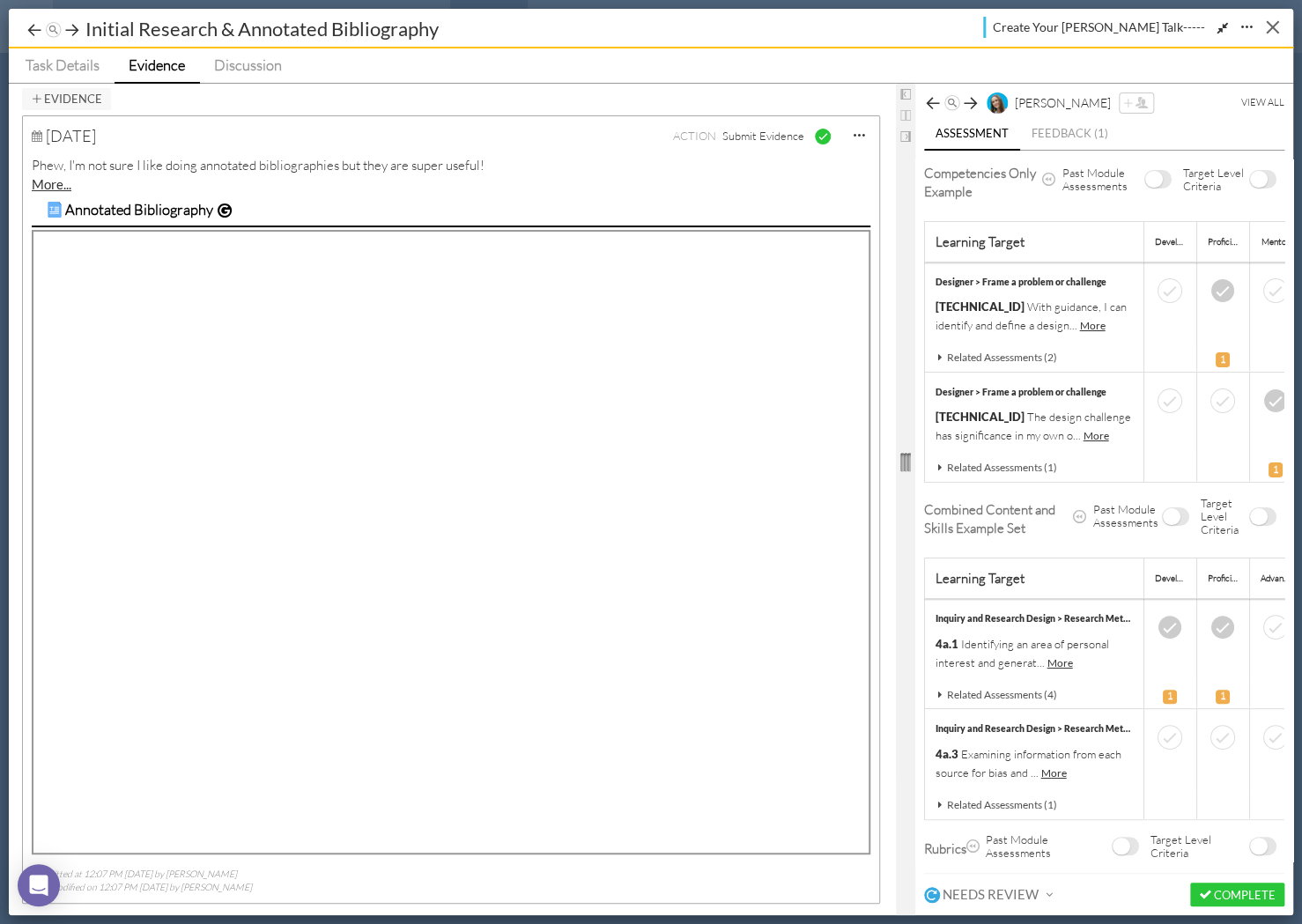
click at [1272, 25] on button "Close" at bounding box center [1272, 27] width 27 height 27
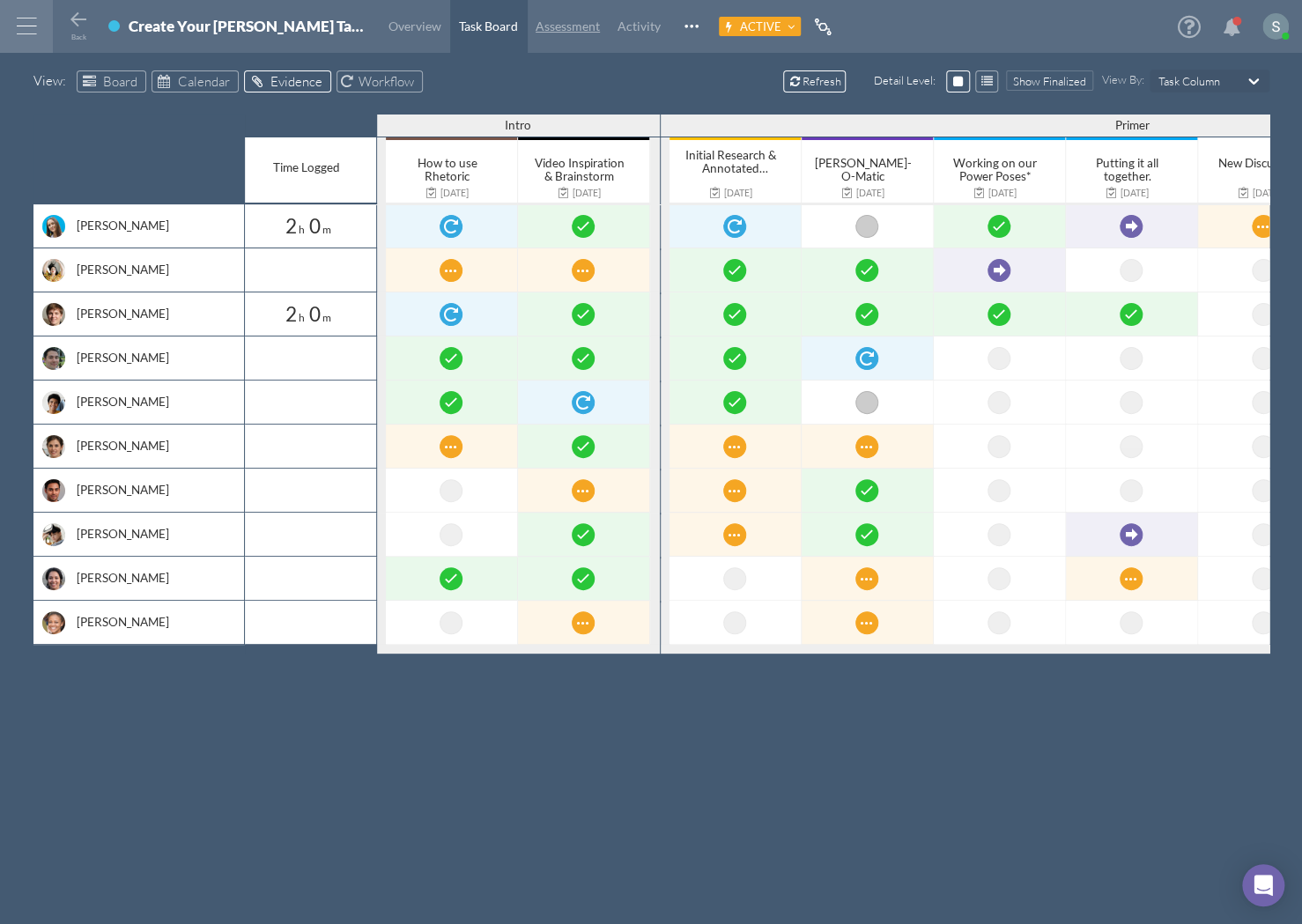
click at [536, 27] on span "Assessment" at bounding box center [567, 26] width 64 height 15
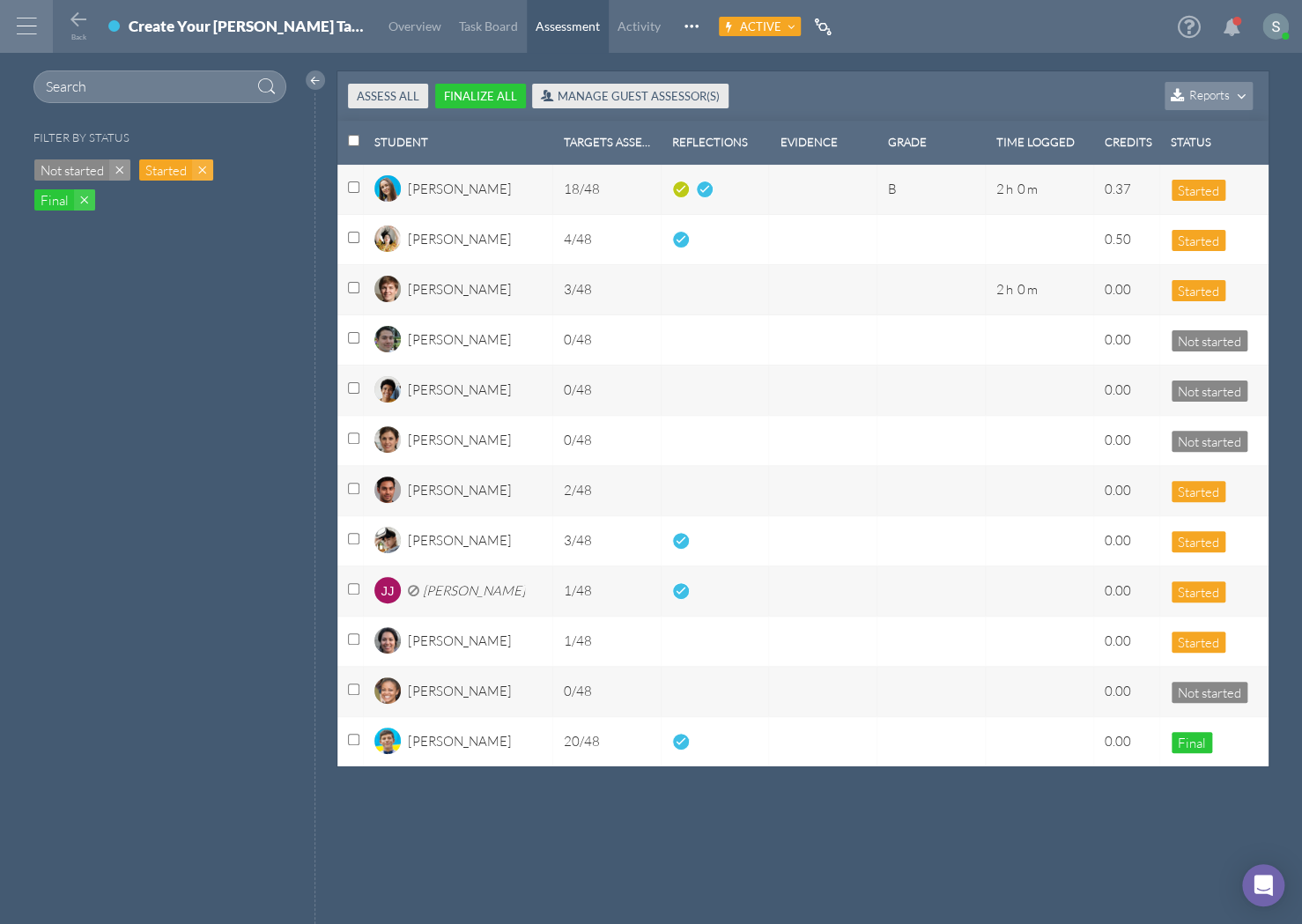
click at [353, 142] on input "Select row with id:select-all" at bounding box center [354, 140] width 12 height 12
checkbox input "true"
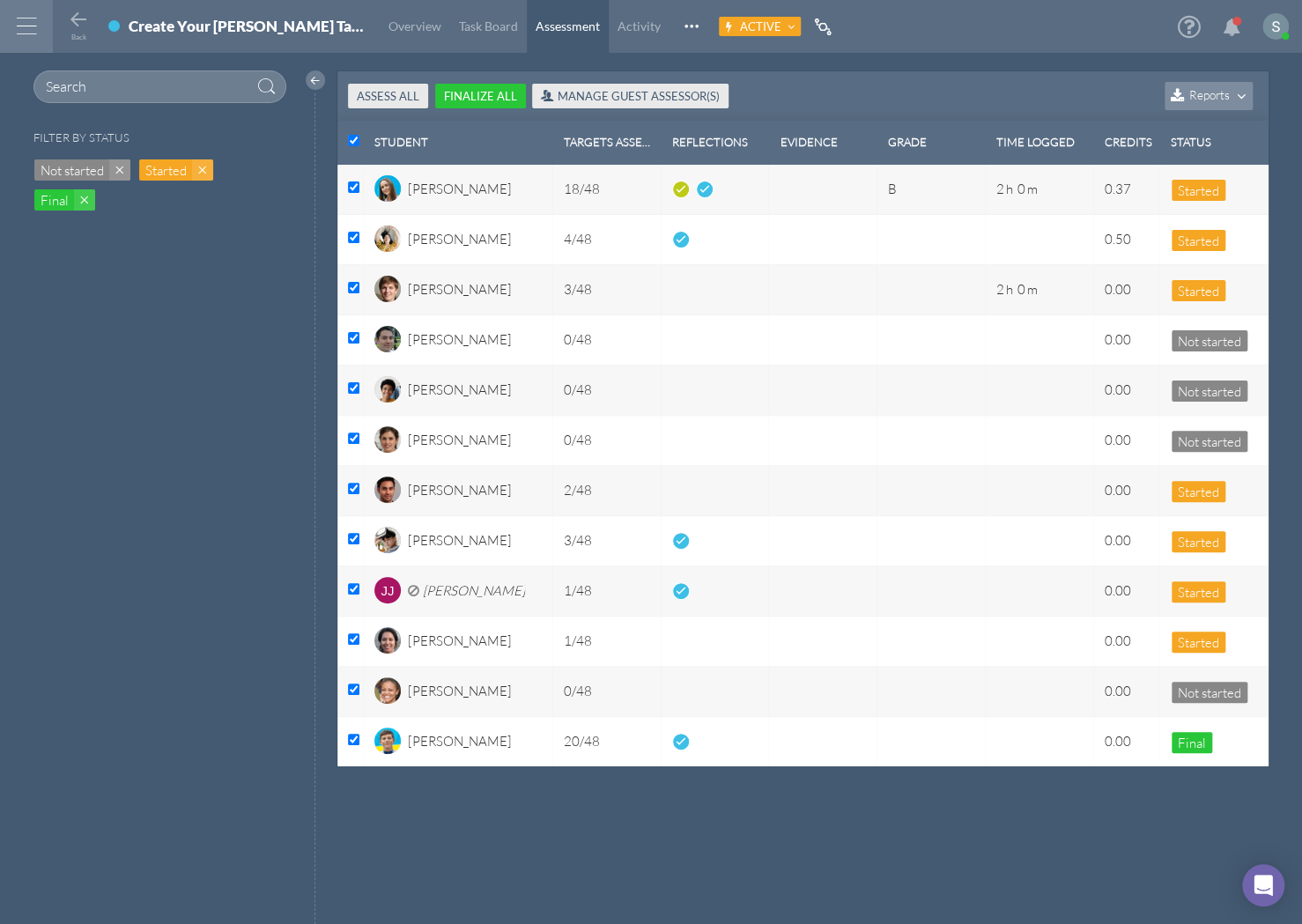
checkbox input "true"
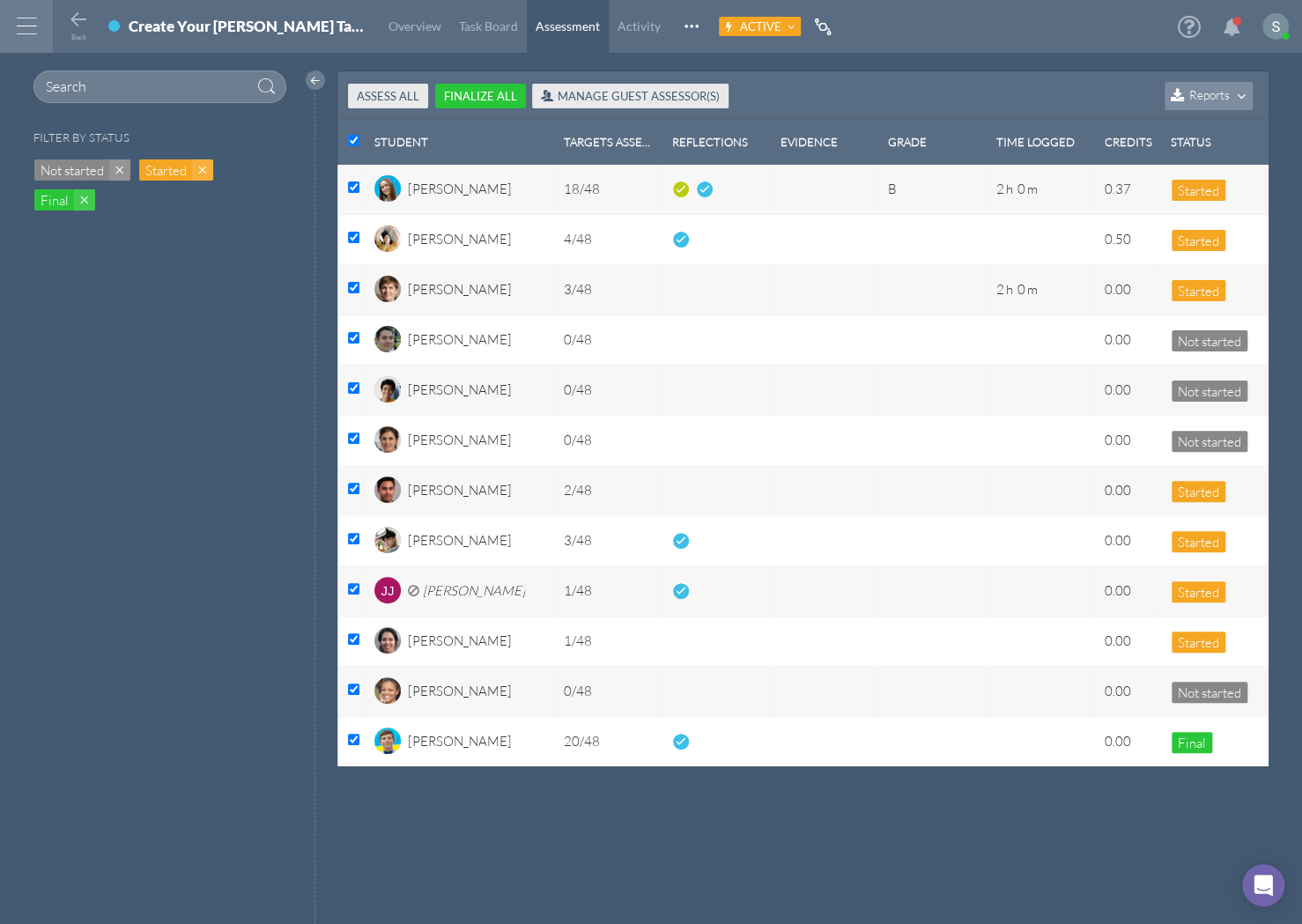
checkbox input "true"
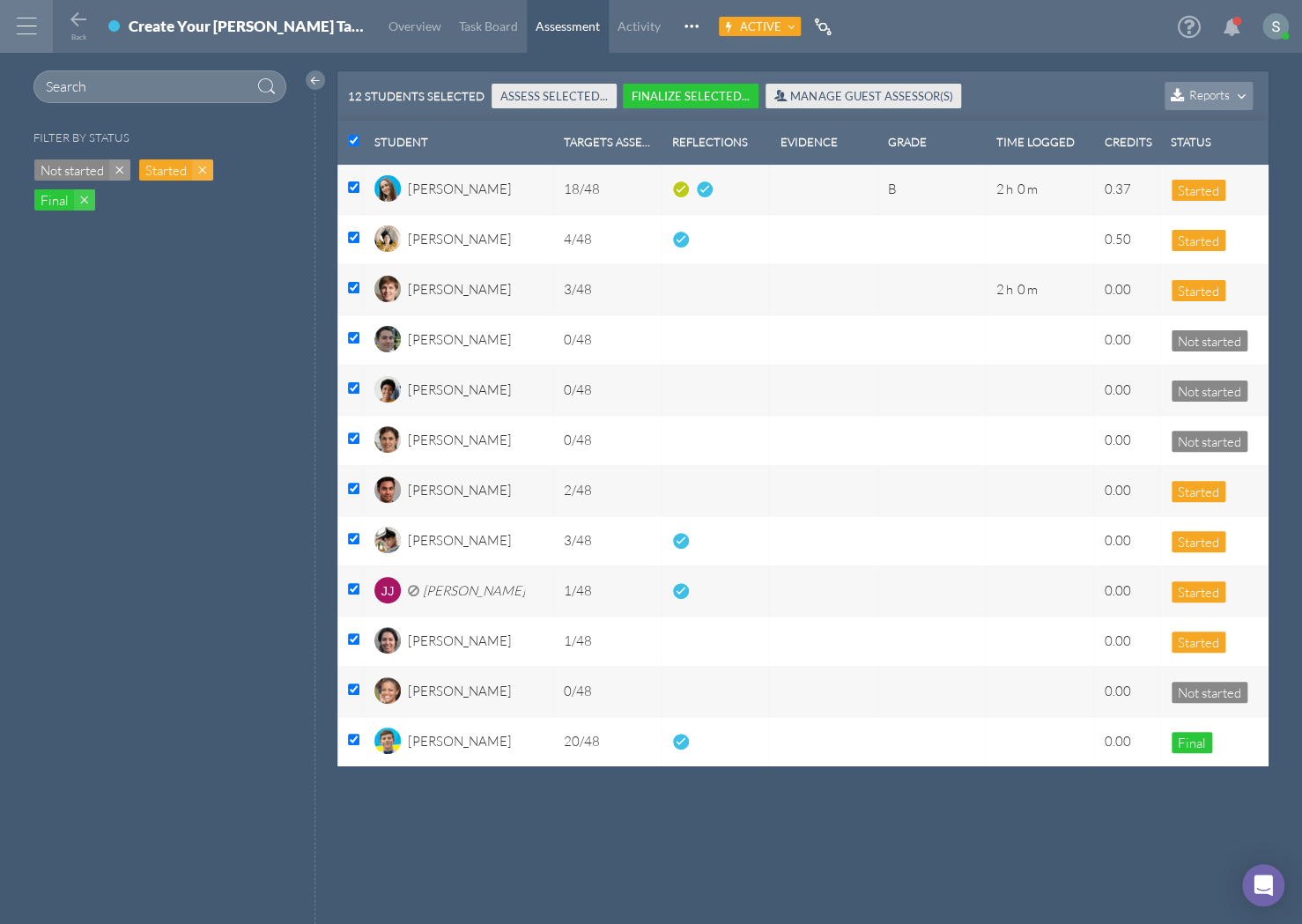
click at [353, 142] on input "Un-select row with id:select-all" at bounding box center [354, 140] width 12 height 12
checkbox input "false"
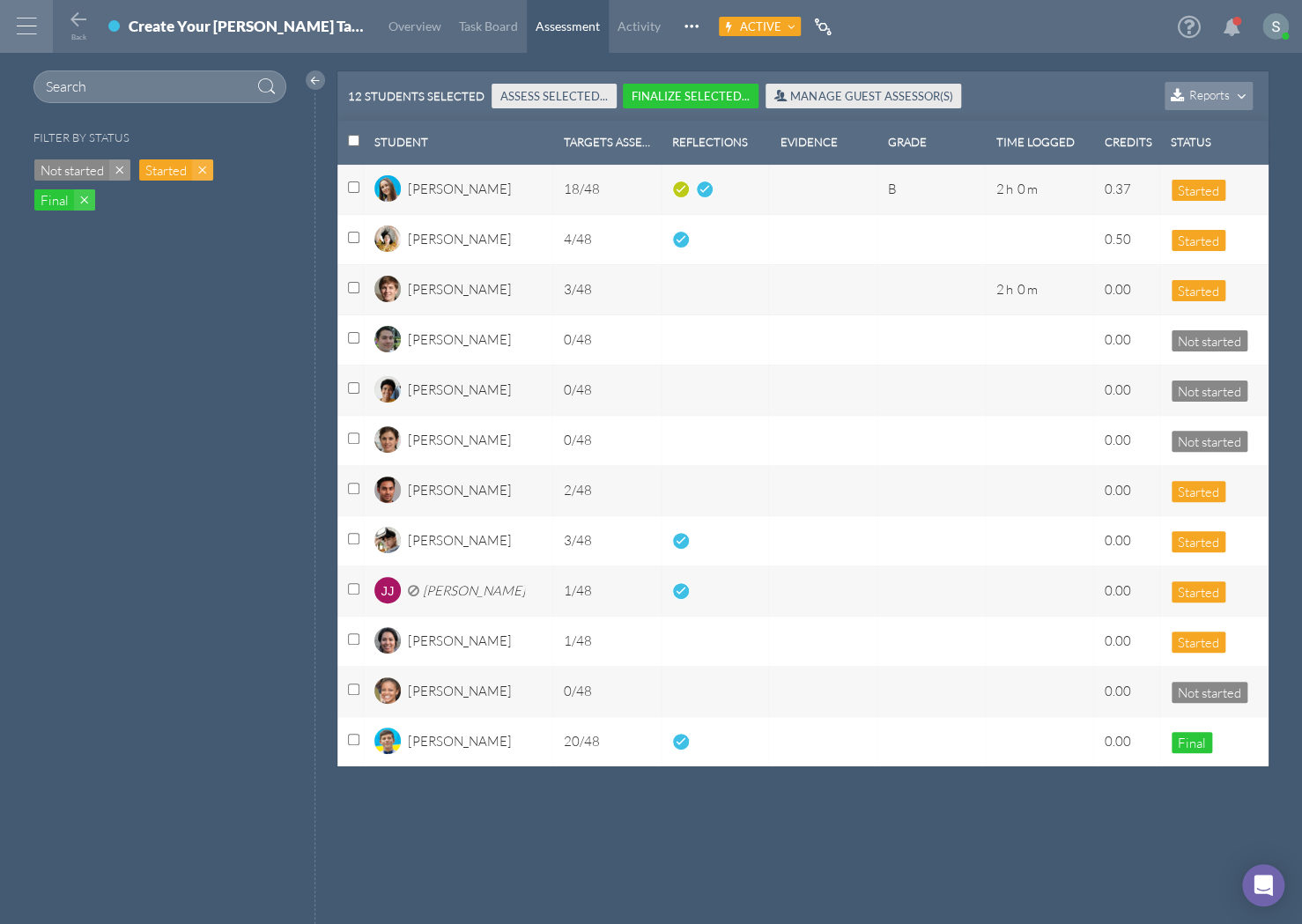
checkbox input "false"
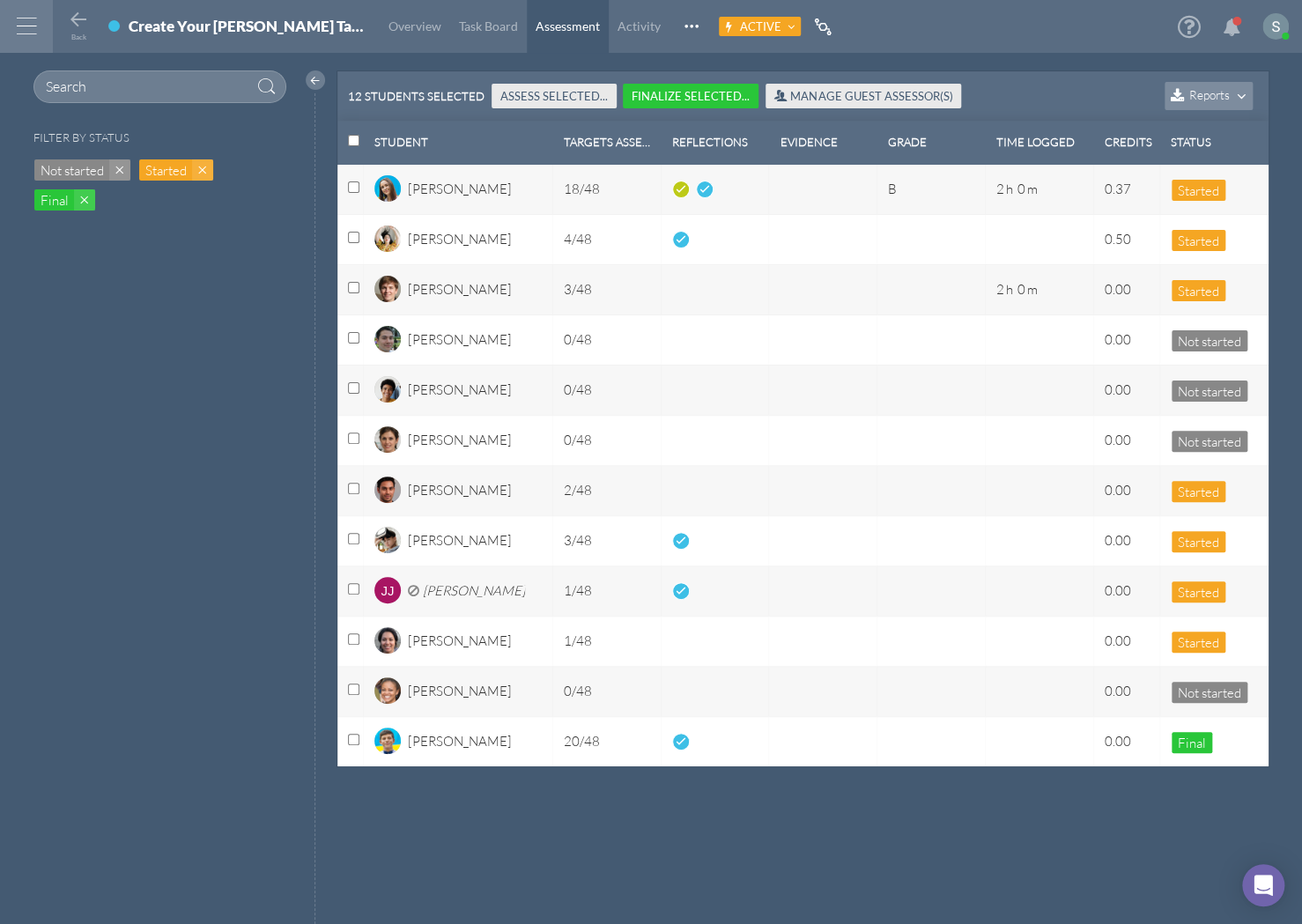
checkbox input "false"
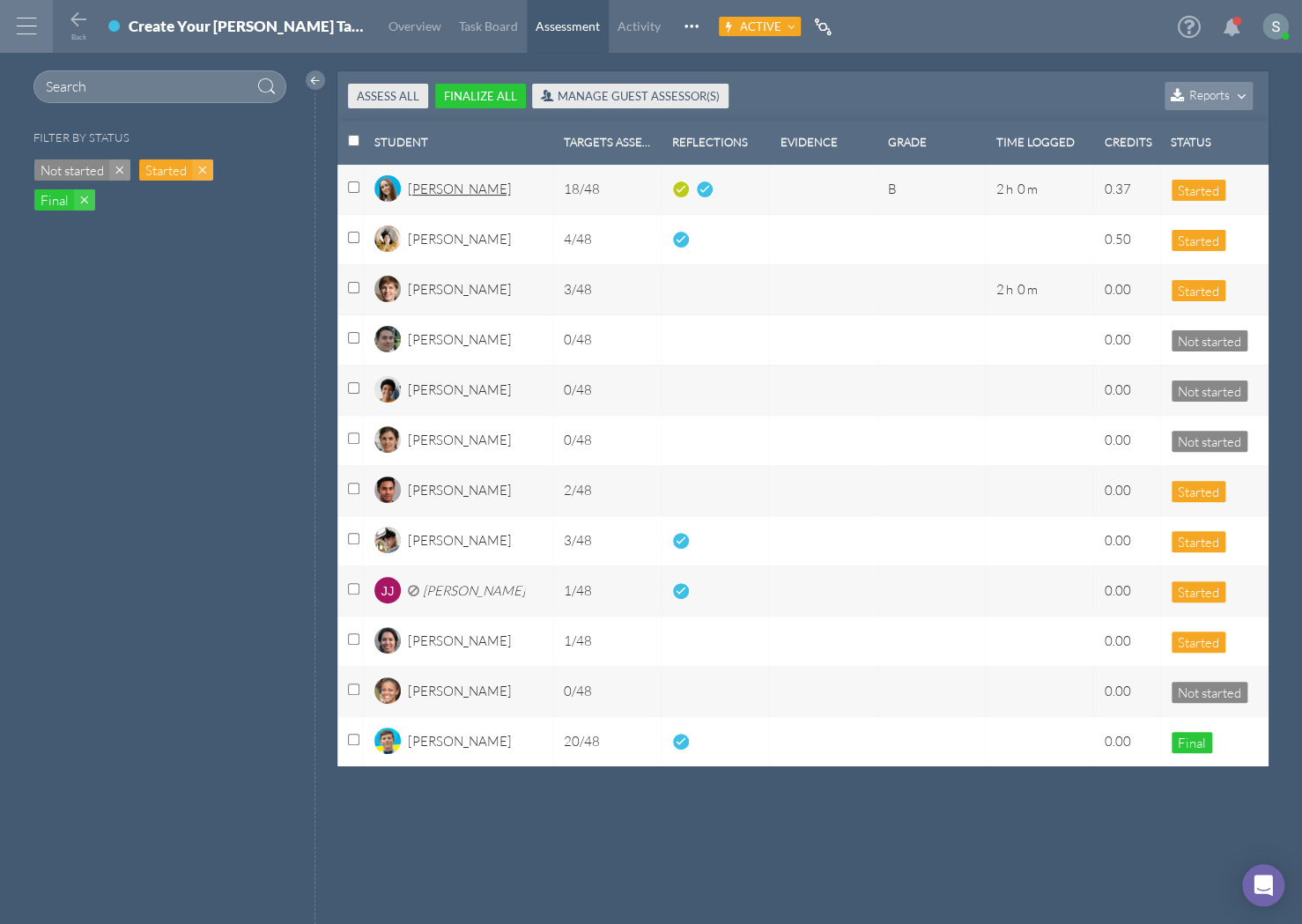
click at [438, 196] on div "[PERSON_NAME]" at bounding box center [460, 194] width 104 height 30
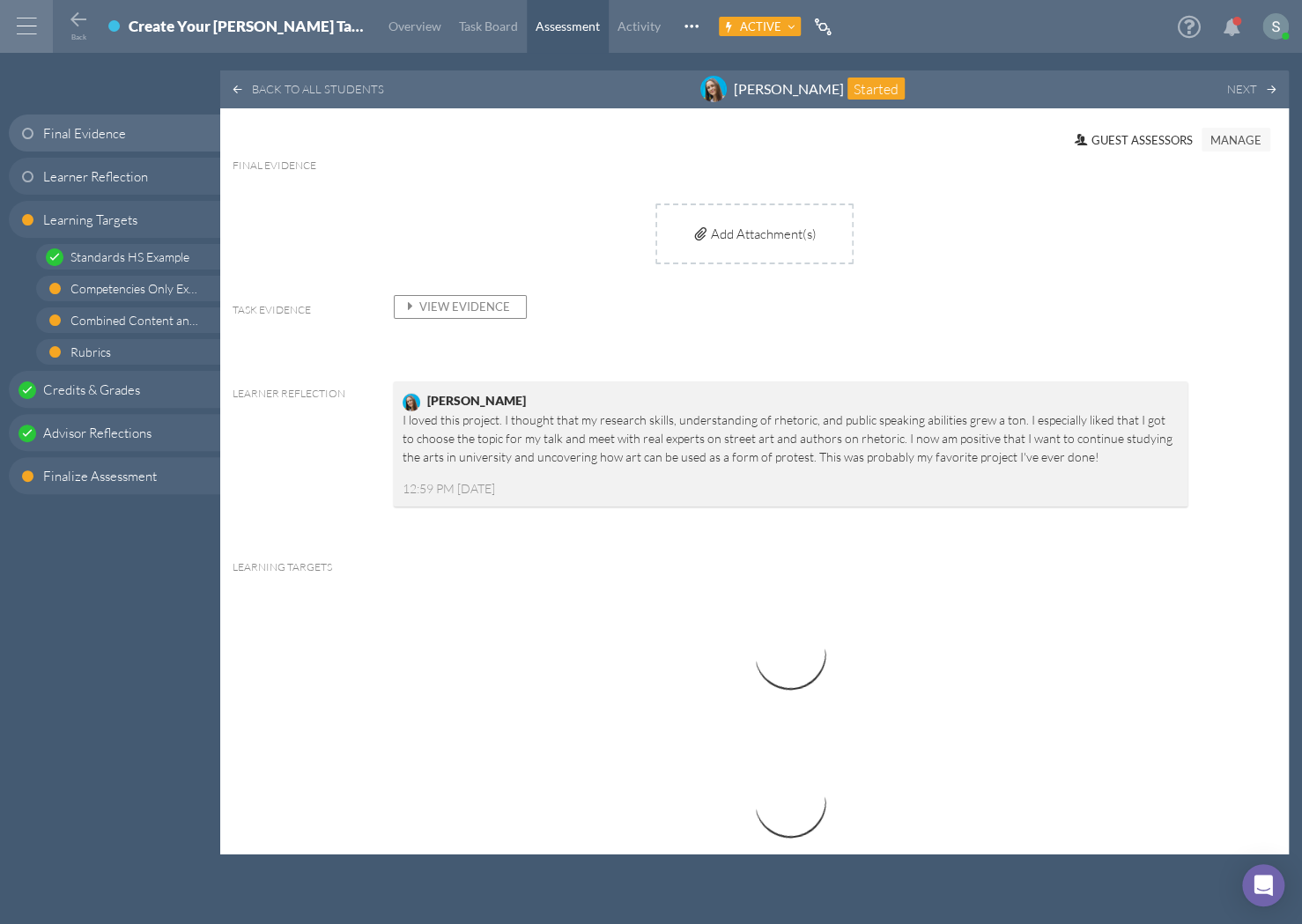
click at [450, 304] on span "View Evidence" at bounding box center [456, 306] width 109 height 14
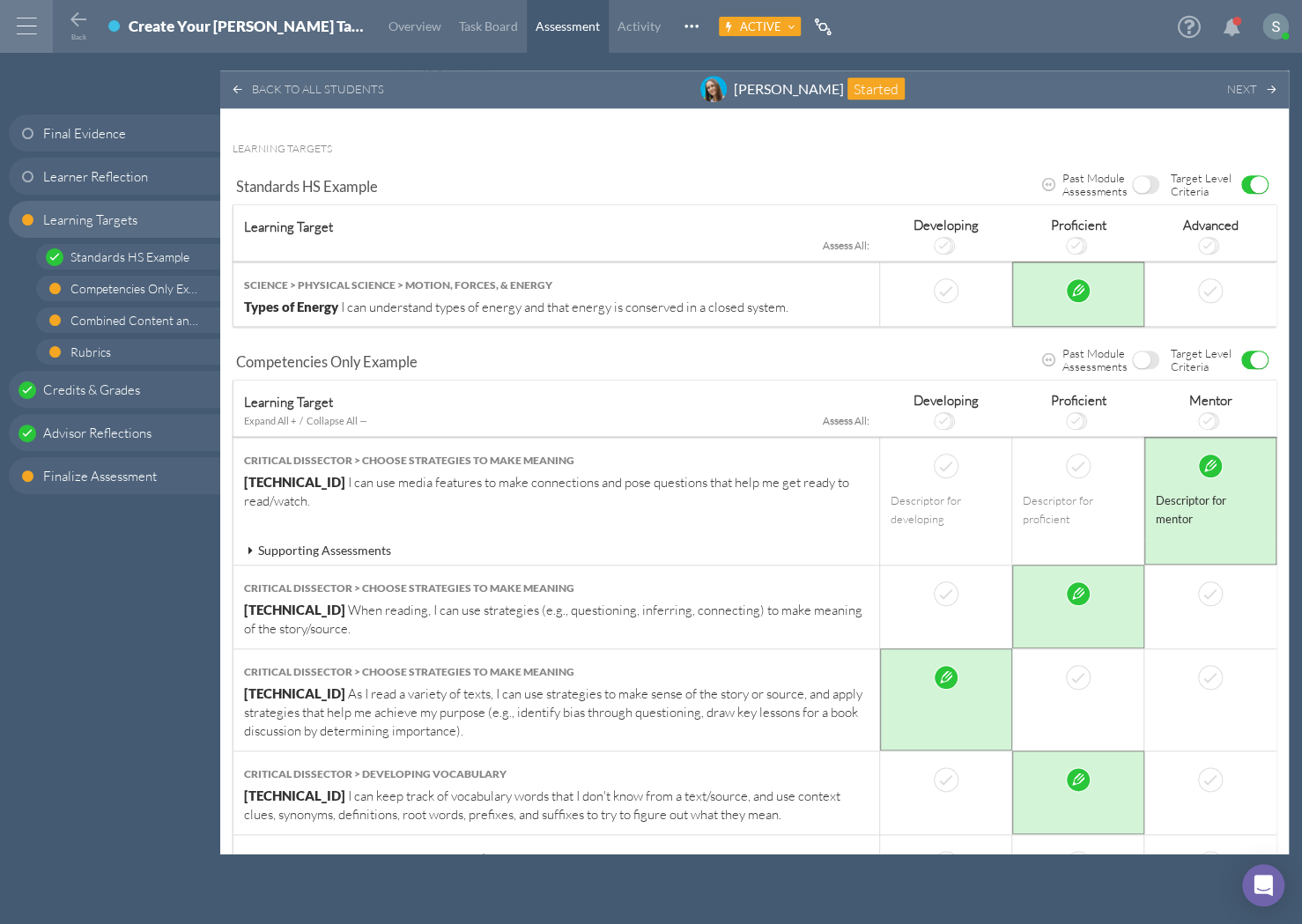
scroll to position [613, 0]
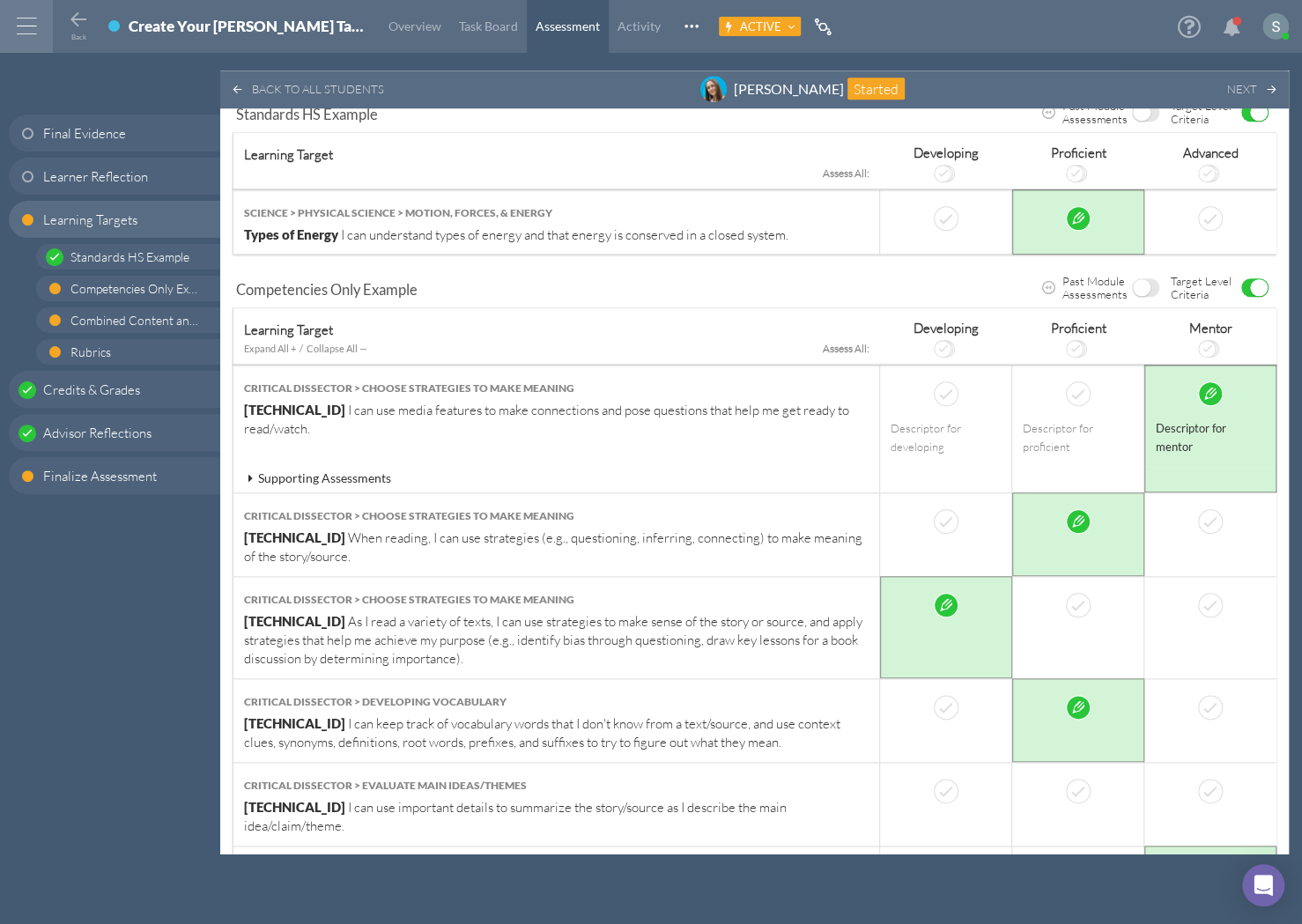
click at [250, 474] on icon at bounding box center [250, 478] width 15 height 12
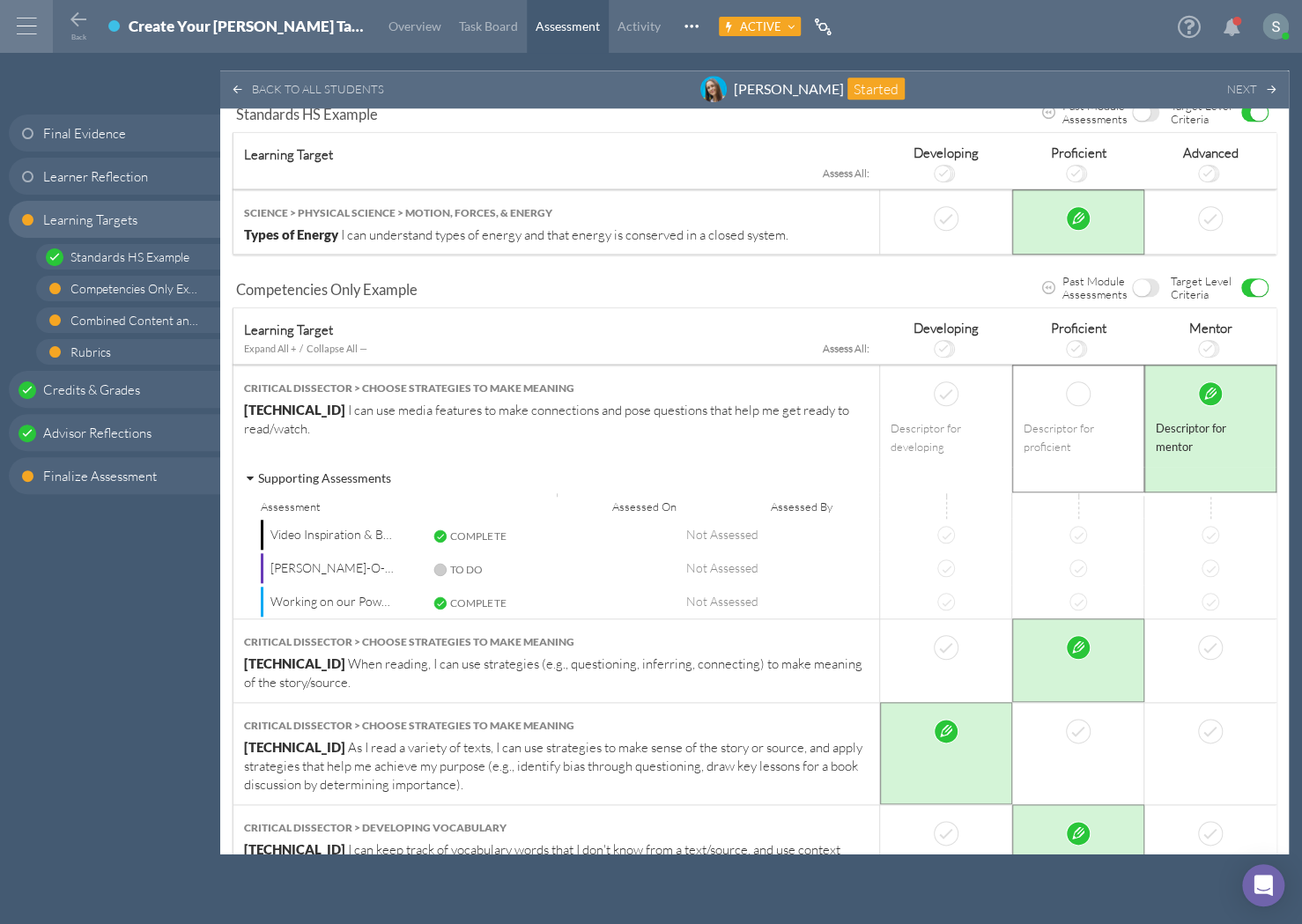
click at [1053, 394] on div at bounding box center [1079, 394] width 110 height 25
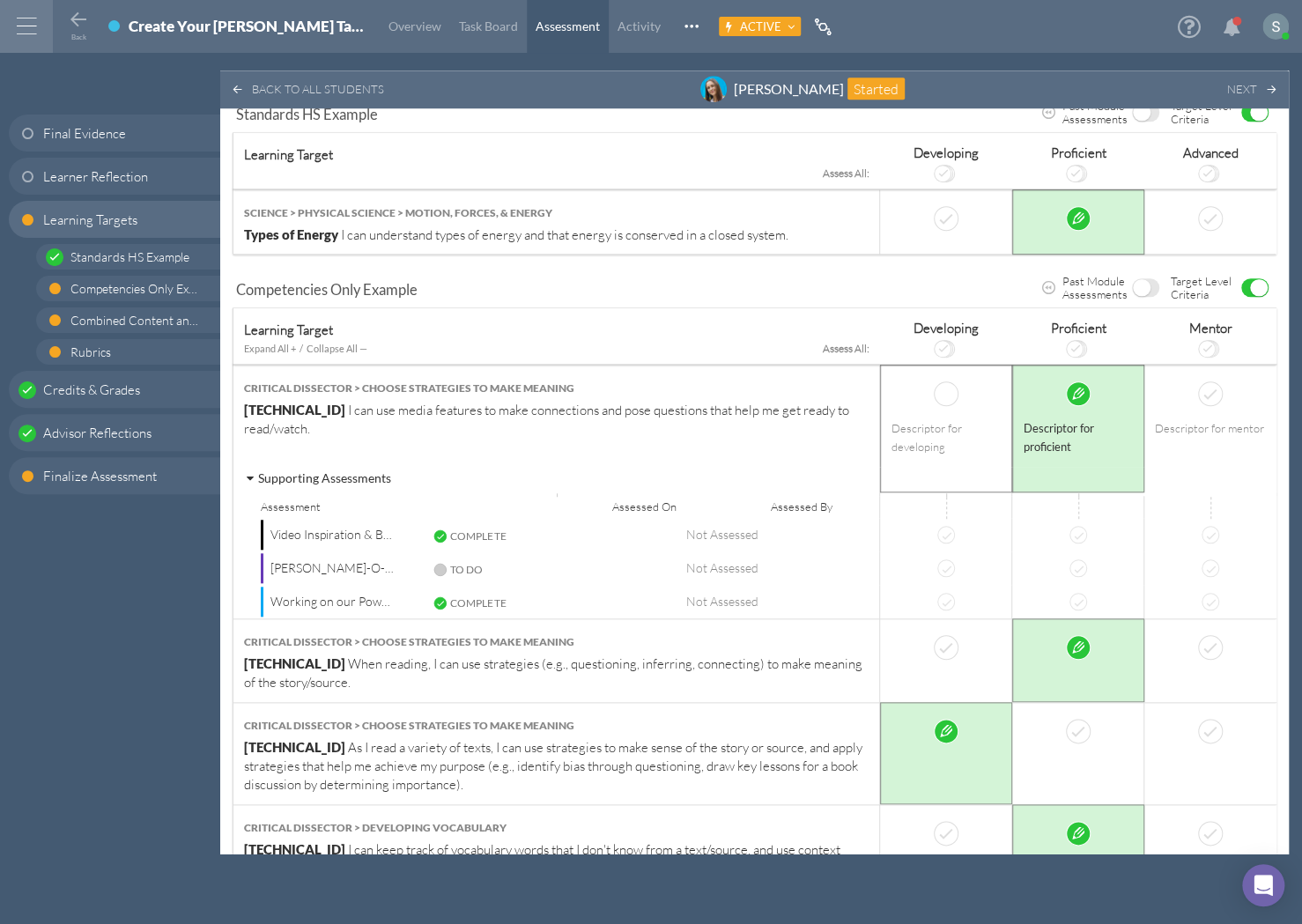
click at [927, 419] on div "Descriptor for developing" at bounding box center [946, 437] width 110 height 37
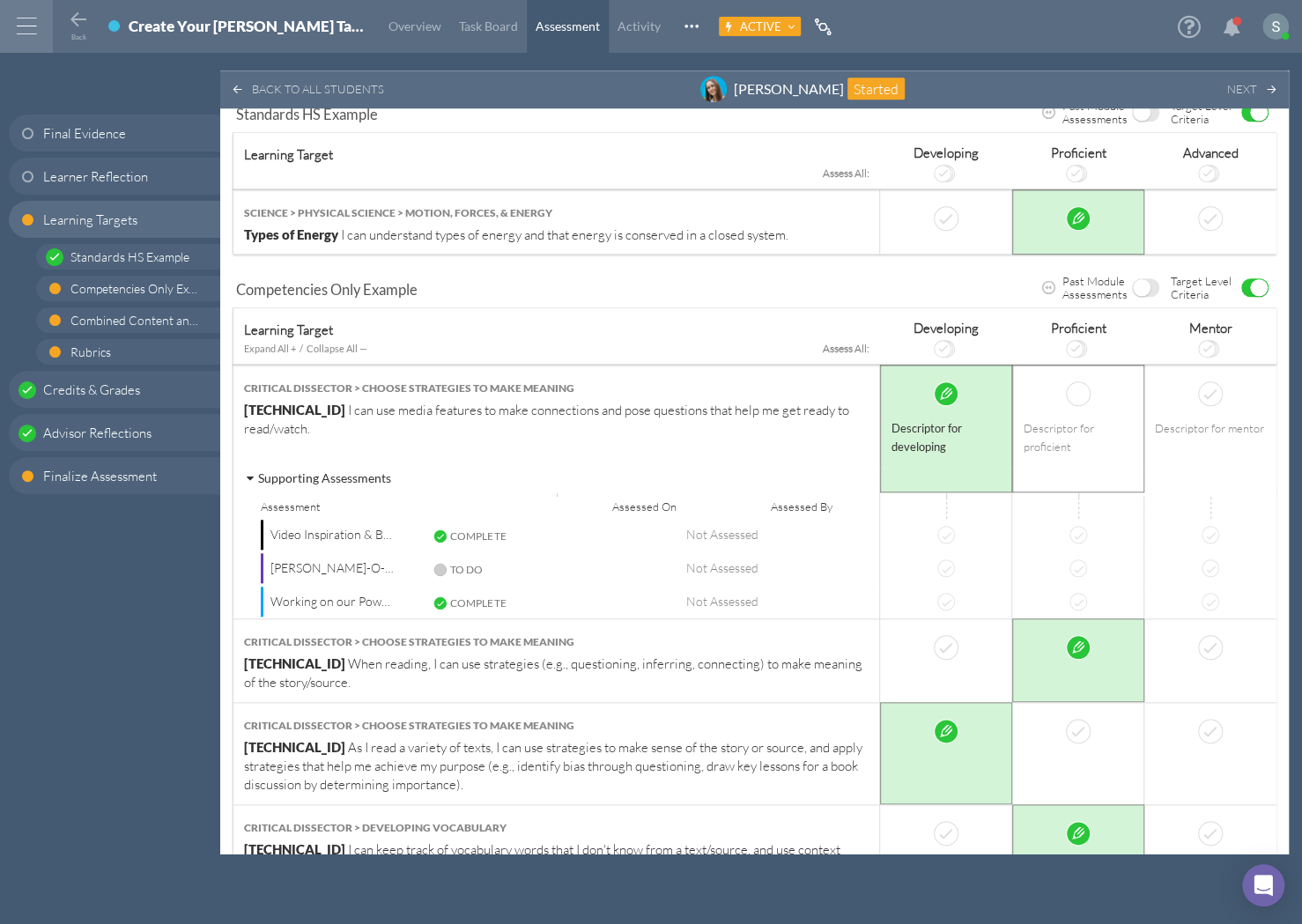
click at [1099, 425] on div "Descriptor for proficient" at bounding box center [1079, 437] width 110 height 37
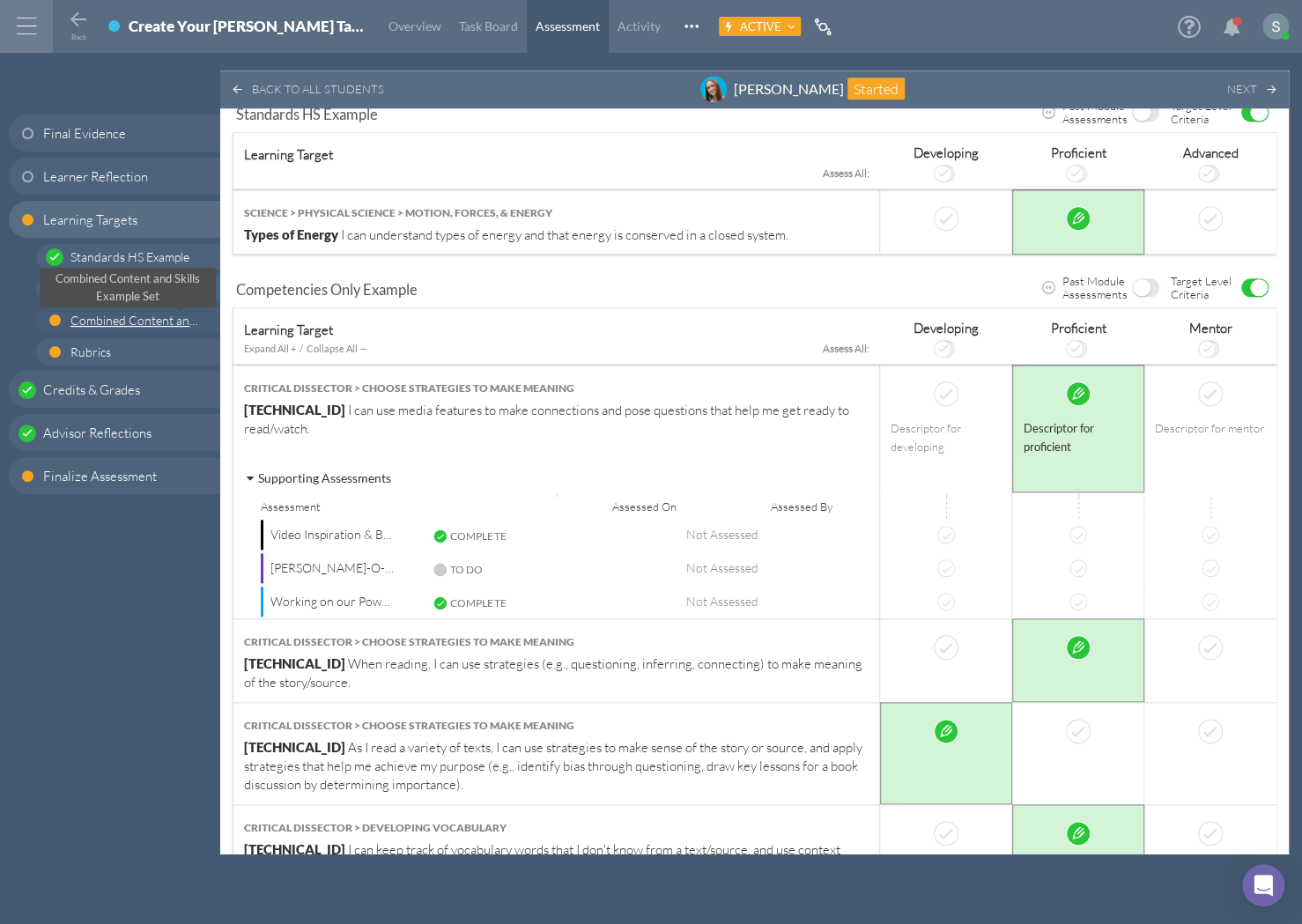
click at [110, 319] on span "Combined Content and Skills Example Set" at bounding box center [180, 320] width 219 height 15
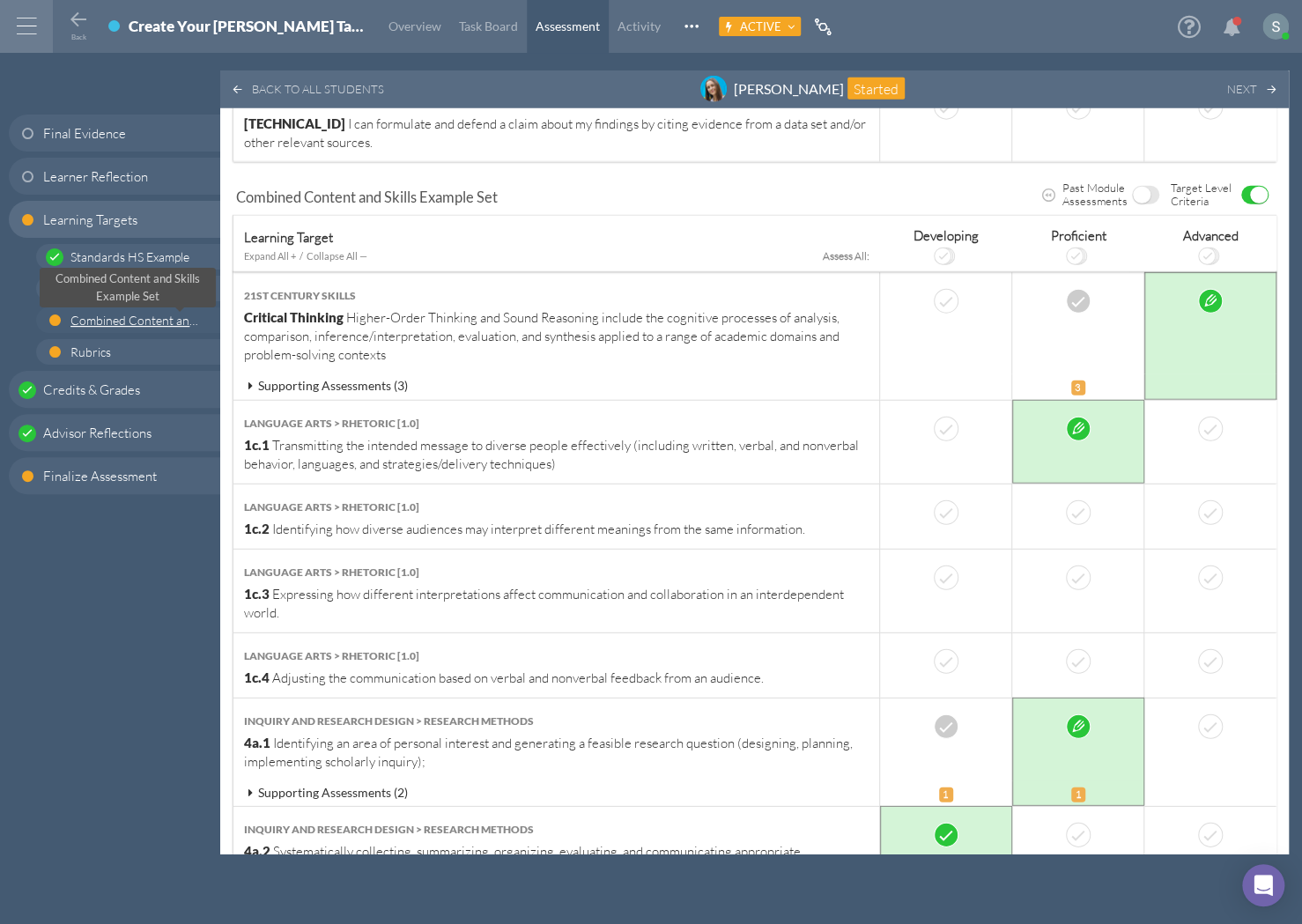
scroll to position [2112, 0]
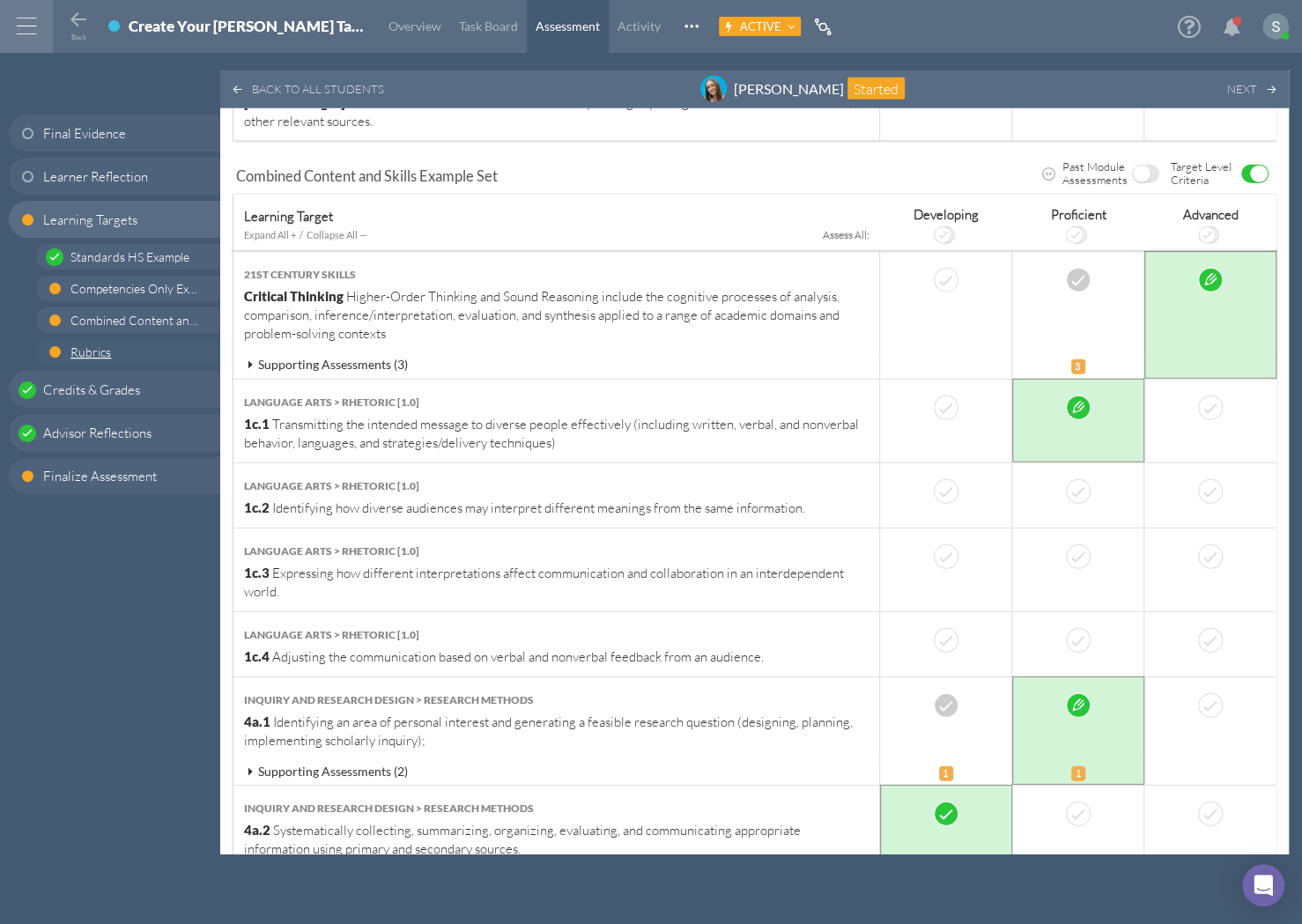
click at [155, 350] on span "Rubrics" at bounding box center [135, 351] width 129 height 18
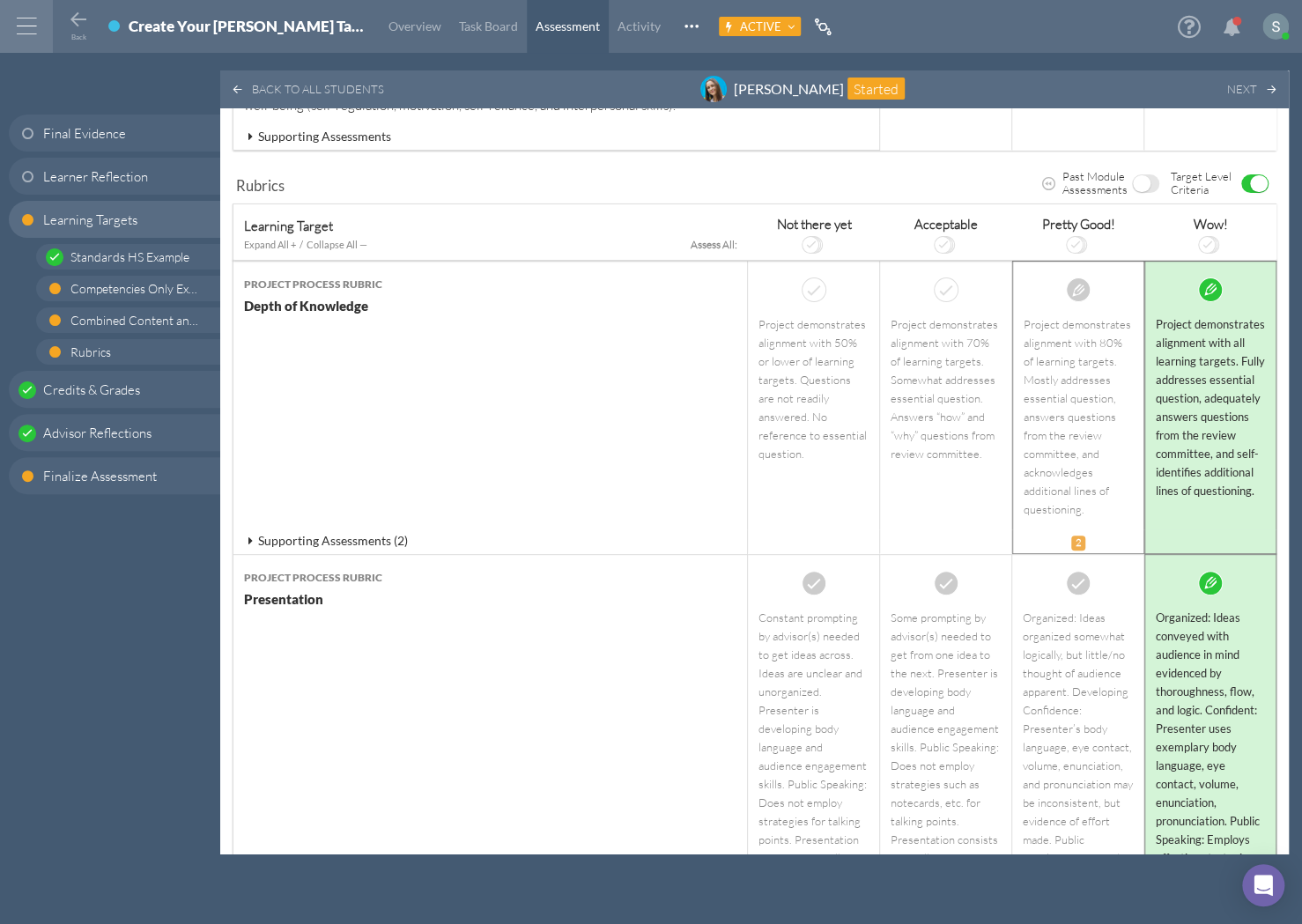
click at [1085, 347] on div "Project demonstrates alignment with 80% of learning targets. Mostly addresses e…" at bounding box center [1079, 417] width 110 height 204
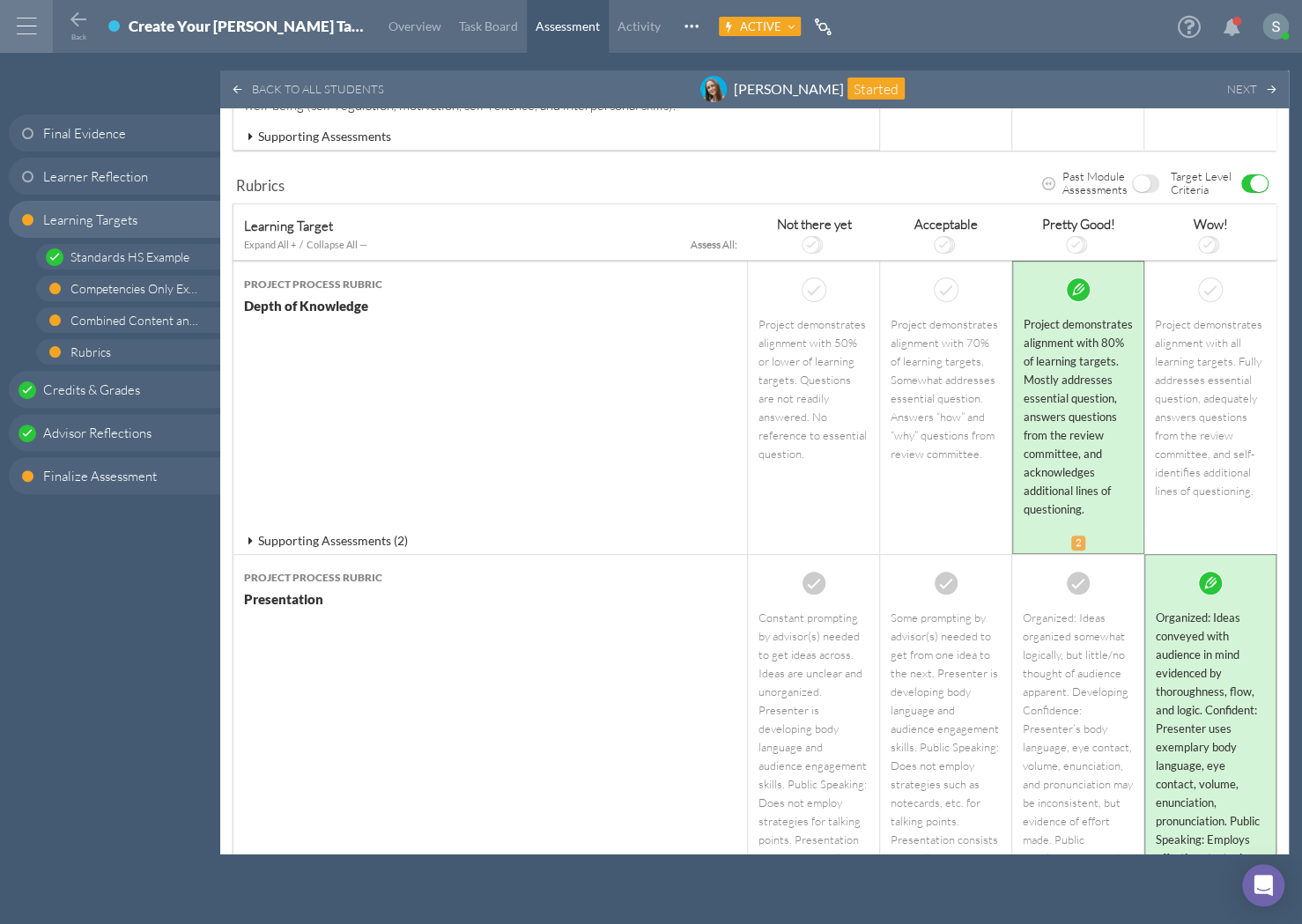
click at [1142, 175] on span "OFF" at bounding box center [1141, 183] width 17 height 16
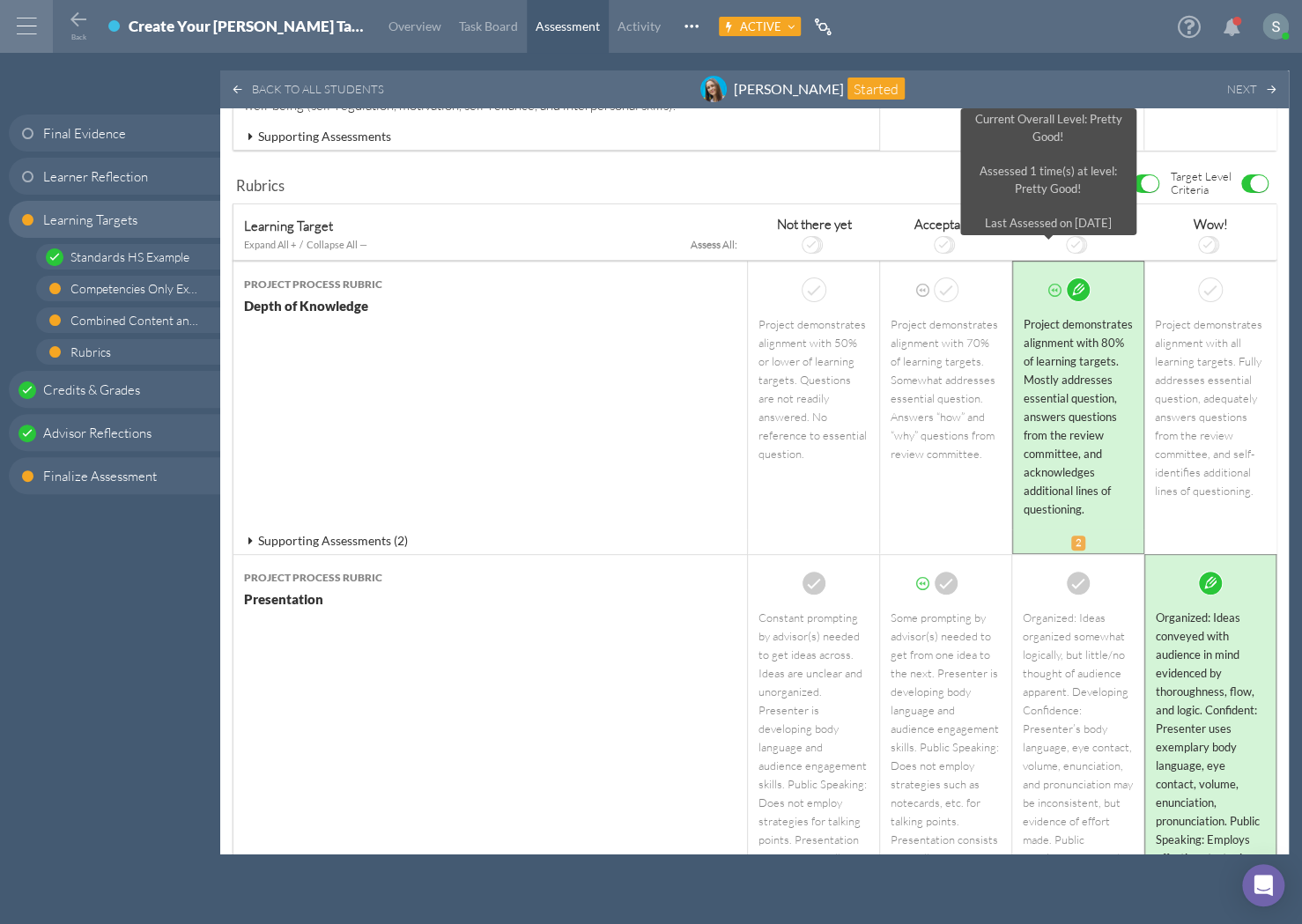
click at [1048, 284] on icon at bounding box center [1055, 290] width 13 height 13
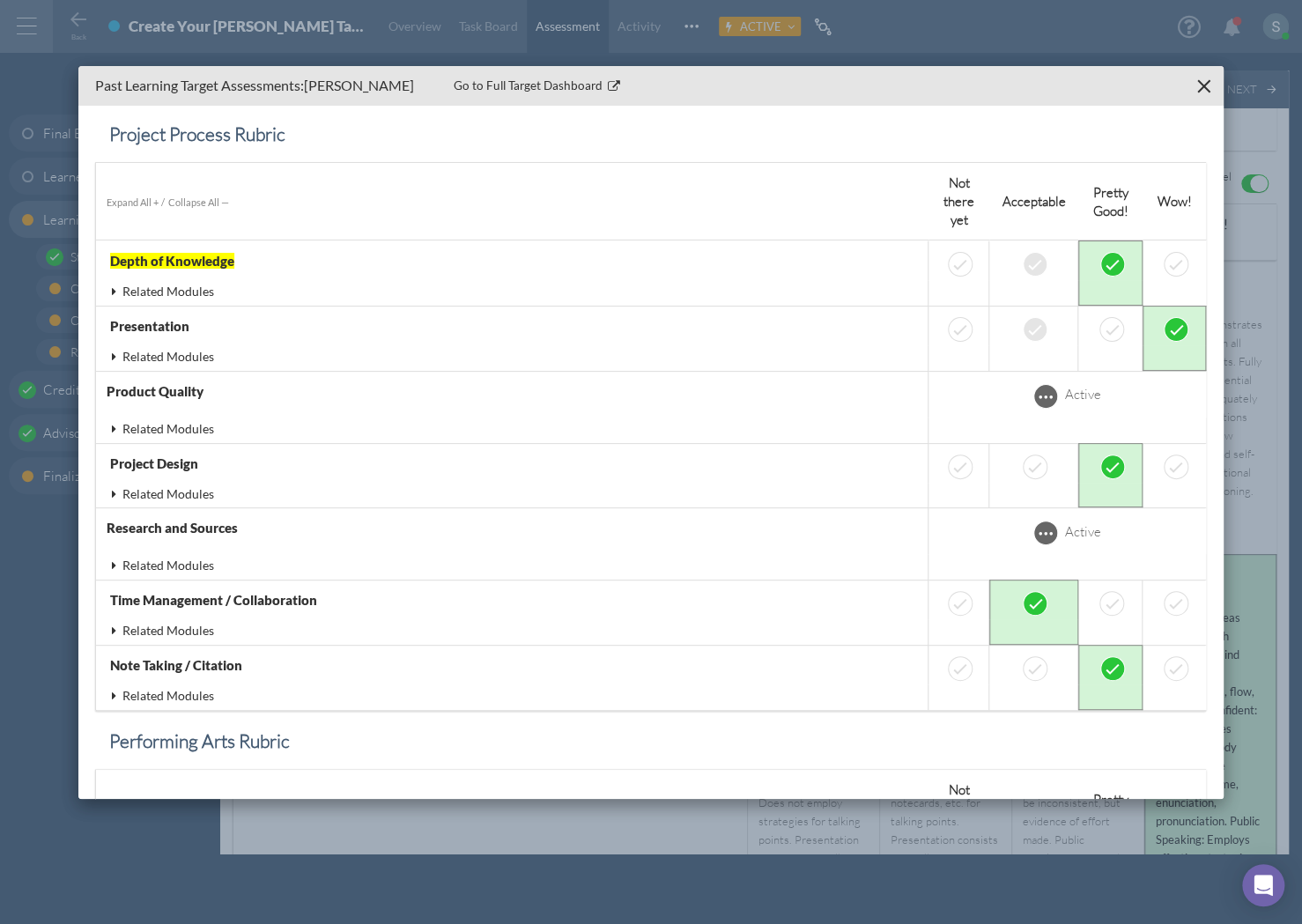
scroll to position [3070, 0]
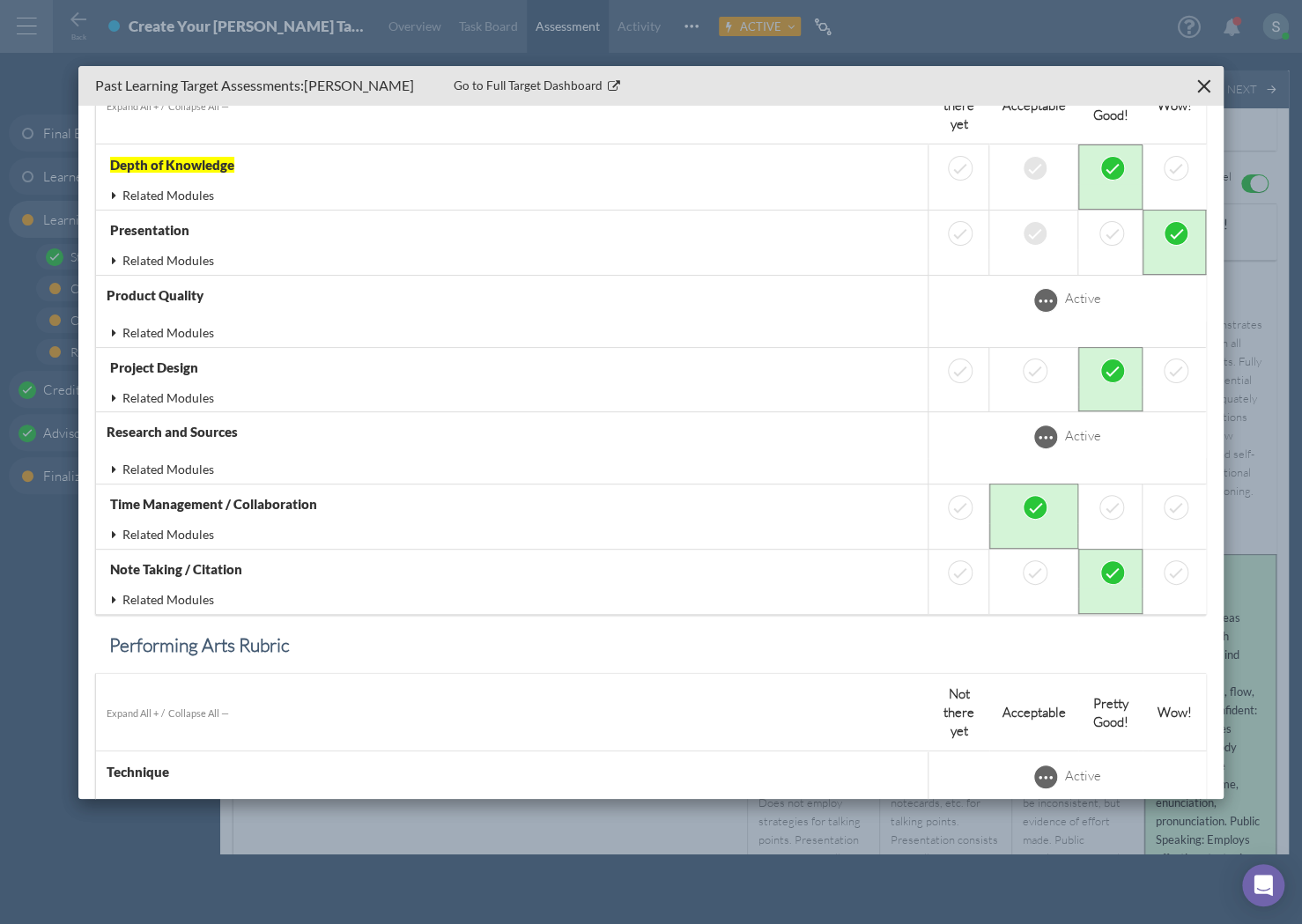
click at [113, 189] on icon at bounding box center [114, 195] width 15 height 12
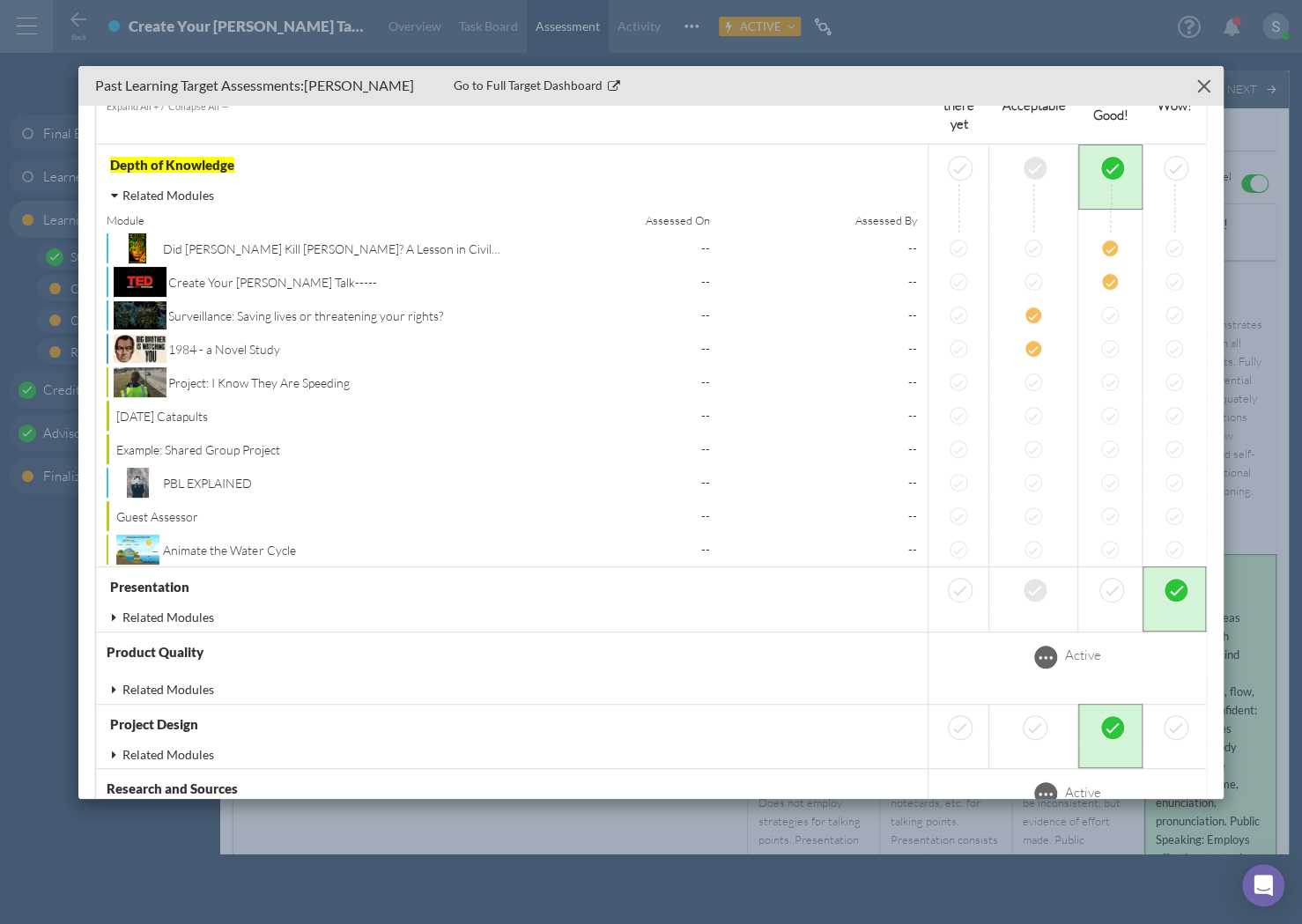
click at [1200, 86] on button "Close" at bounding box center [1204, 86] width 27 height 27
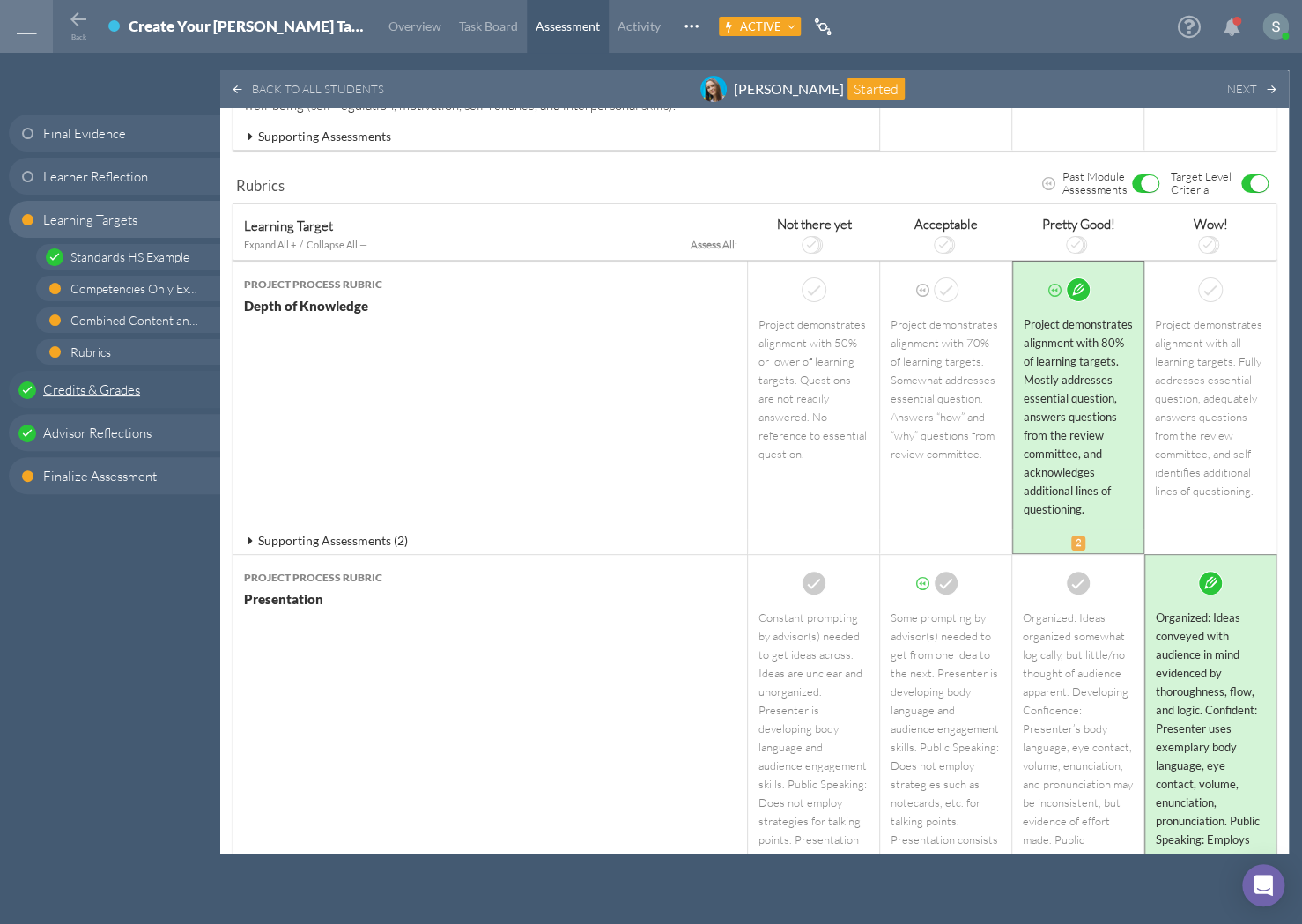
click at [82, 390] on span "Credits & Grades" at bounding box center [91, 389] width 97 height 18
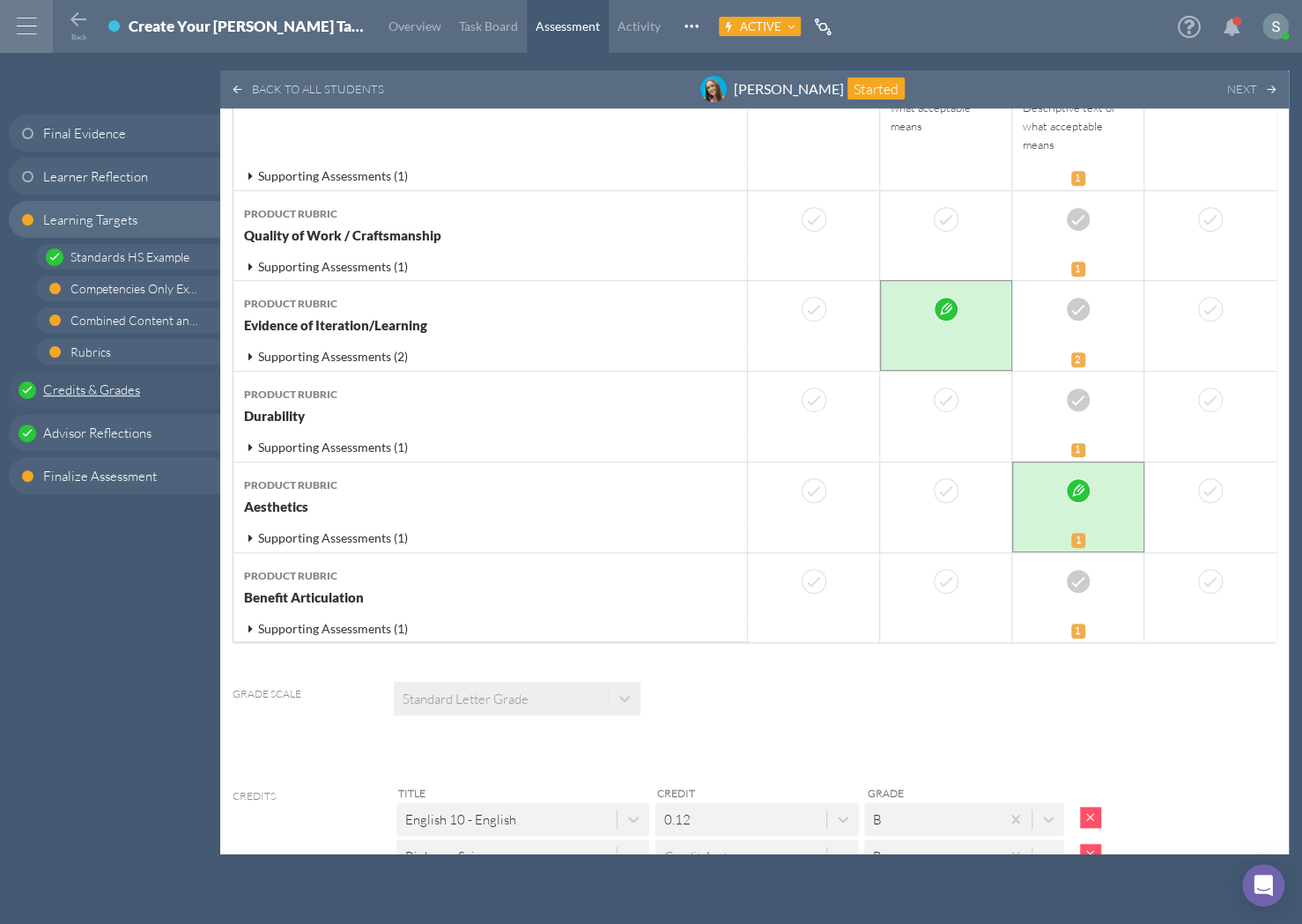
scroll to position [7335, 0]
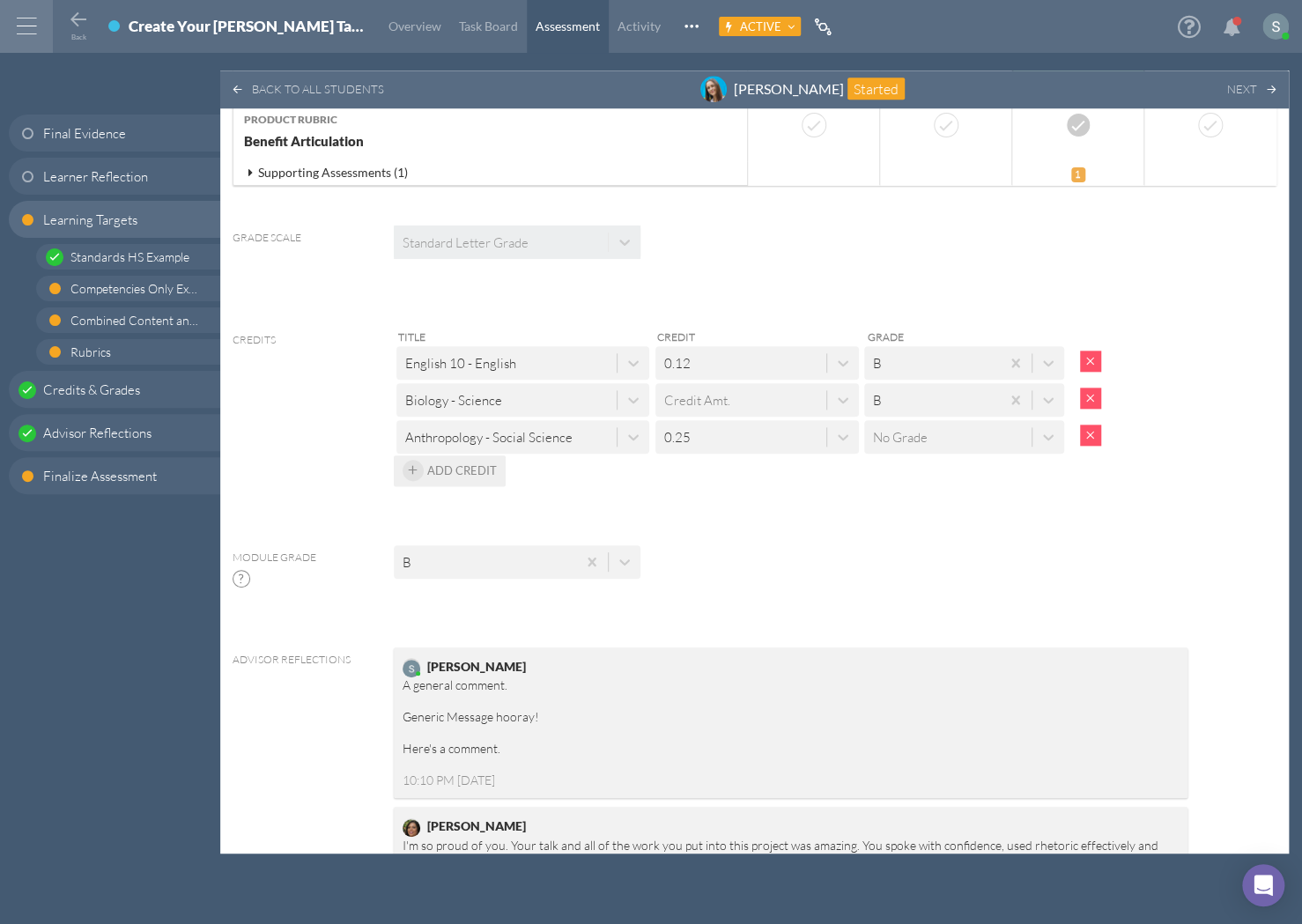
click at [490, 463] on span "Add Credit" at bounding box center [462, 470] width 69 height 14
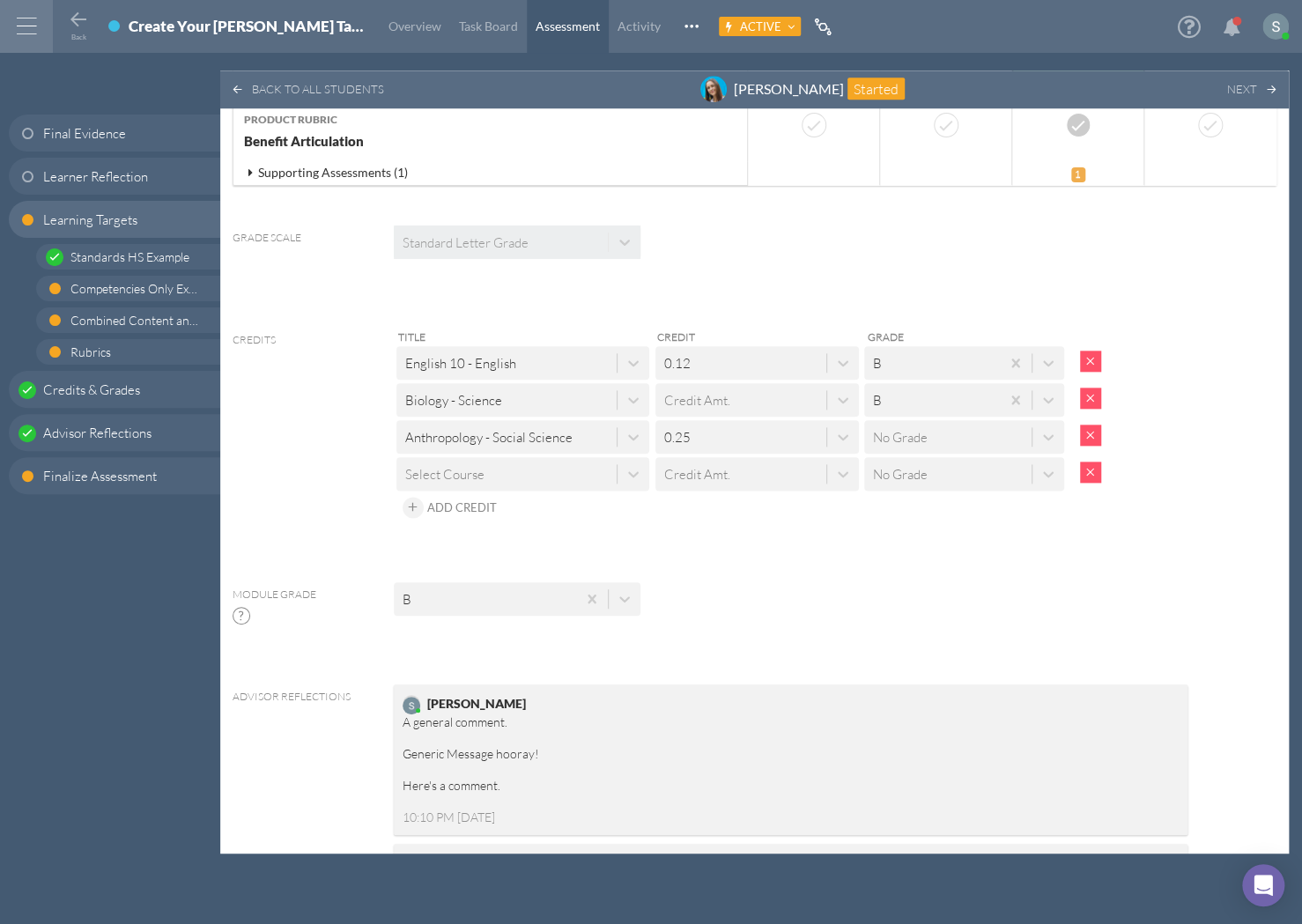
click at [491, 459] on div "Select Course" at bounding box center [506, 473] width 220 height 29
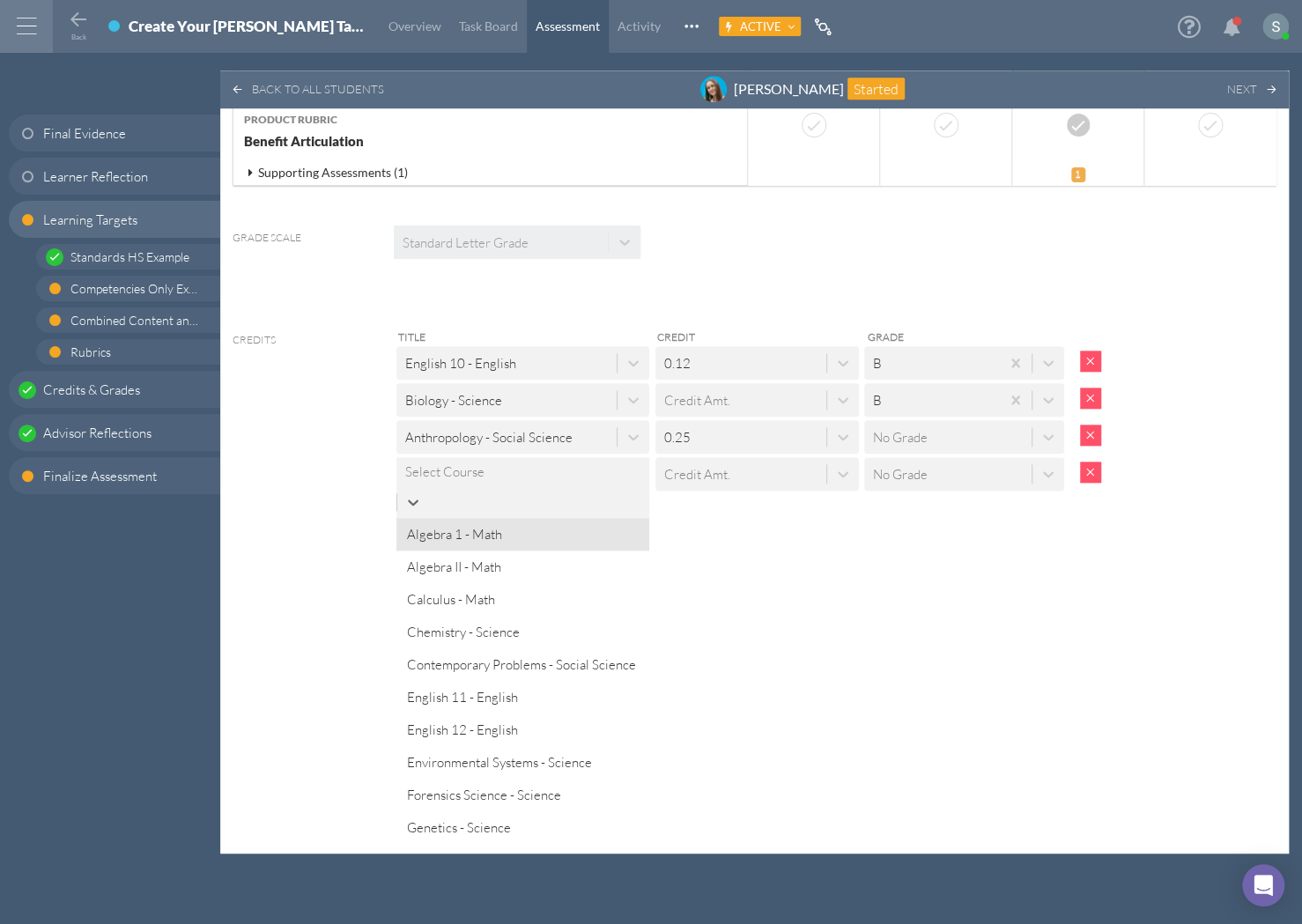
click at [496, 518] on div "Algebra 1 - Math" at bounding box center [522, 535] width 253 height 33
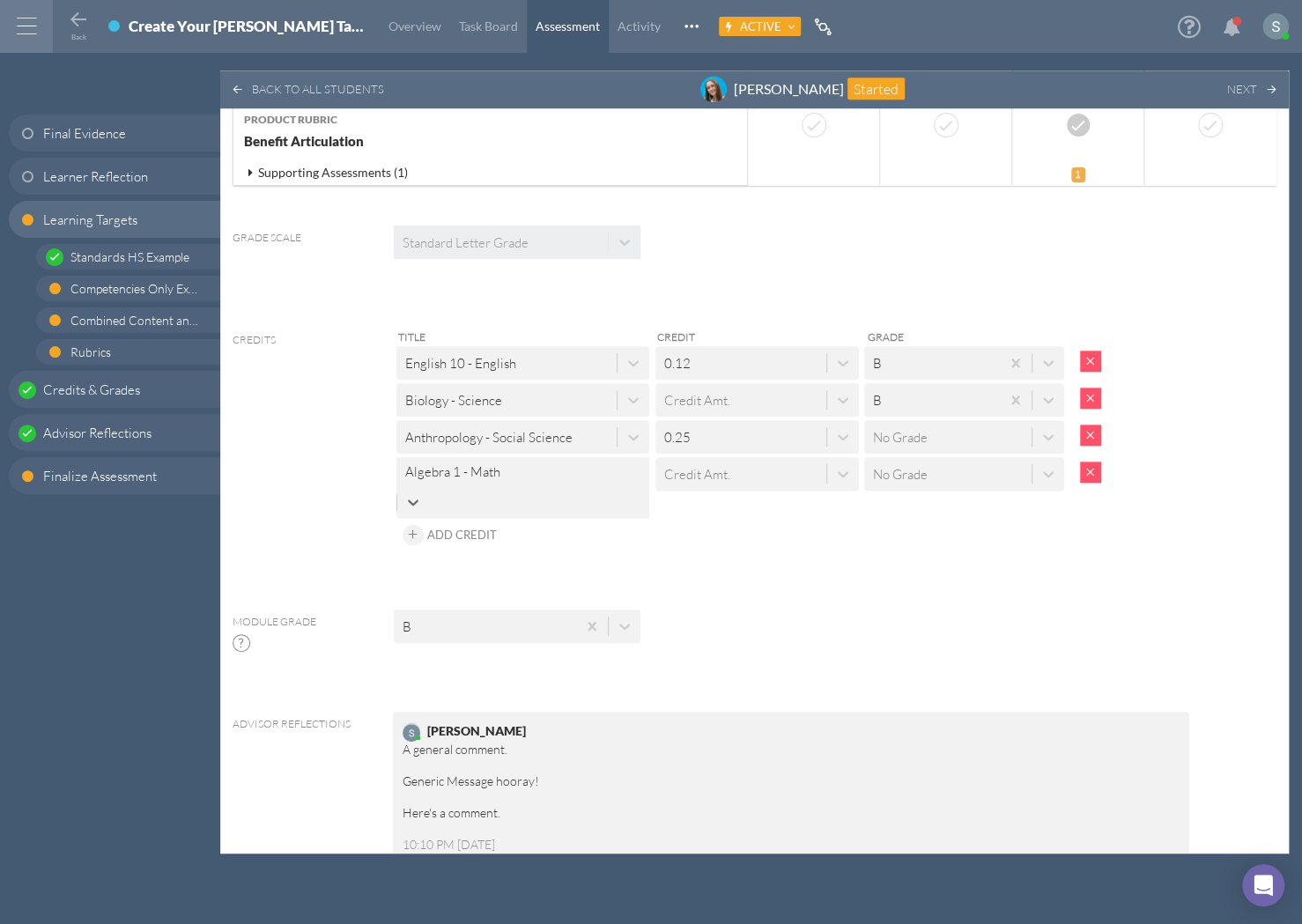
click at [728, 457] on div "Credit Amt." at bounding box center [758, 473] width 204 height 34
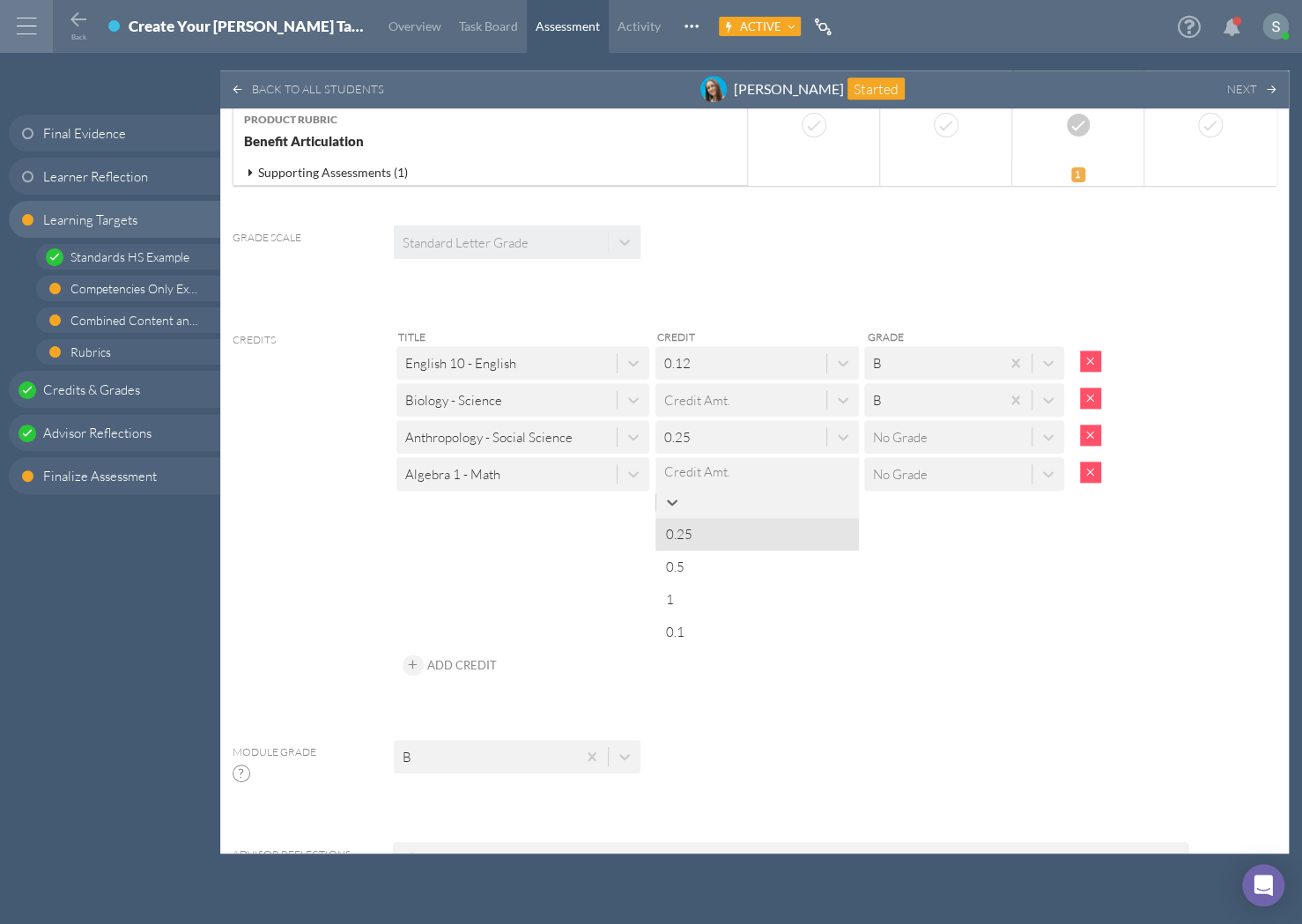
click at [728, 518] on div "0.25 0.5 1 0.1" at bounding box center [758, 584] width 204 height 131
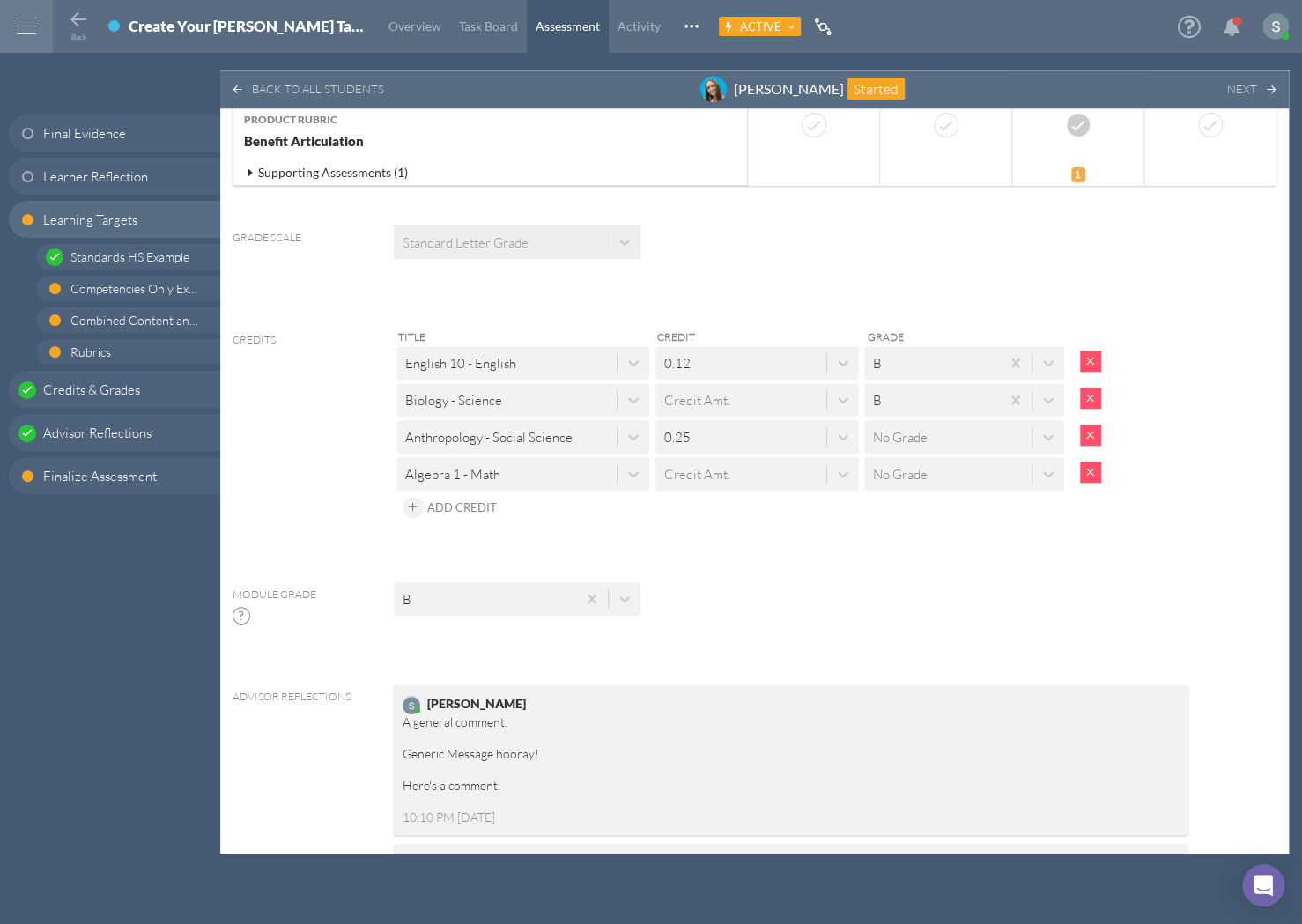
click at [980, 562] on div "Module Grade ? B" at bounding box center [710, 593] width 982 height 62
click at [77, 27] on icon at bounding box center [79, 20] width 21 height 21
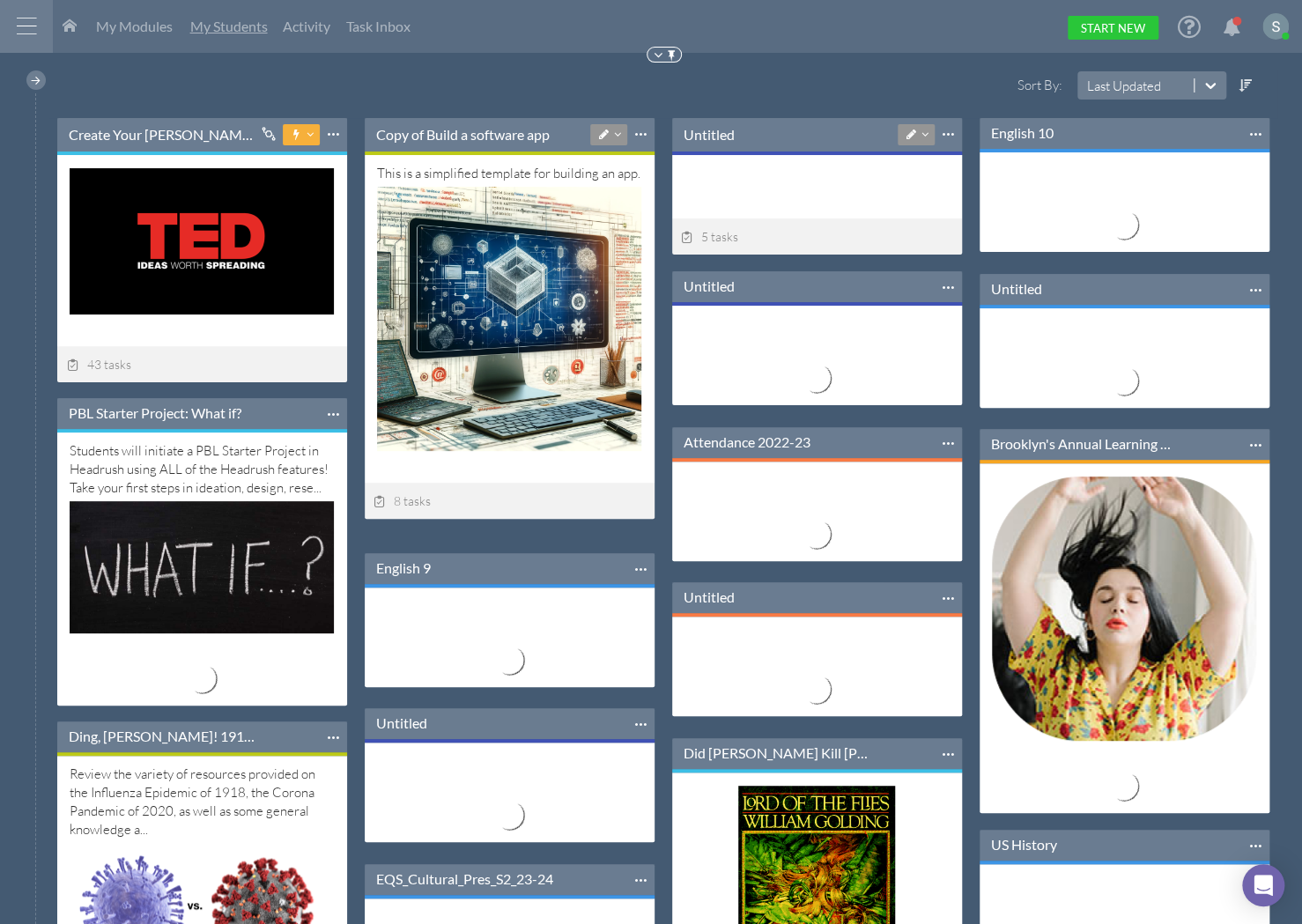
scroll to position [305, 288]
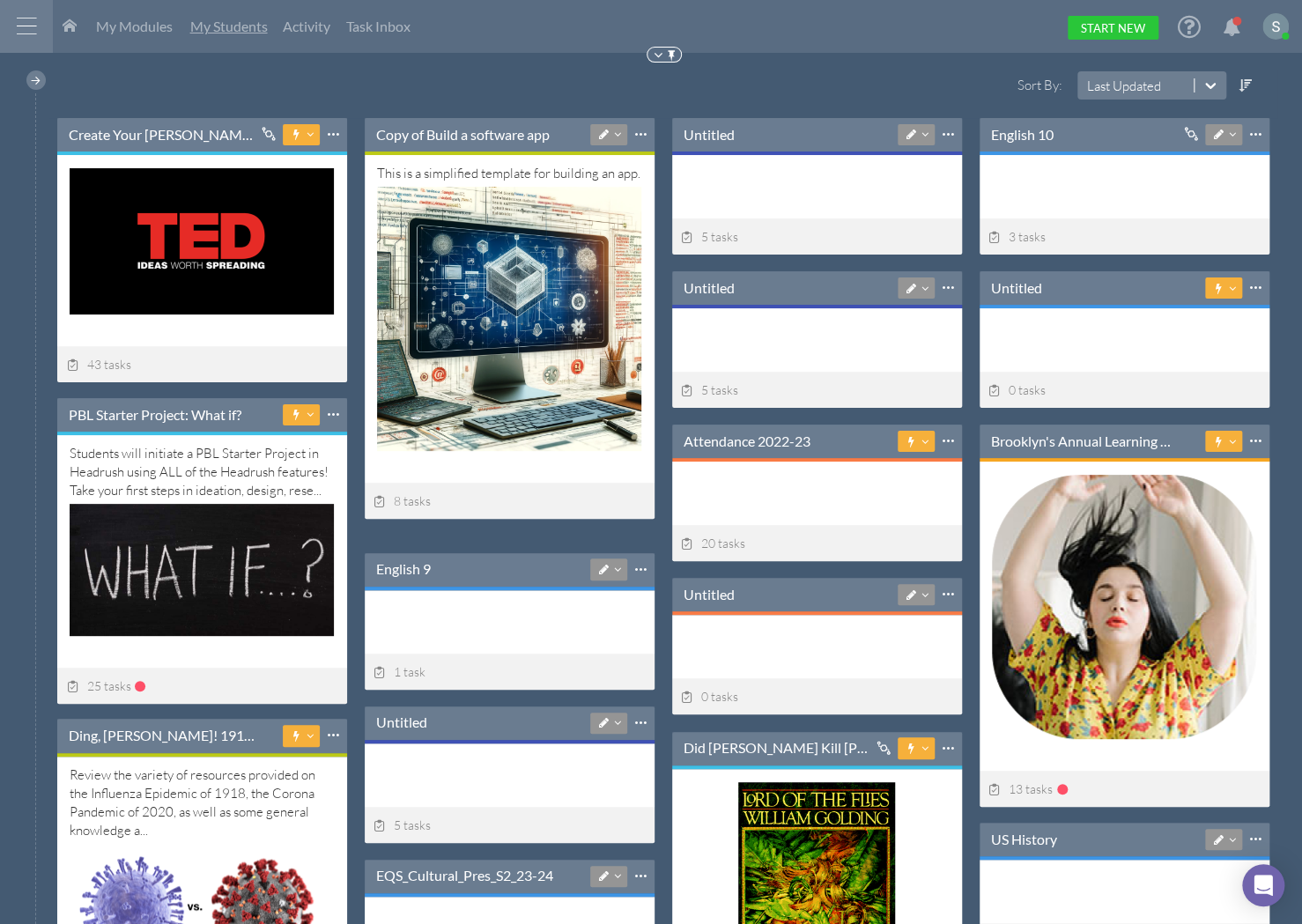
click at [228, 14] on link "My Students" at bounding box center [229, 26] width 95 height 53
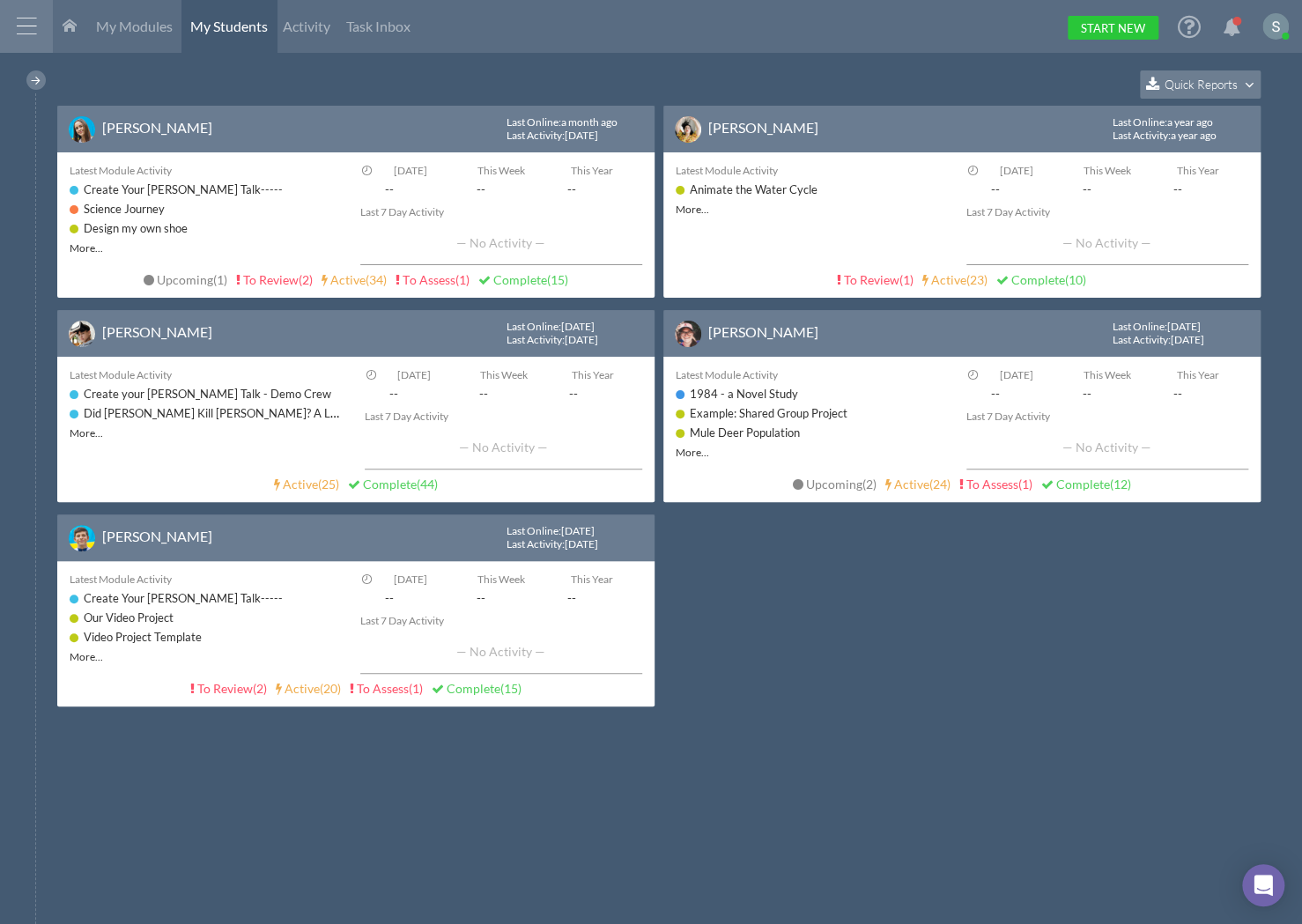
click at [38, 78] on div at bounding box center [36, 80] width 19 height 19
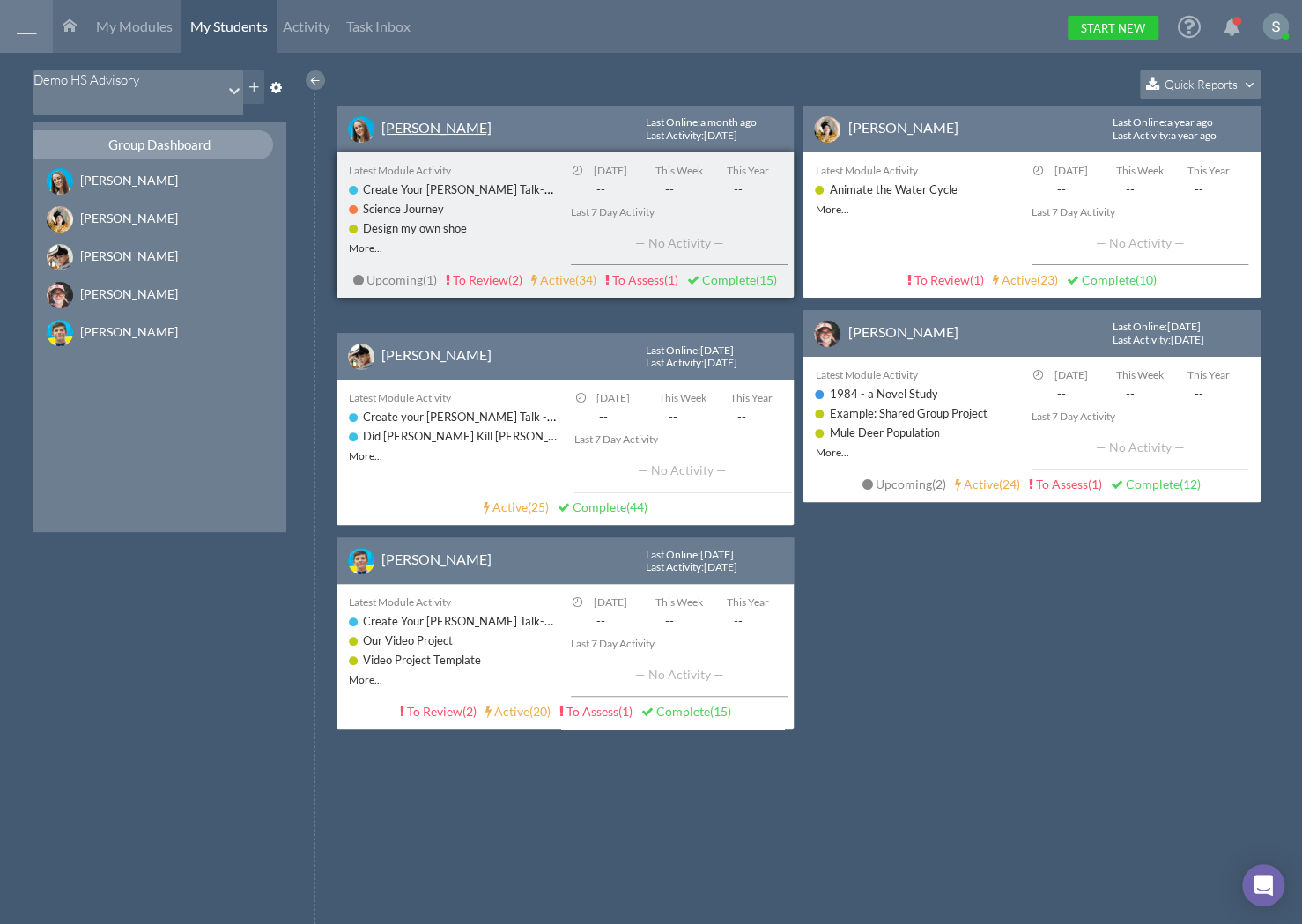
click at [426, 127] on link "[PERSON_NAME]" at bounding box center [437, 127] width 111 height 16
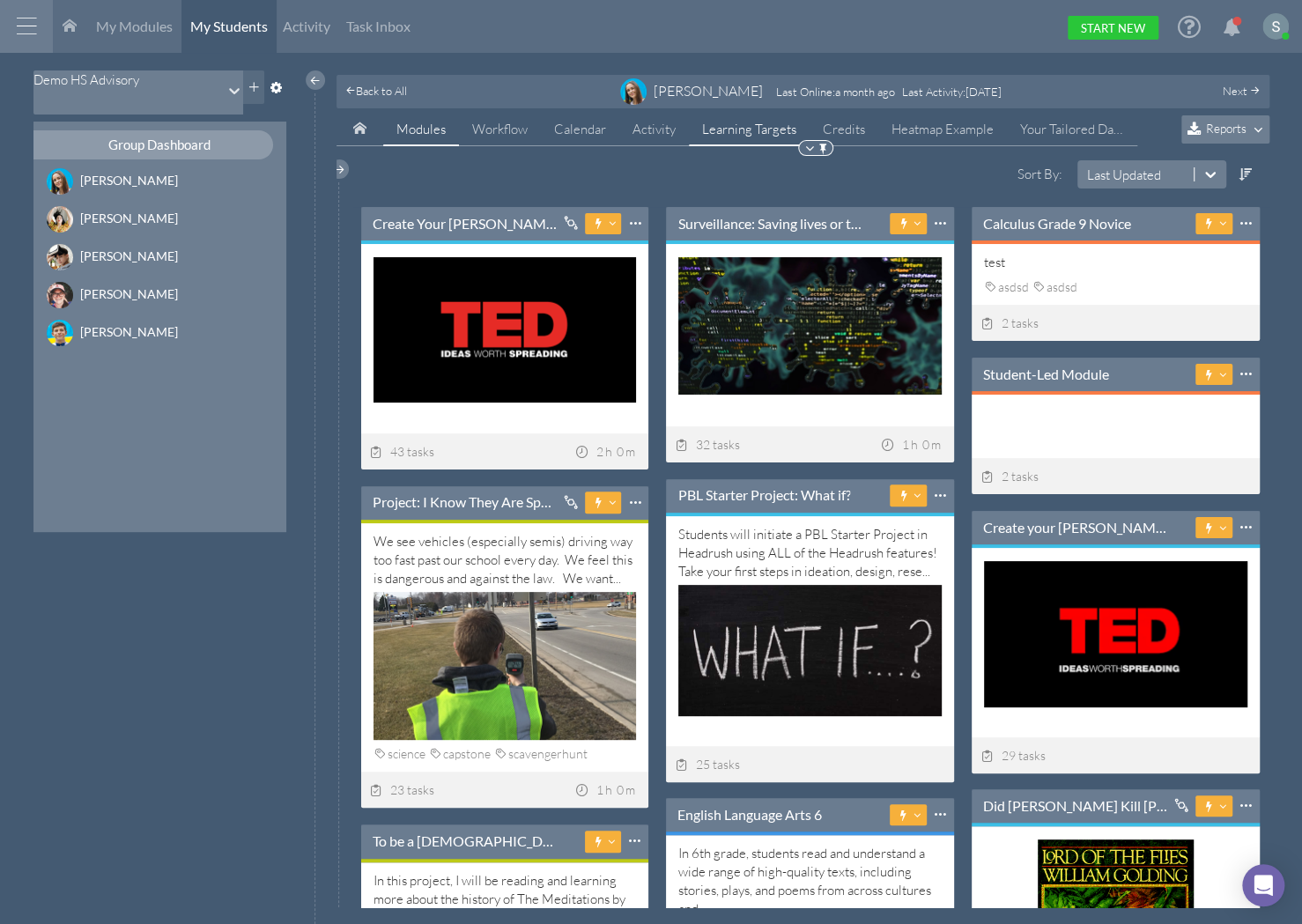
click at [733, 131] on span "Learning Targets" at bounding box center [749, 129] width 94 height 16
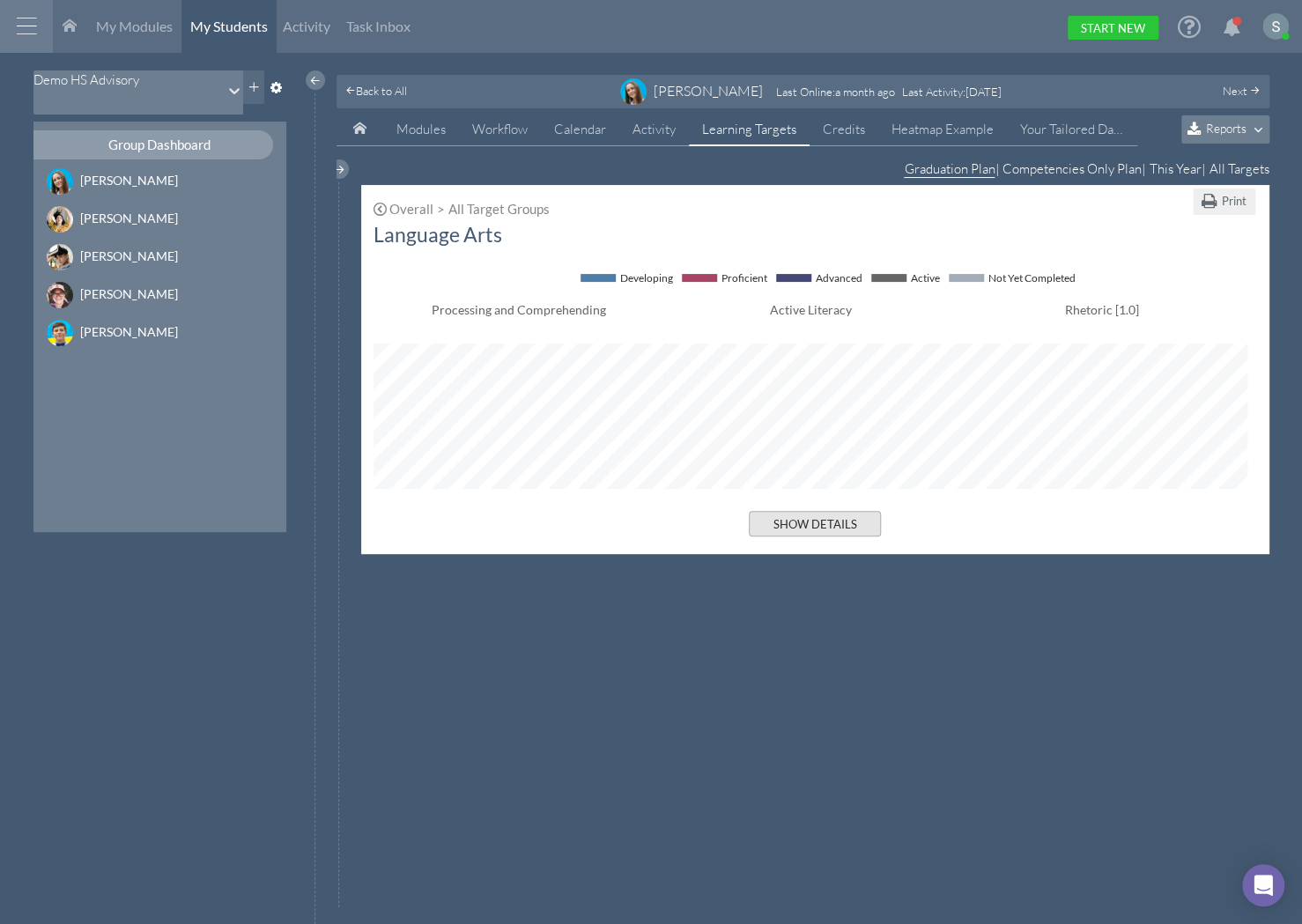
click at [831, 529] on button "Show Details" at bounding box center [814, 523] width 132 height 26
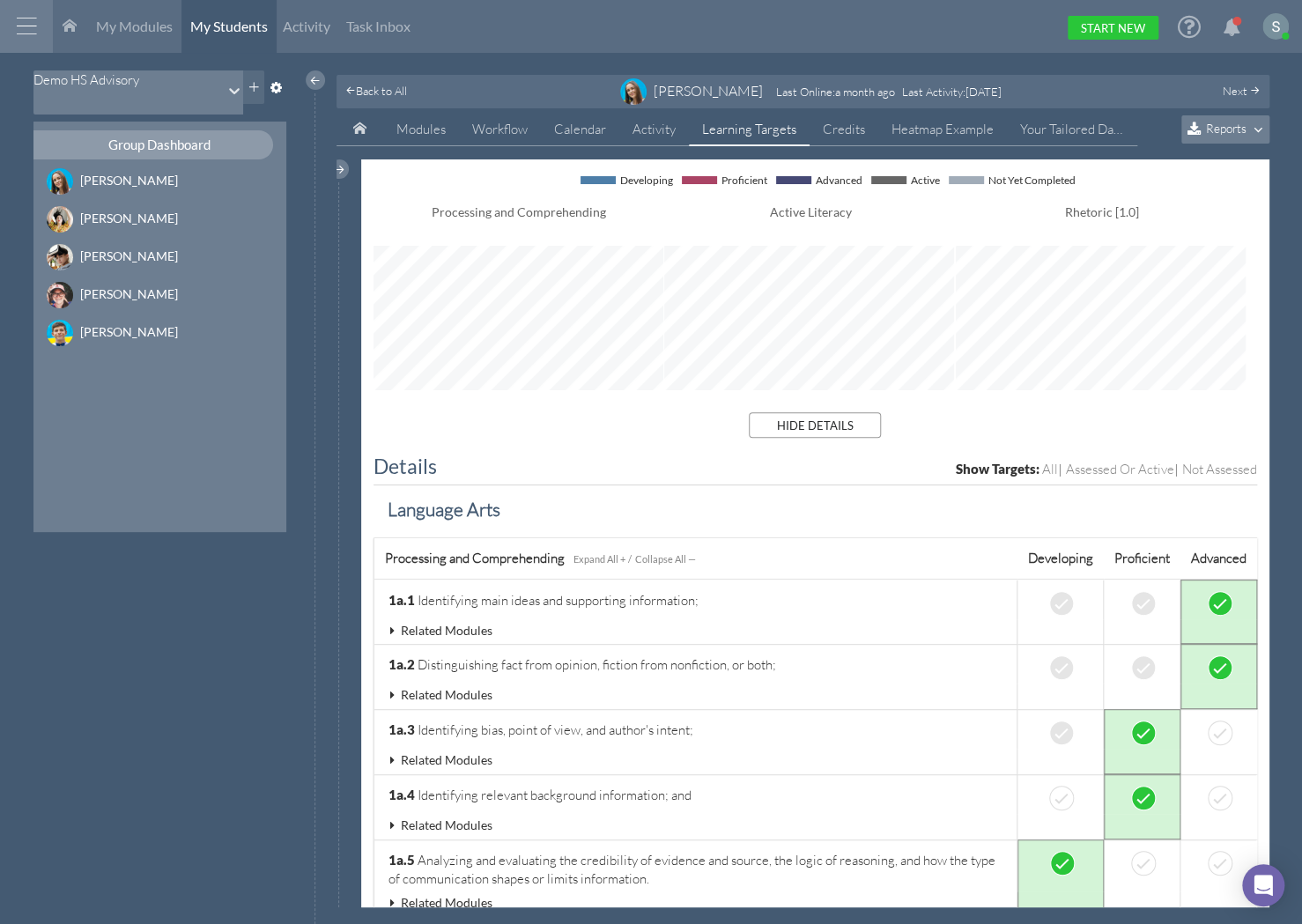
click at [391, 625] on icon at bounding box center [392, 631] width 15 height 12
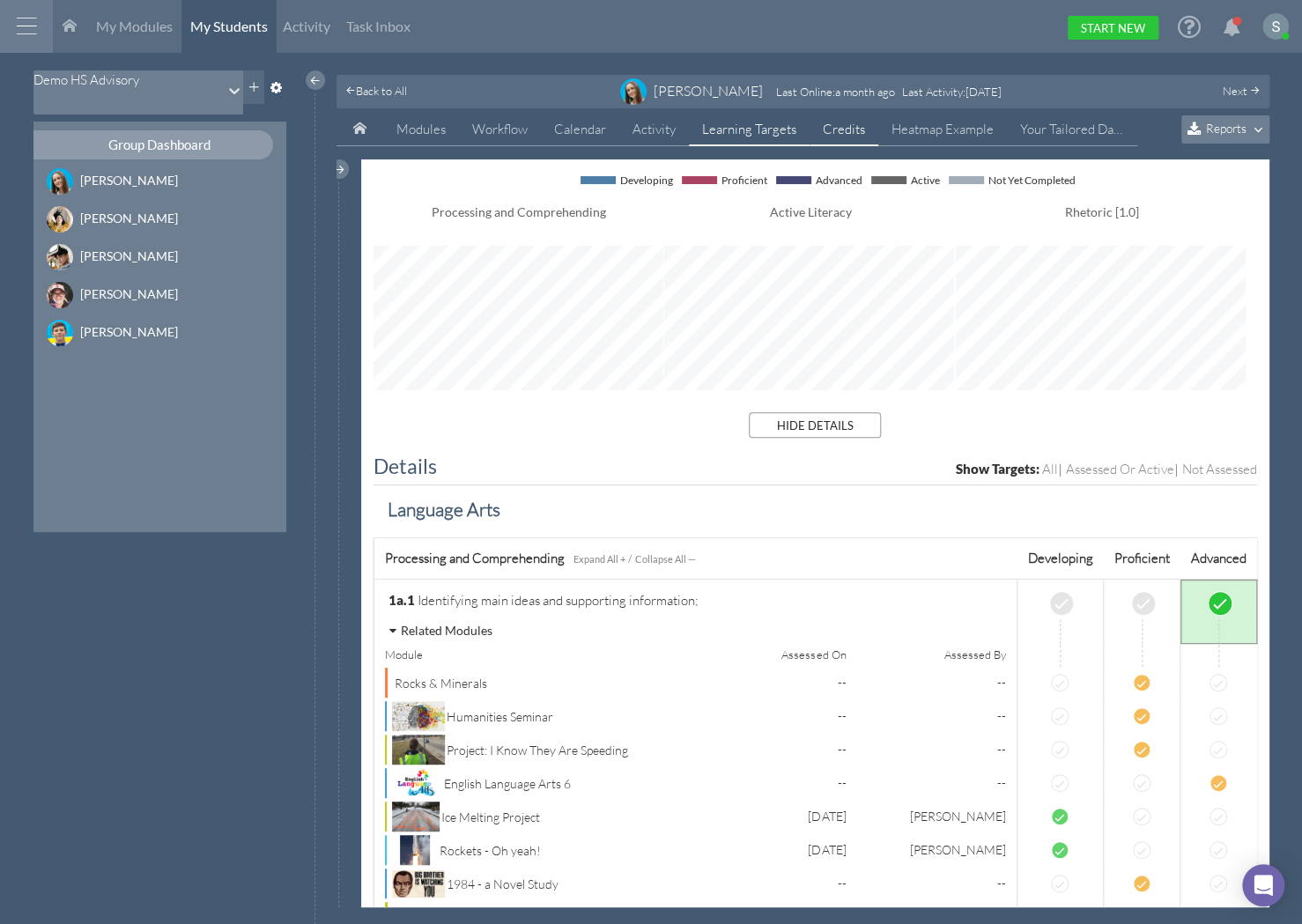
click at [852, 122] on link "Credits" at bounding box center [843, 129] width 68 height 34
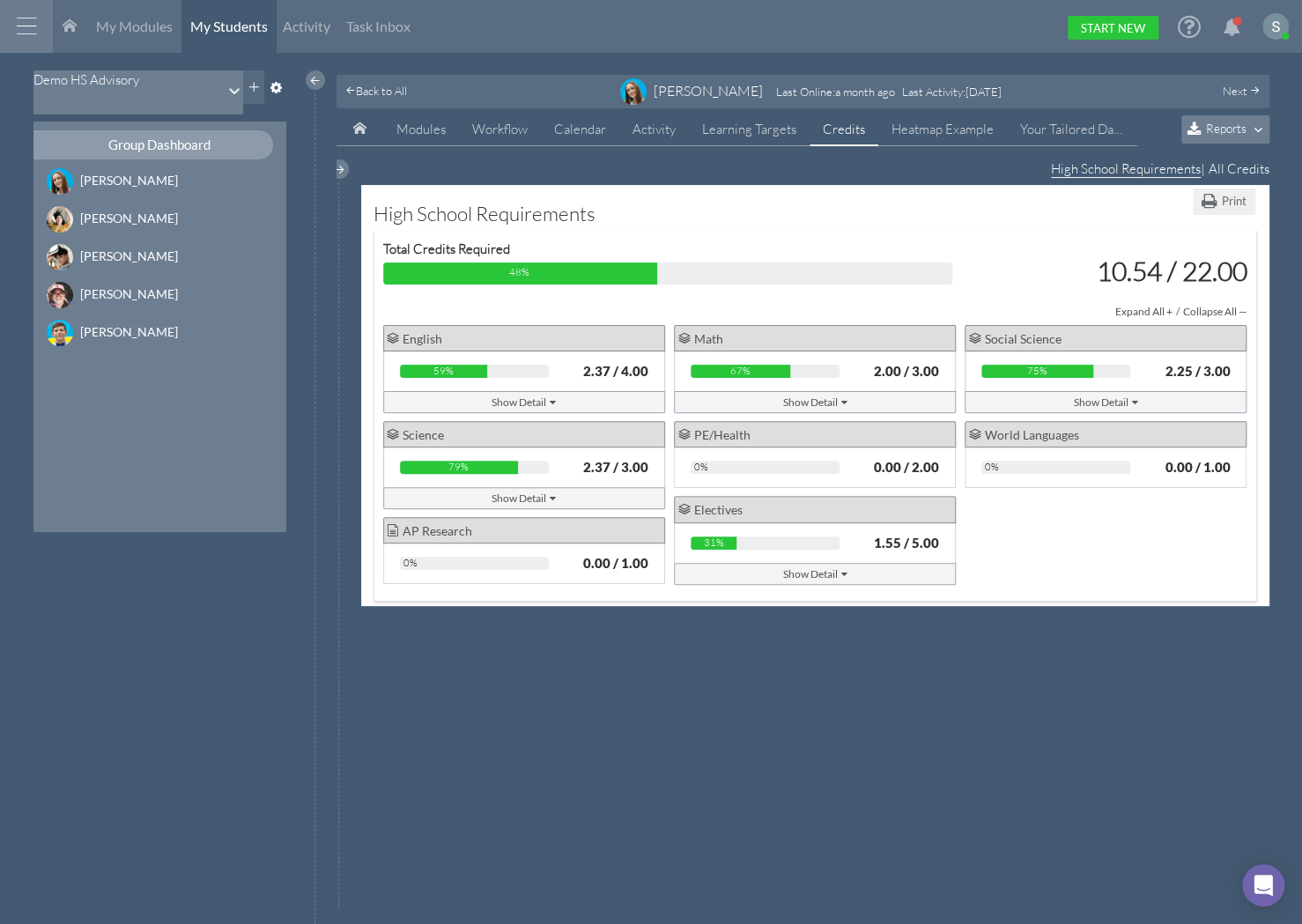
click at [819, 397] on div "Show Detail" at bounding box center [814, 402] width 64 height 18
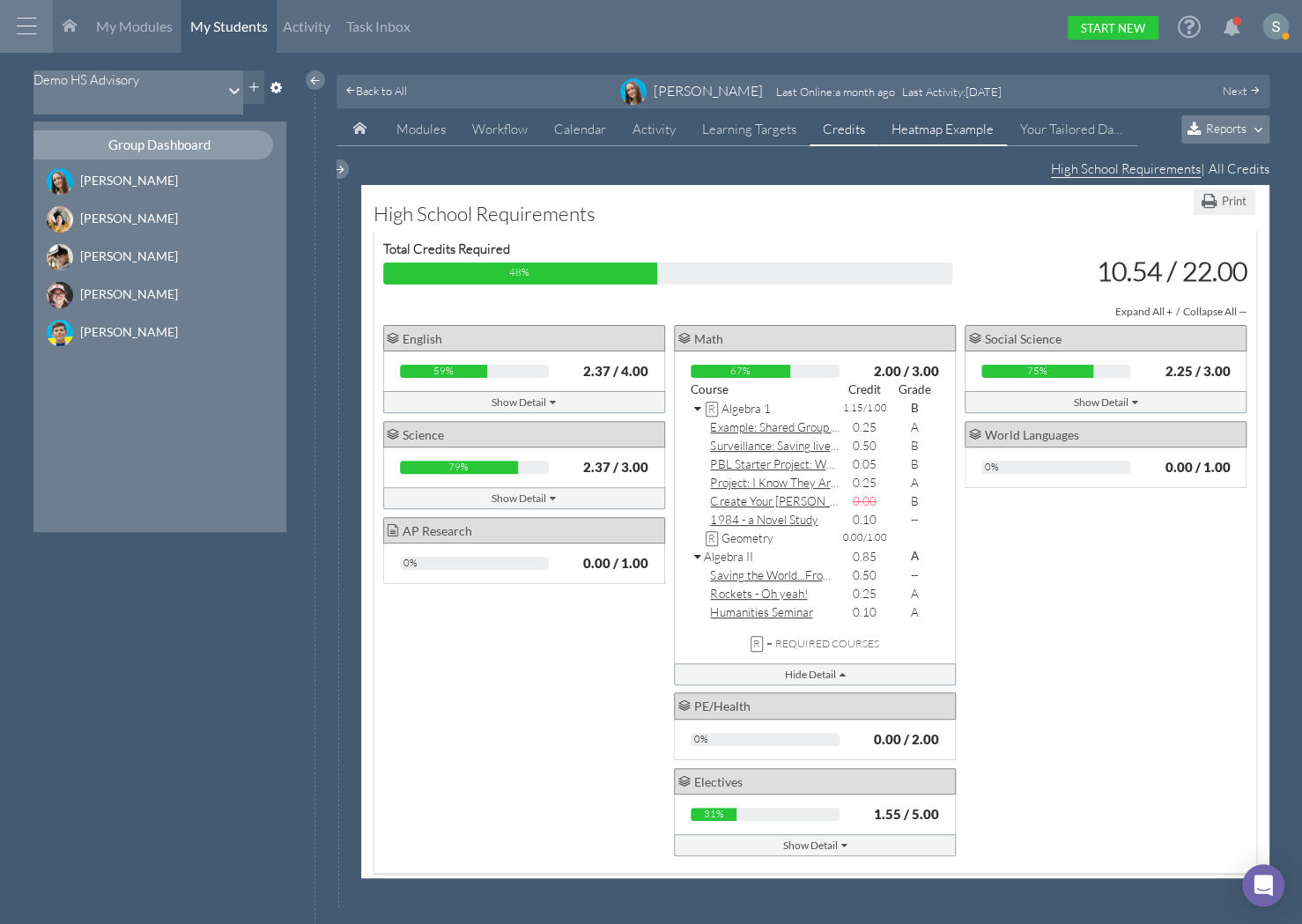
click at [959, 141] on link "Heatmap Example" at bounding box center [942, 129] width 129 height 34
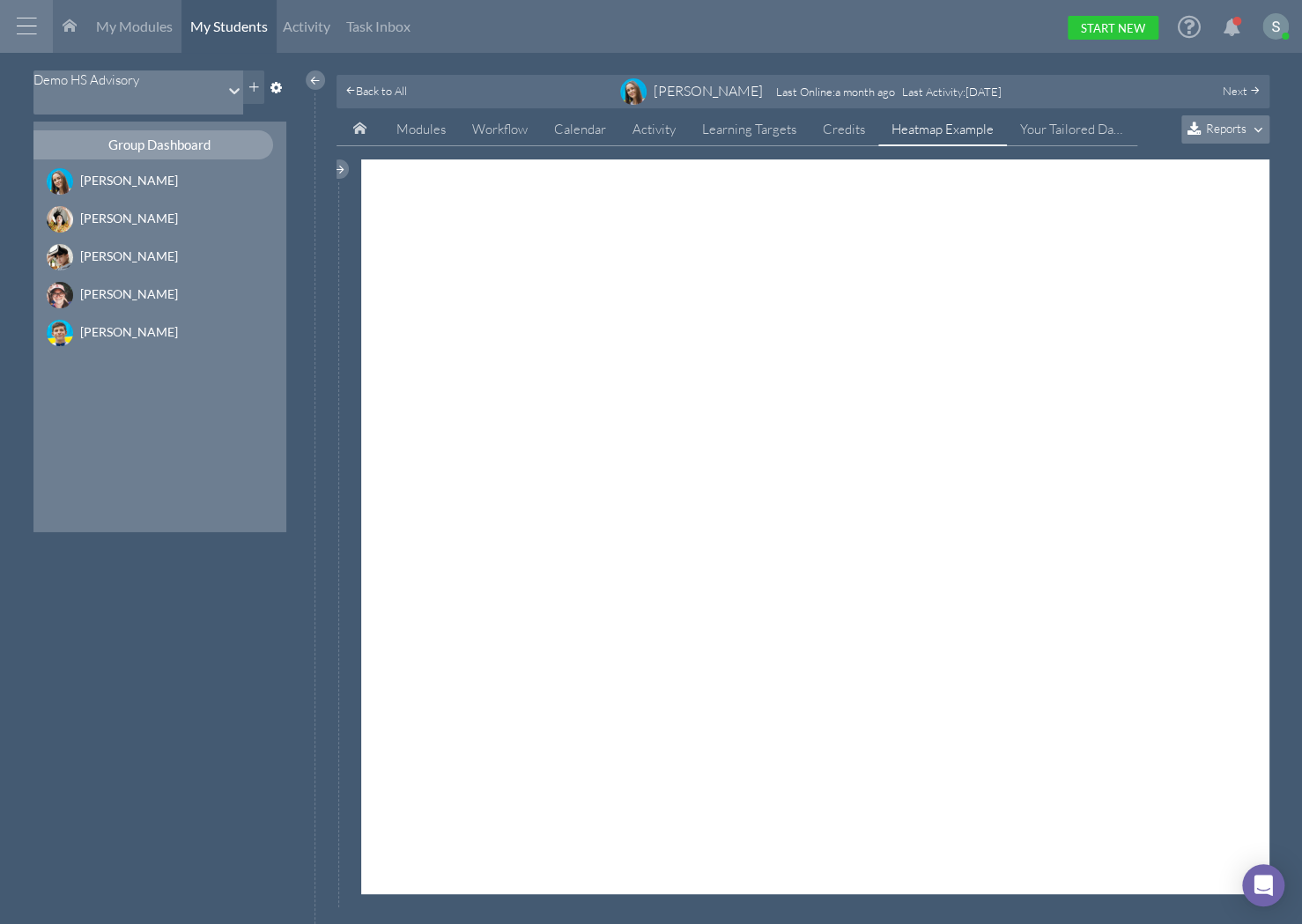
click at [29, 28] on div at bounding box center [26, 26] width 53 height 53
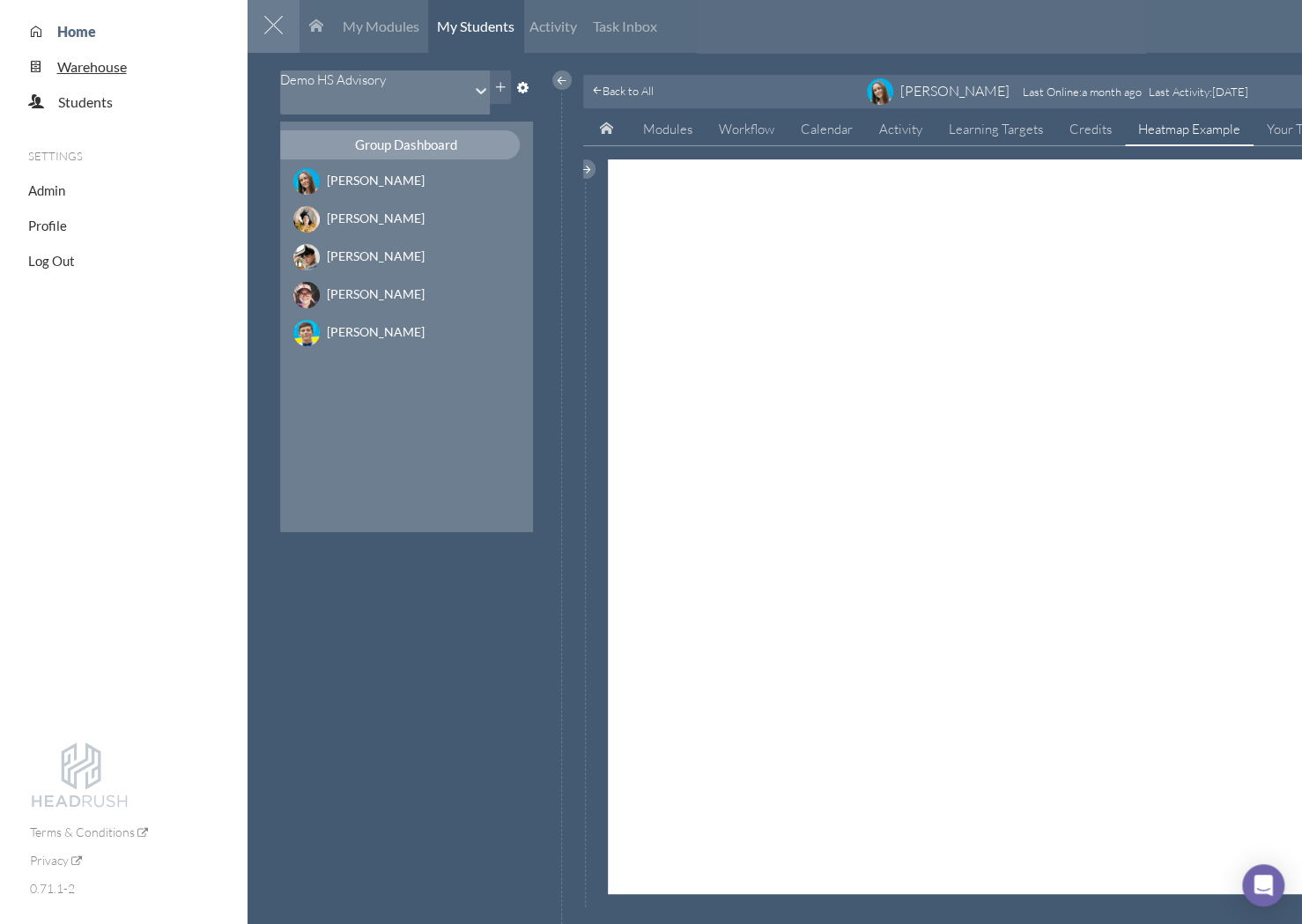
click at [81, 71] on span "Warehouse" at bounding box center [92, 65] width 69 height 16
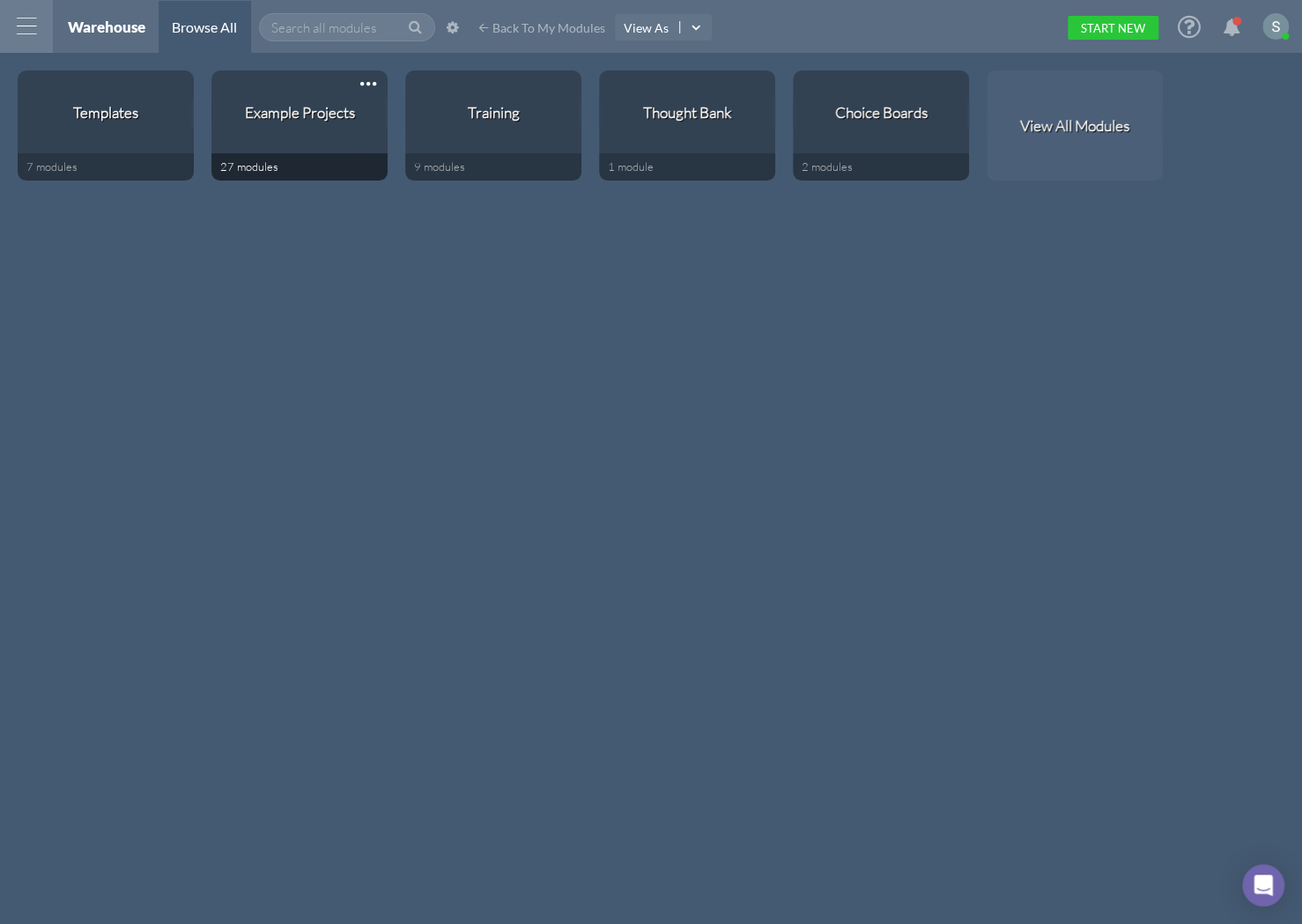
click at [313, 131] on div "Example Projects" at bounding box center [299, 126] width 176 height 56
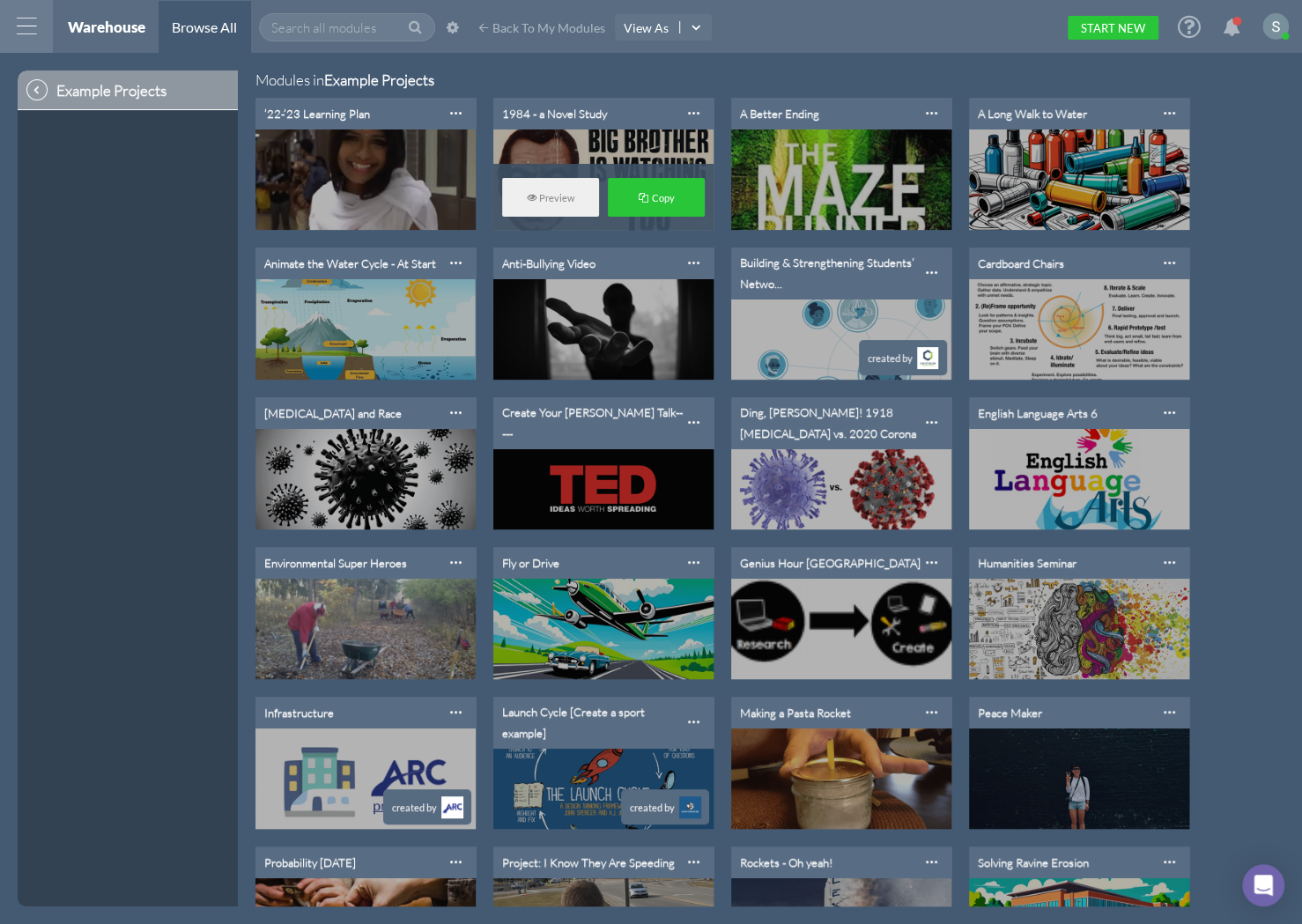
click at [543, 114] on div "1984 - a Novel Study" at bounding box center [554, 113] width 105 height 14
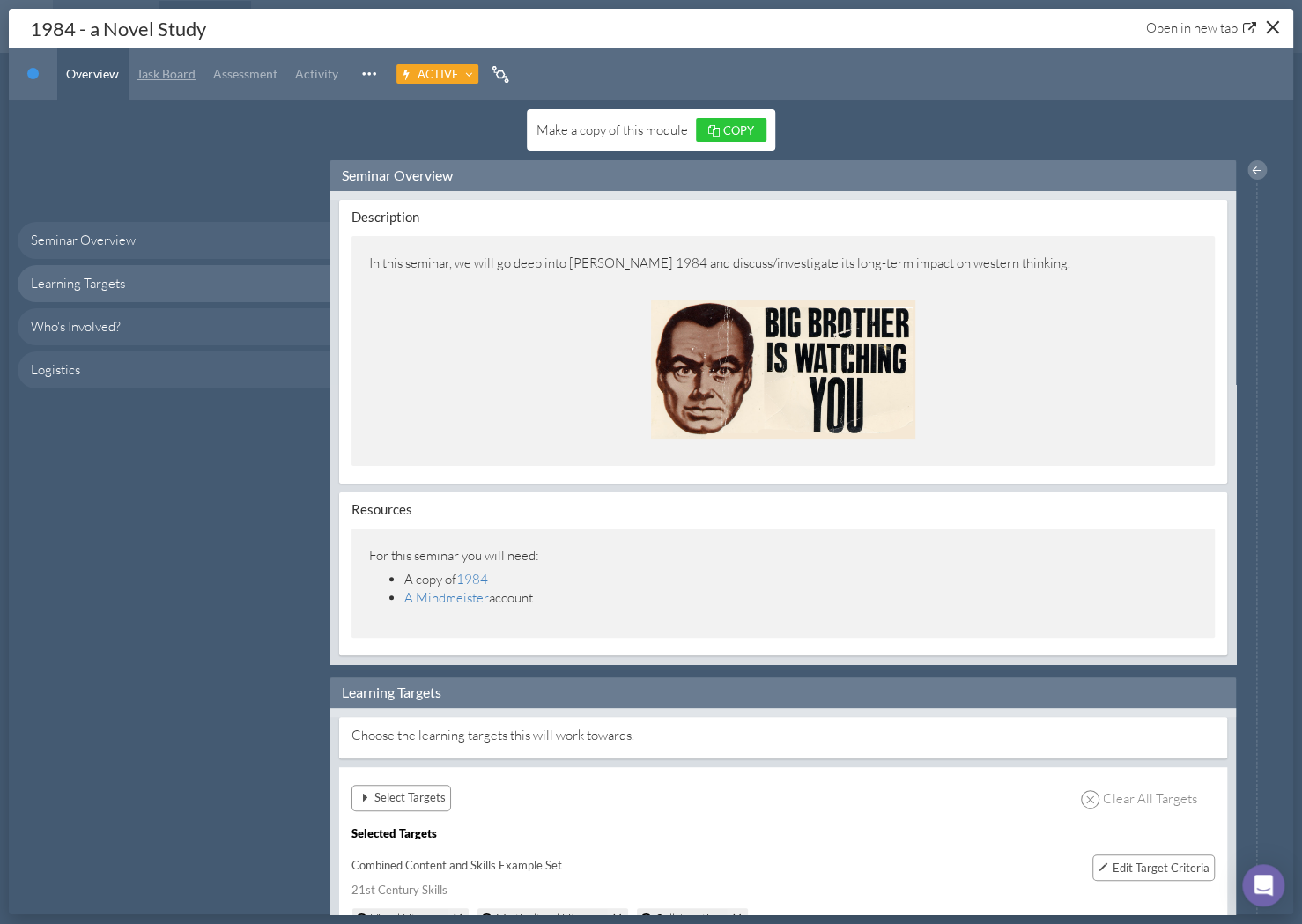
click at [151, 82] on link "Task Board" at bounding box center [166, 73] width 77 height 53
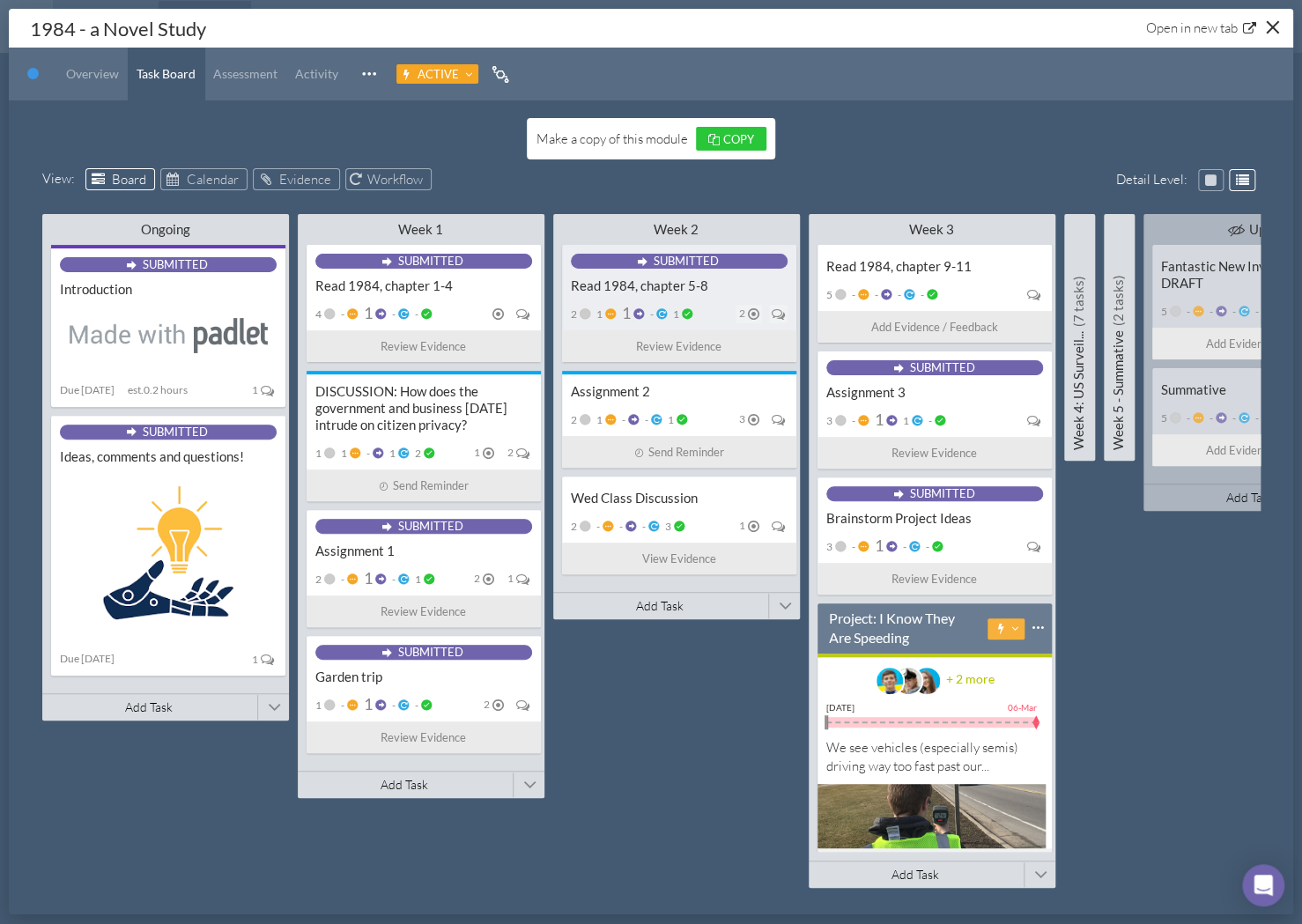
click at [1036, 869] on span at bounding box center [1041, 874] width 13 height 26
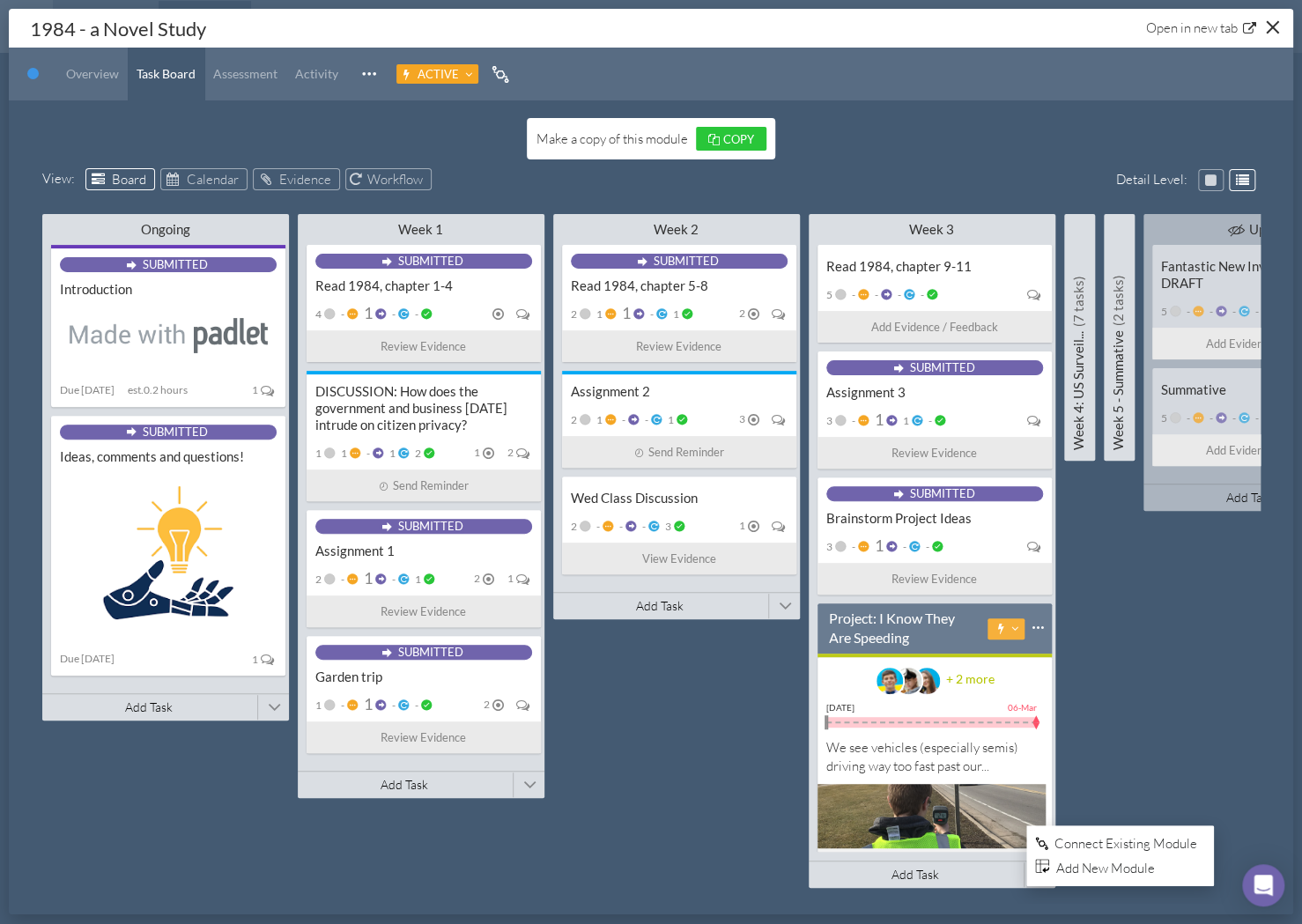
click at [1142, 687] on div "Ongoing Minimize This Column All Others All Left All Right Make Invisible Add t…" at bounding box center [651, 556] width 1218 height 694
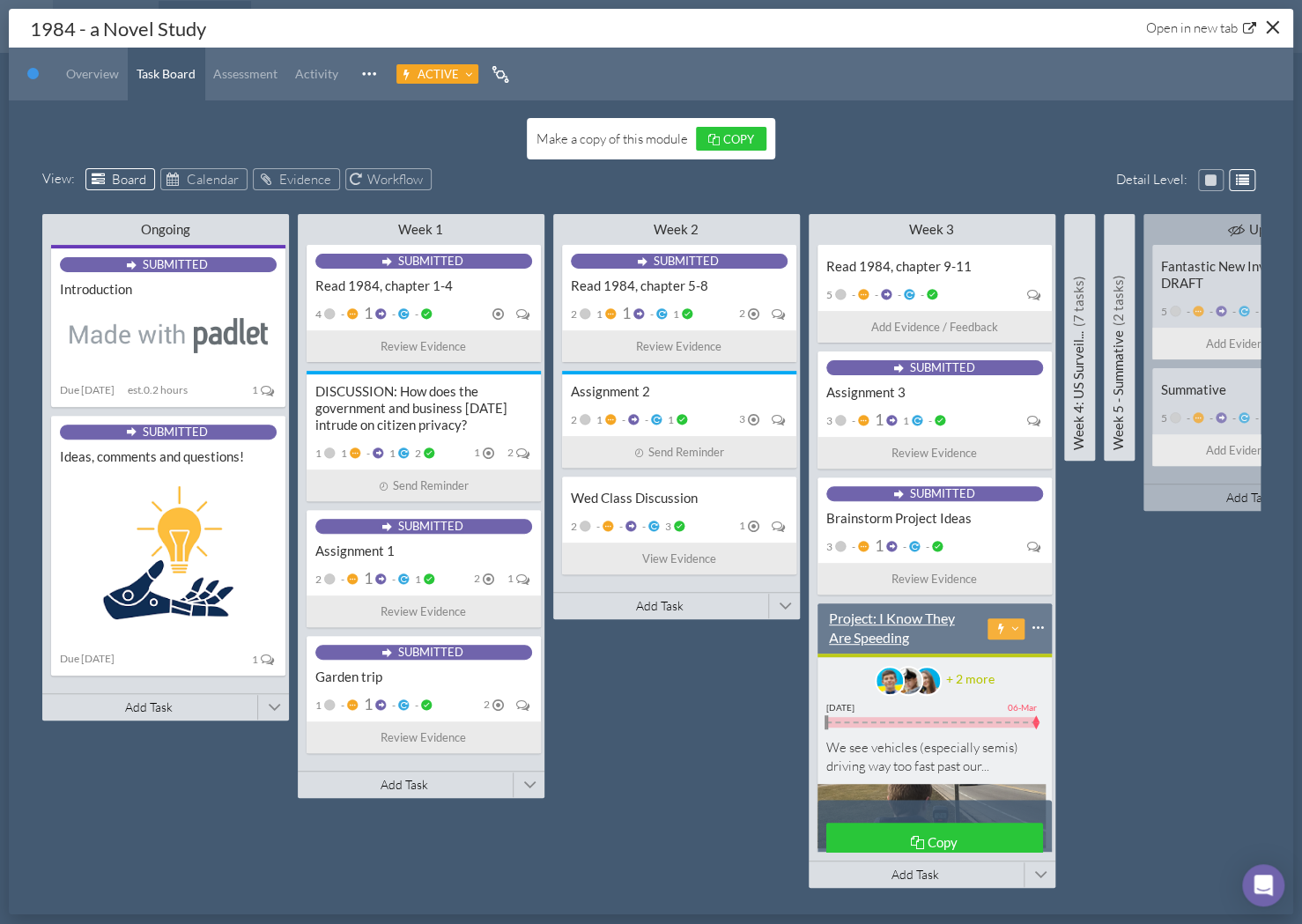
click at [913, 628] on div "Project: I Know They Are Speeding" at bounding box center [903, 628] width 148 height 38
